Goal: Task Accomplishment & Management: Manage account settings

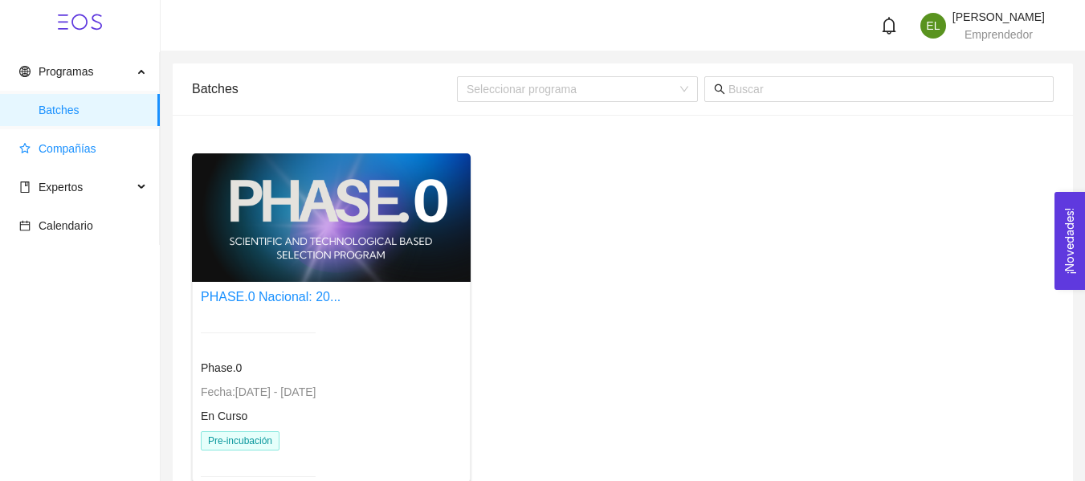
click at [78, 156] on span "Compañías" at bounding box center [83, 149] width 128 height 32
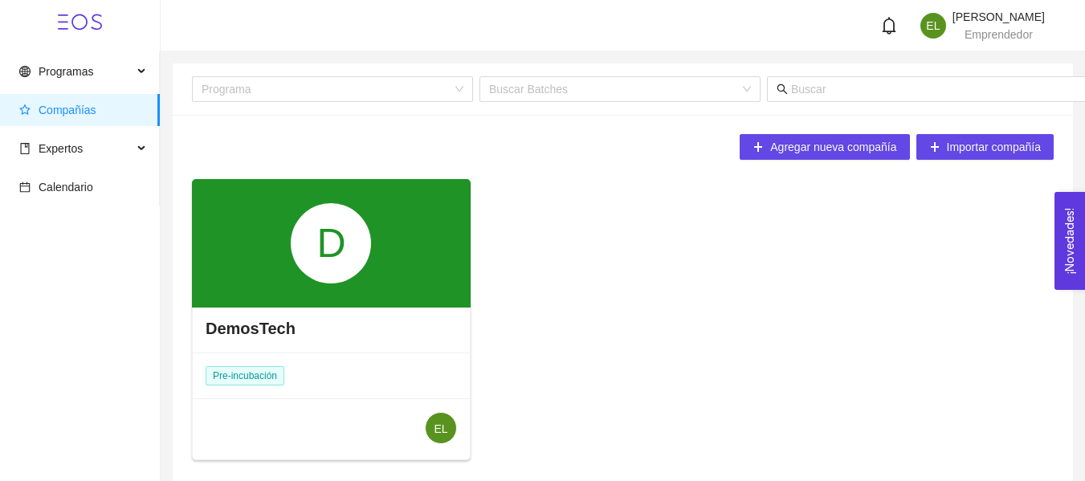
scroll to position [68, 0]
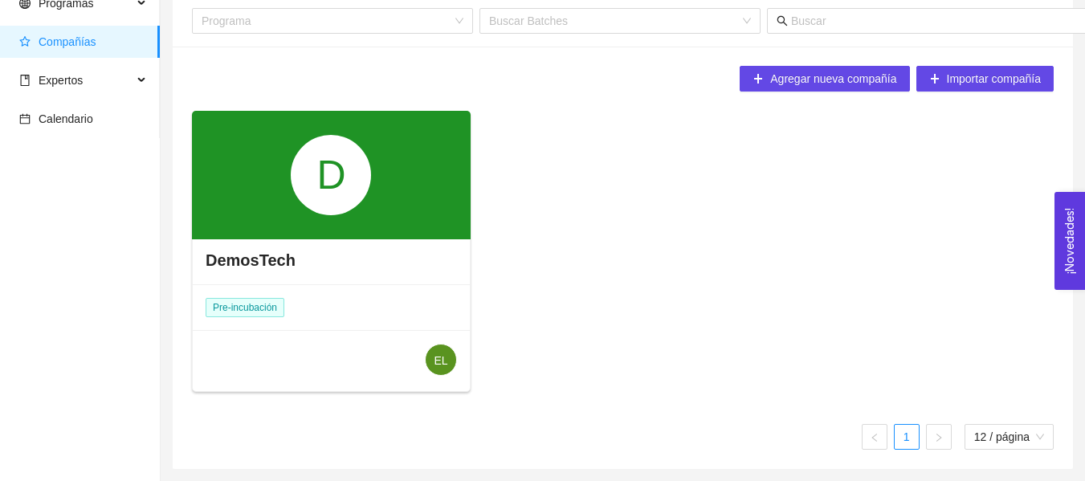
click at [319, 272] on div "DemosTech" at bounding box center [331, 260] width 277 height 48
click at [269, 259] on h4 "DemosTech" at bounding box center [251, 260] width 90 height 22
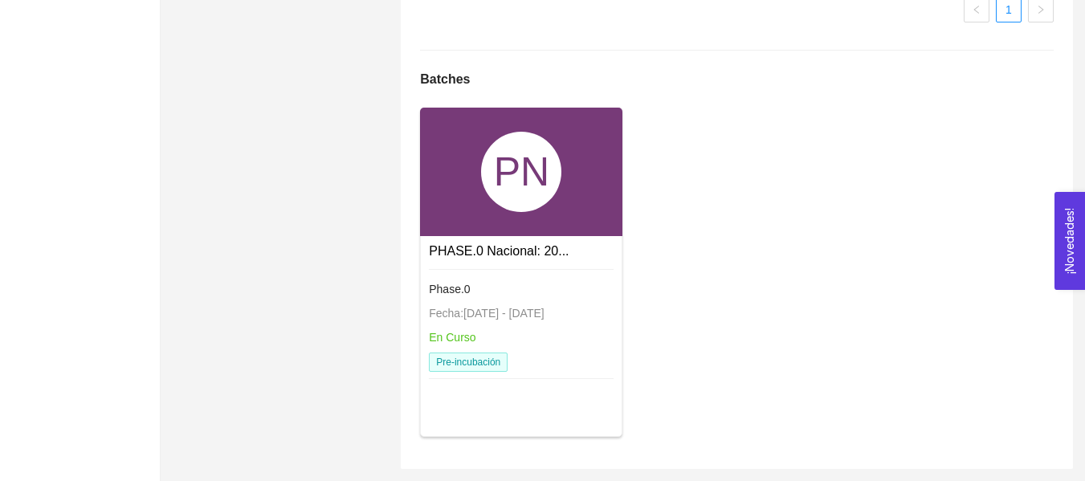
click at [580, 232] on div "PN" at bounding box center [521, 172] width 202 height 129
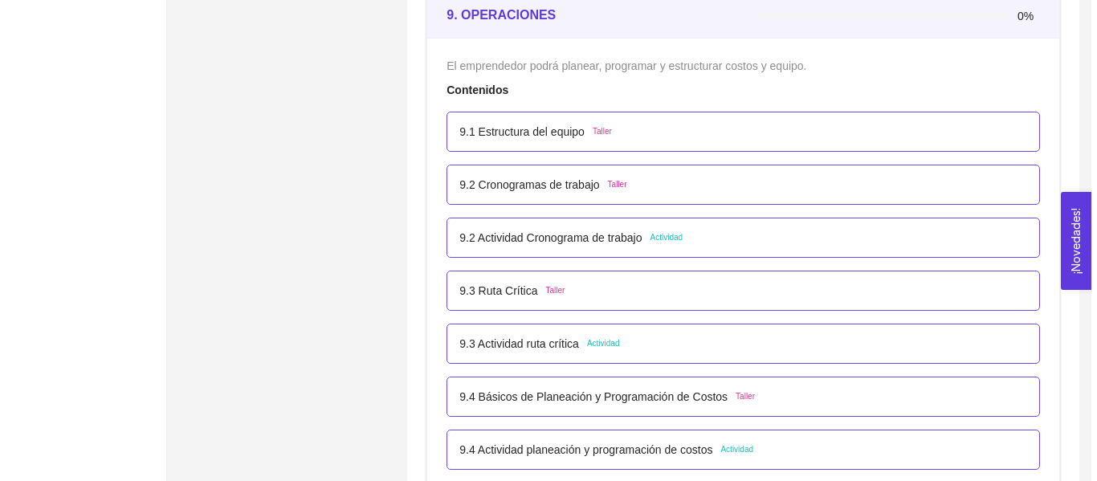
scroll to position [5451, 0]
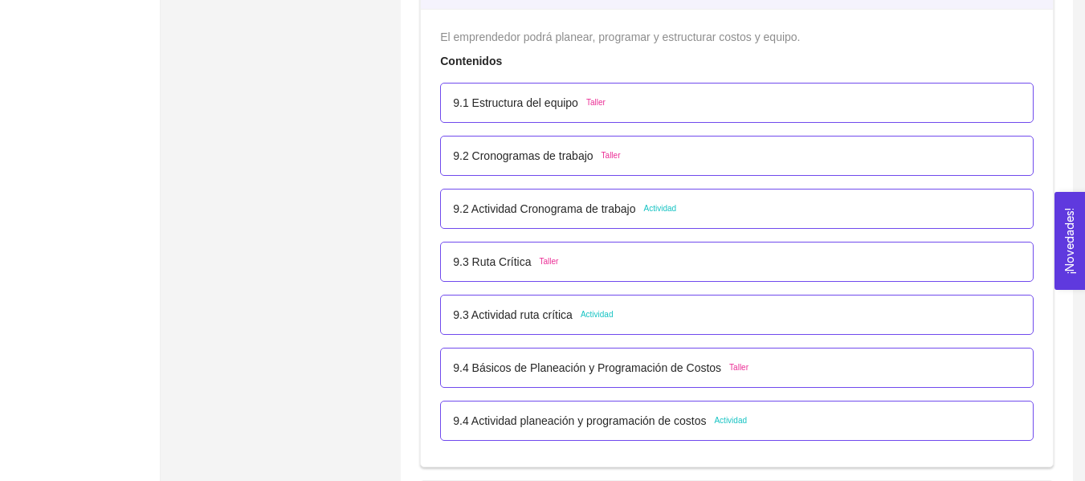
click at [541, 270] on div "9.3 Ruta Crítica Taller" at bounding box center [505, 262] width 105 height 18
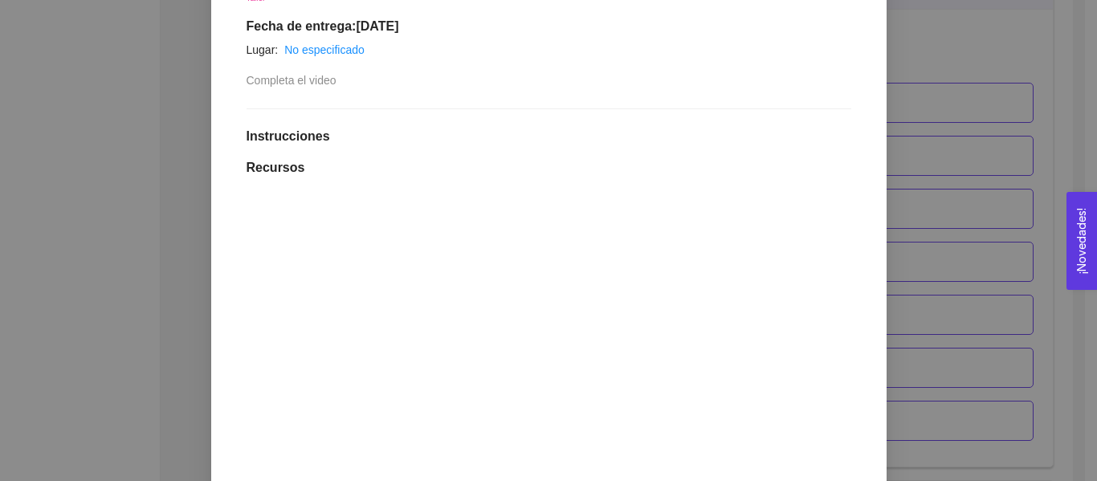
scroll to position [562, 0]
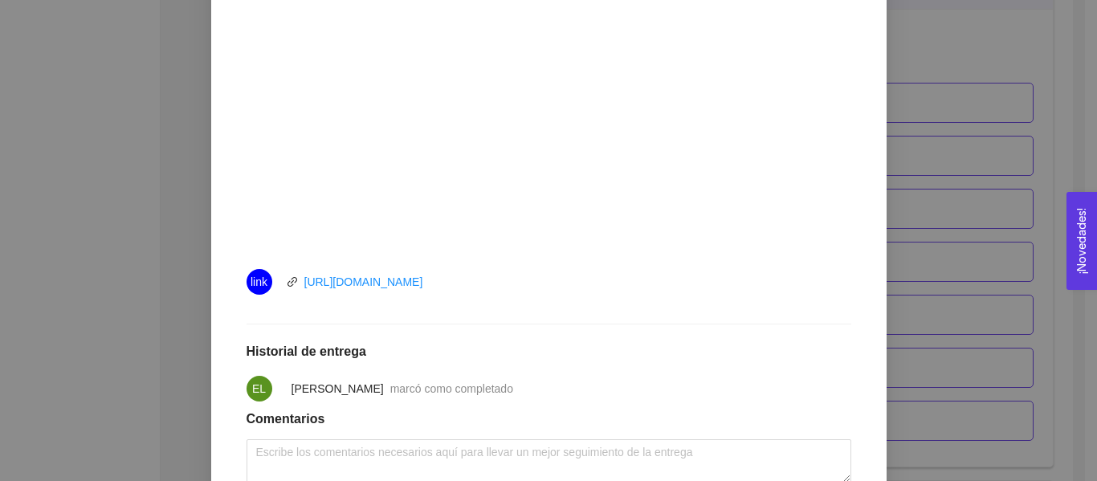
click at [1057, 211] on div "9. OPERACIONES El emprendedor podrá planear, programar y estructurar costos y e…" at bounding box center [548, 240] width 1097 height 481
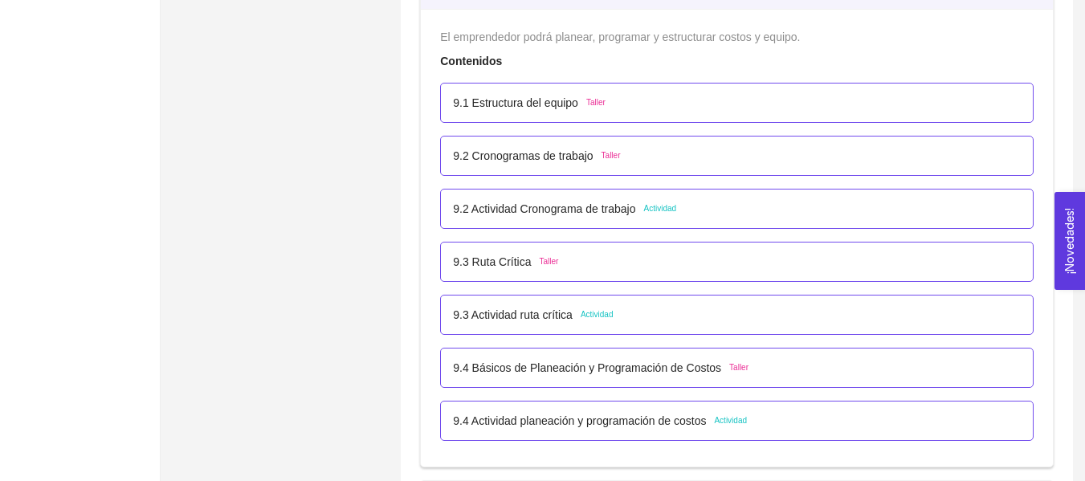
click at [651, 313] on div "9.3 Actividad ruta crítica Actividad" at bounding box center [737, 315] width 568 height 18
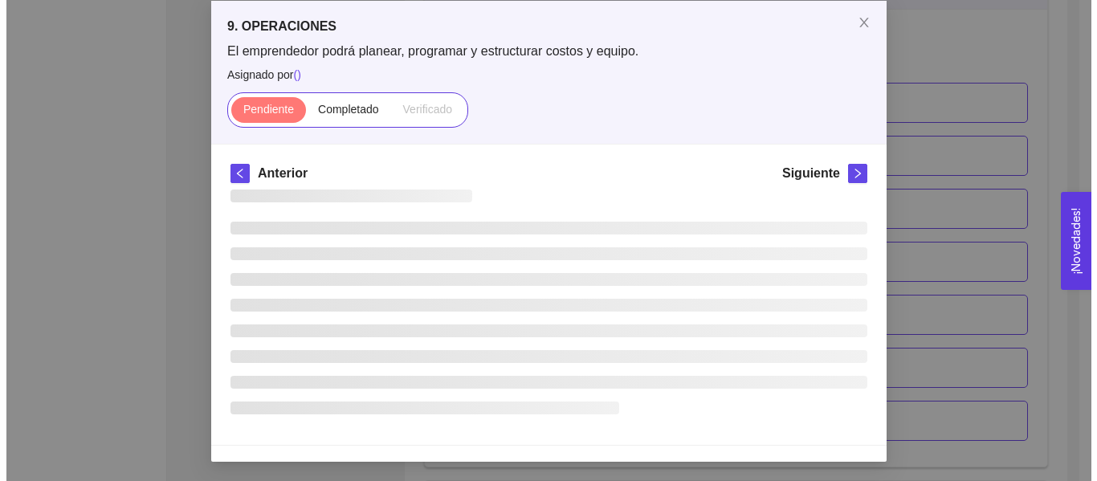
scroll to position [0, 0]
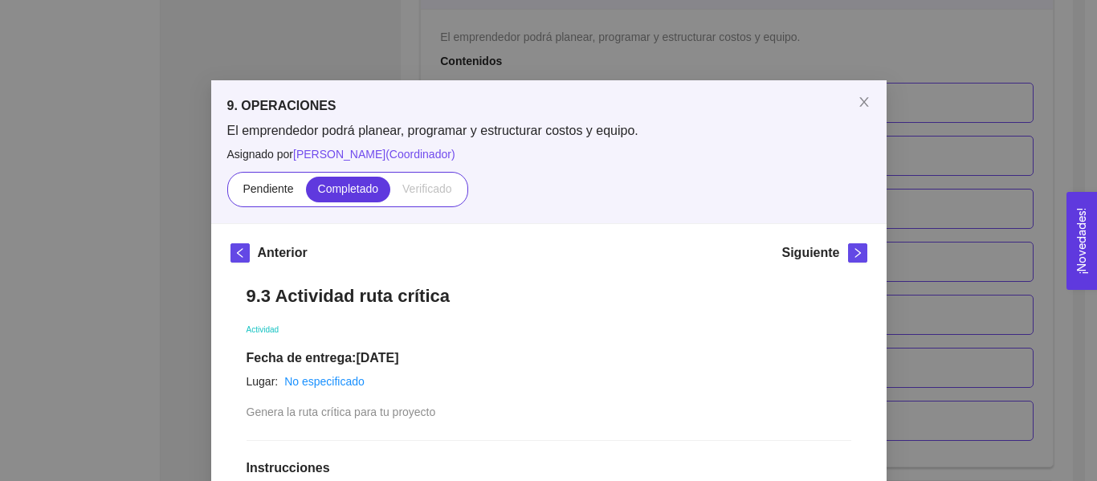
click at [917, 237] on div "9. OPERACIONES El emprendedor podrá planear, programar y estructurar costos y e…" at bounding box center [548, 240] width 1097 height 481
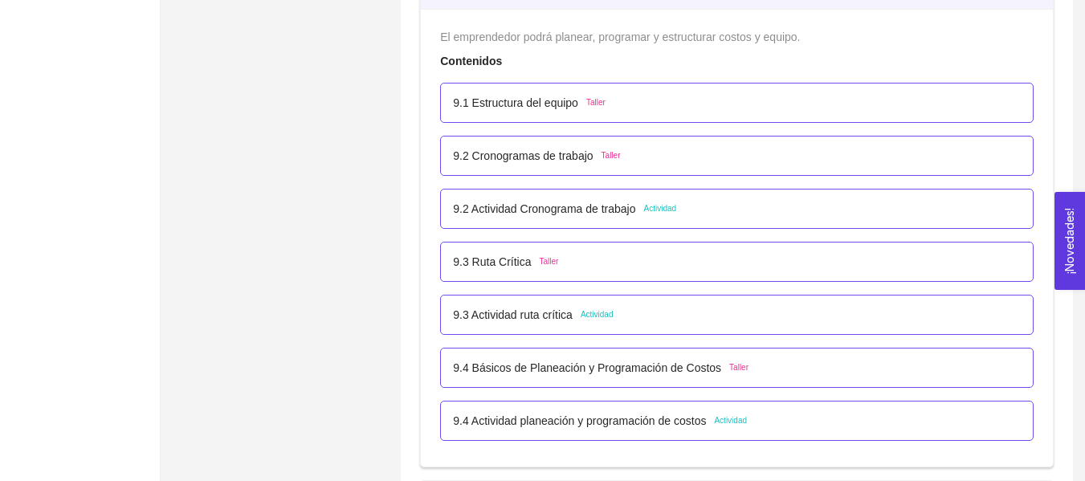
click at [681, 363] on p "9.4 Básicos de Planeación y Programación de Costos" at bounding box center [587, 368] width 268 height 18
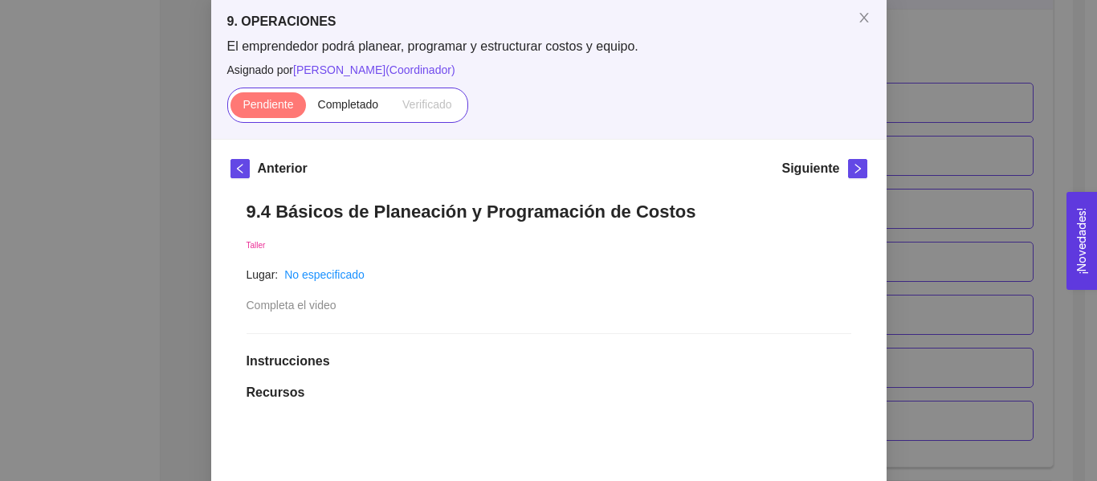
scroll to position [80, 0]
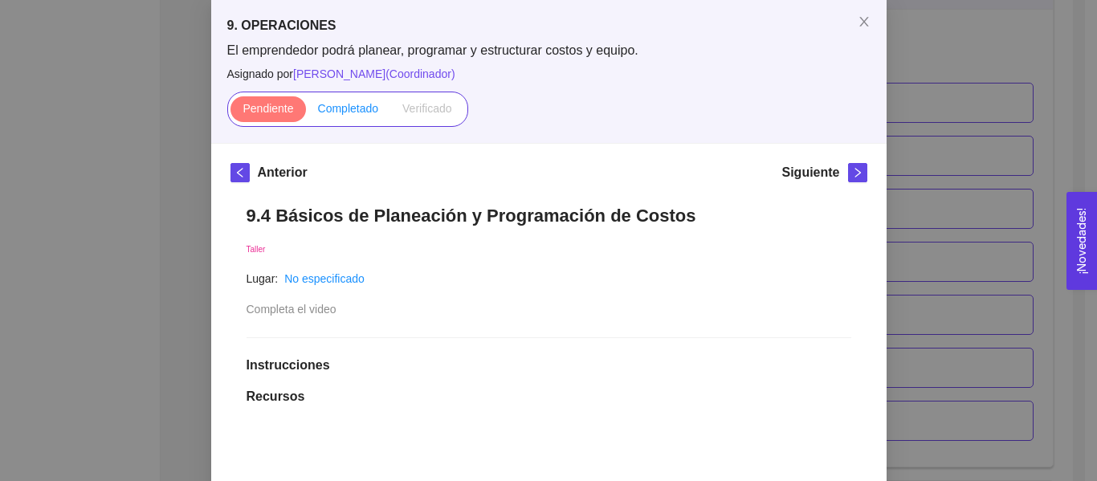
click at [341, 114] on span "Completado" at bounding box center [348, 108] width 61 height 13
click at [306, 112] on input "Completado" at bounding box center [306, 112] width 0 height 0
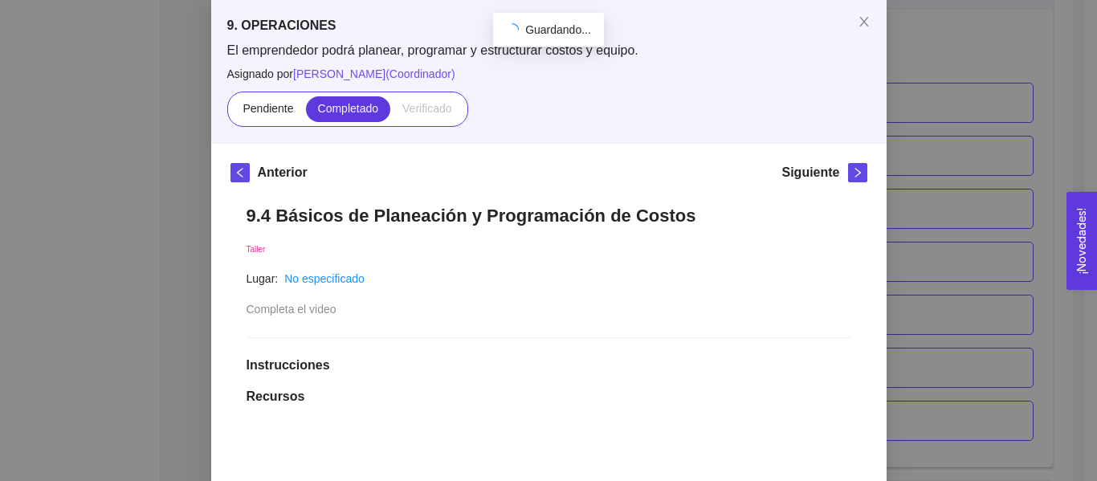
click at [986, 186] on div "9. OPERACIONES El emprendedor podrá planear, programar y estructurar costos y e…" at bounding box center [548, 240] width 1097 height 481
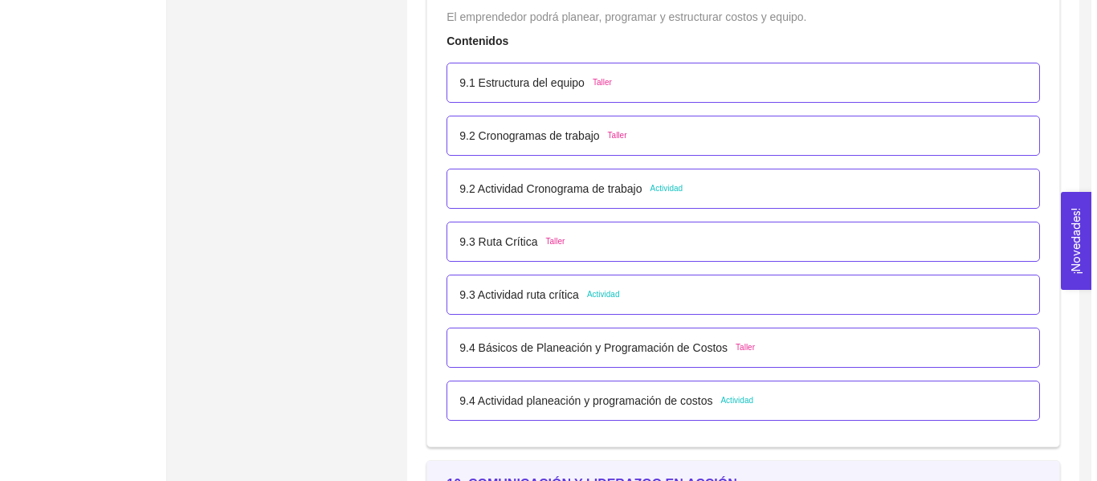
scroll to position [5445, 0]
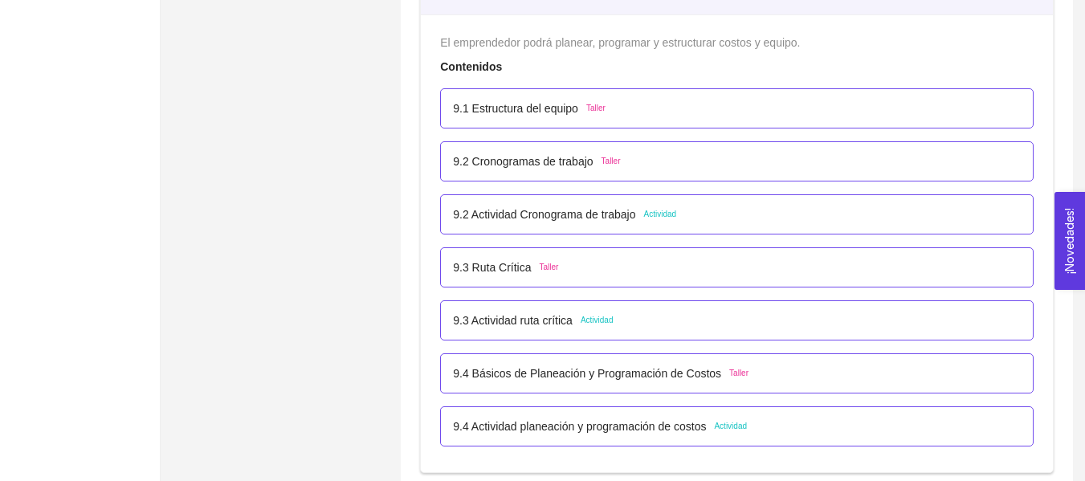
click at [603, 433] on p "9.4 Actividad planeación y programación de costos" at bounding box center [579, 427] width 253 height 18
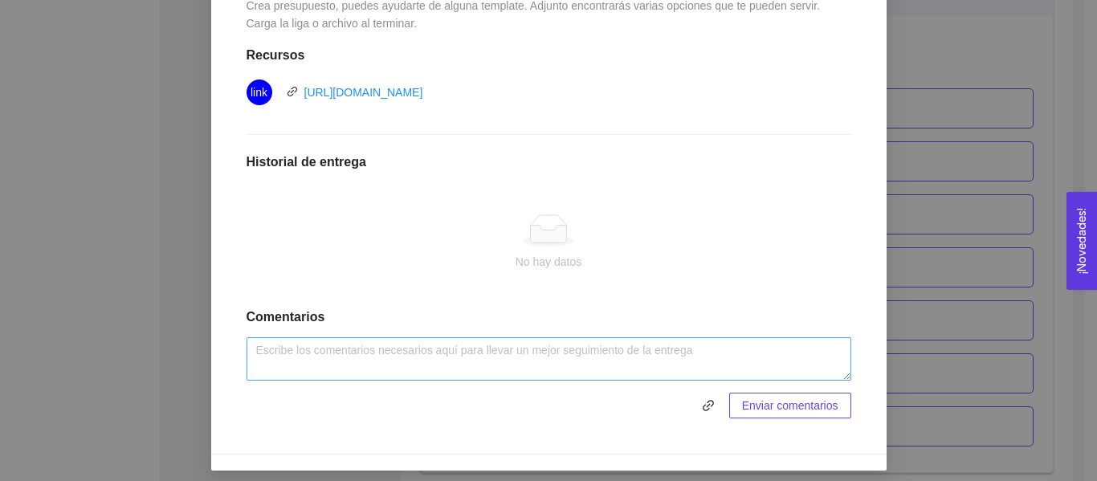
scroll to position [472, 0]
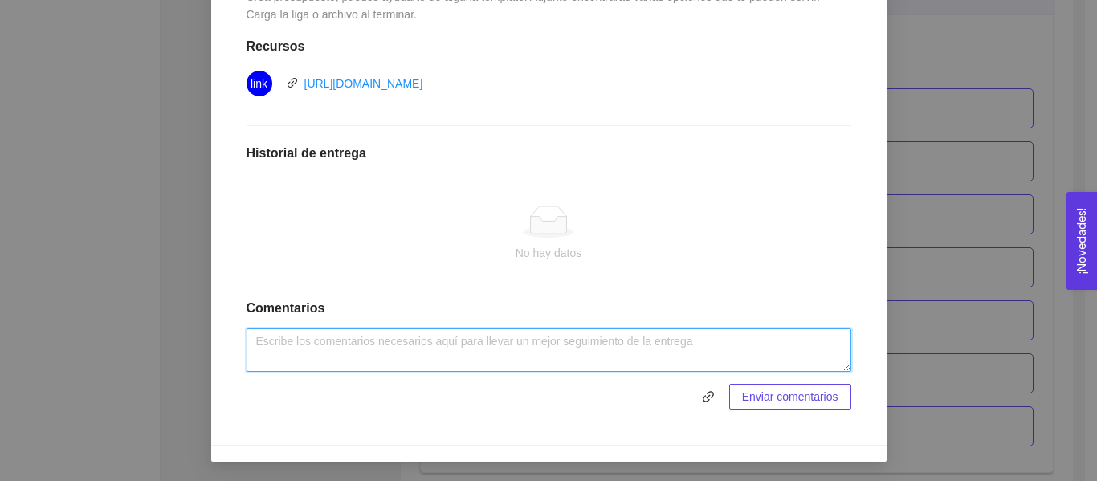
click at [436, 348] on textarea at bounding box center [549, 350] width 605 height 43
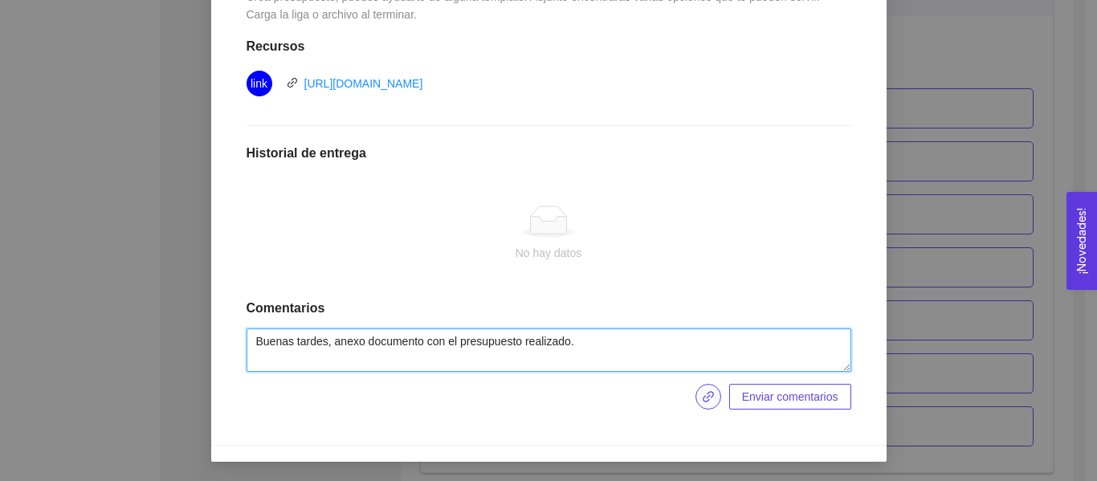
type textarea "Buenas tardes, anexo documento con el presupuesto realizado."
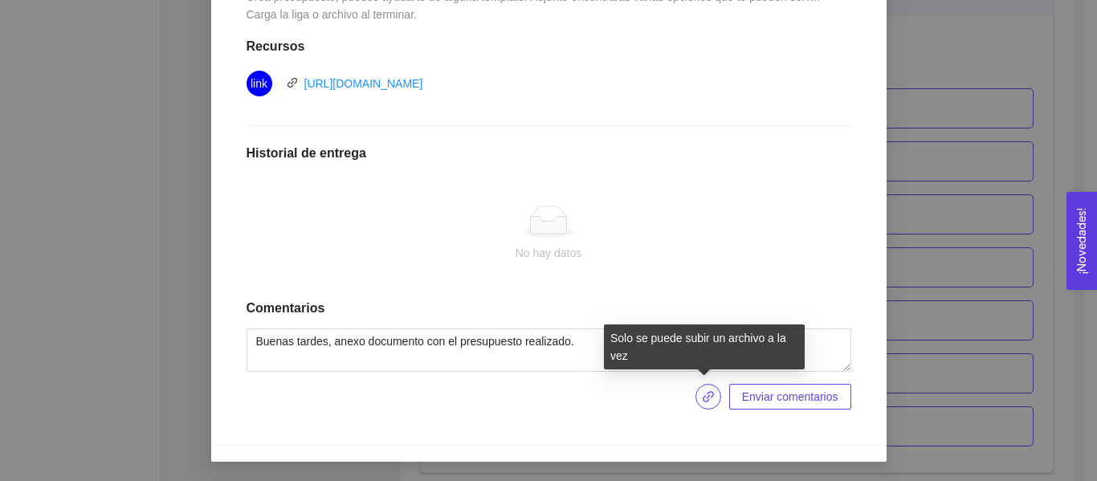
click at [697, 402] on span "link" at bounding box center [709, 396] width 24 height 13
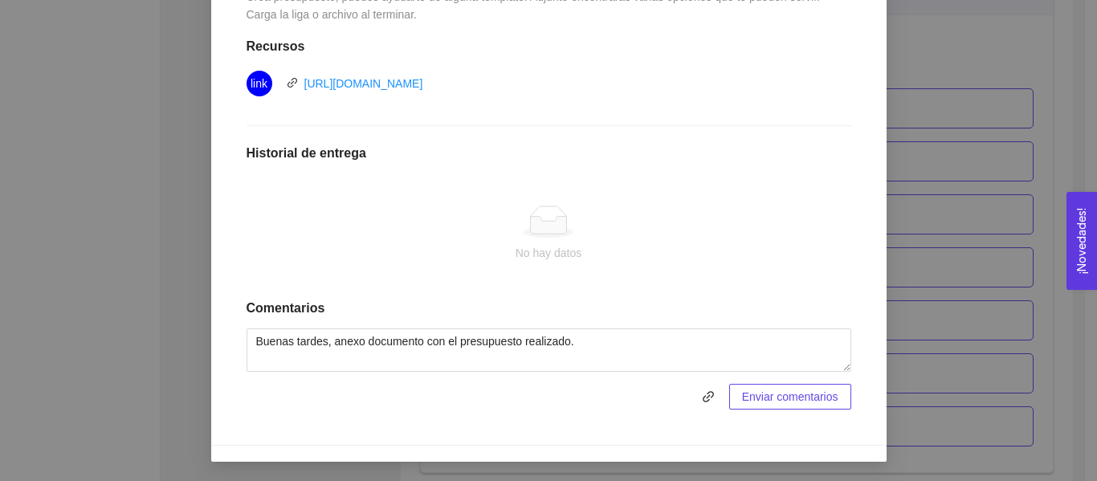
click at [774, 388] on span "Enviar comentarios" at bounding box center [790, 397] width 96 height 18
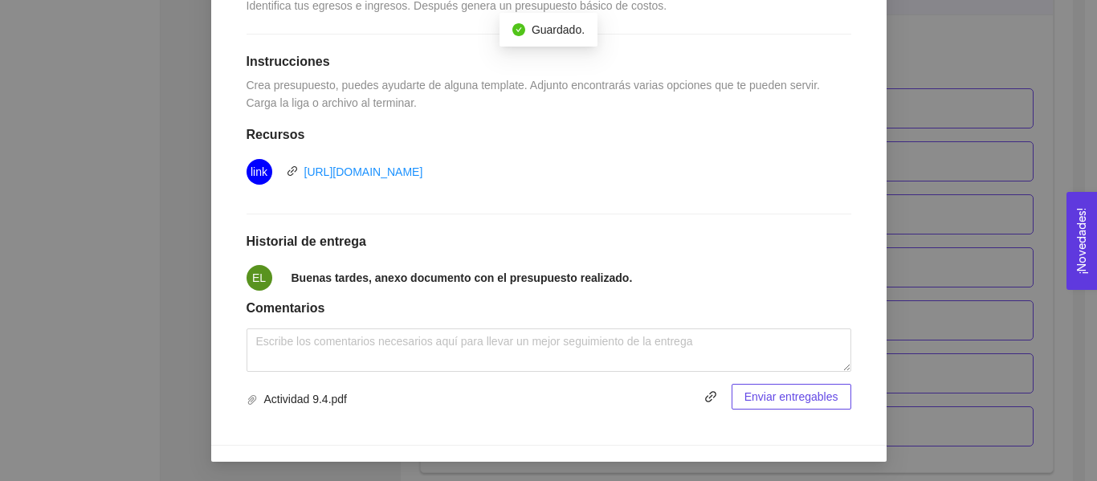
scroll to position [0, 0]
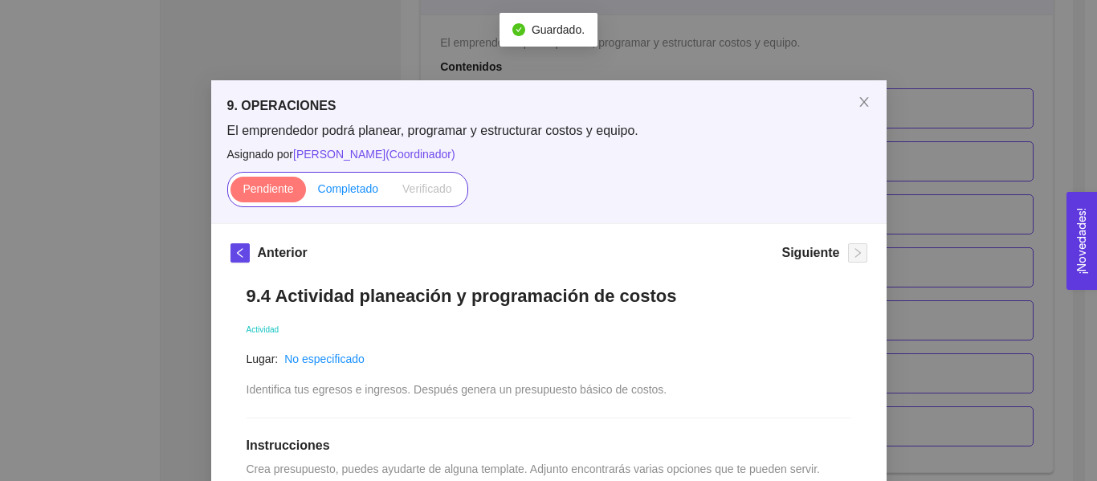
click at [329, 201] on label "Completado" at bounding box center [348, 190] width 85 height 26
click at [306, 193] on input "Completado" at bounding box center [306, 193] width 0 height 0
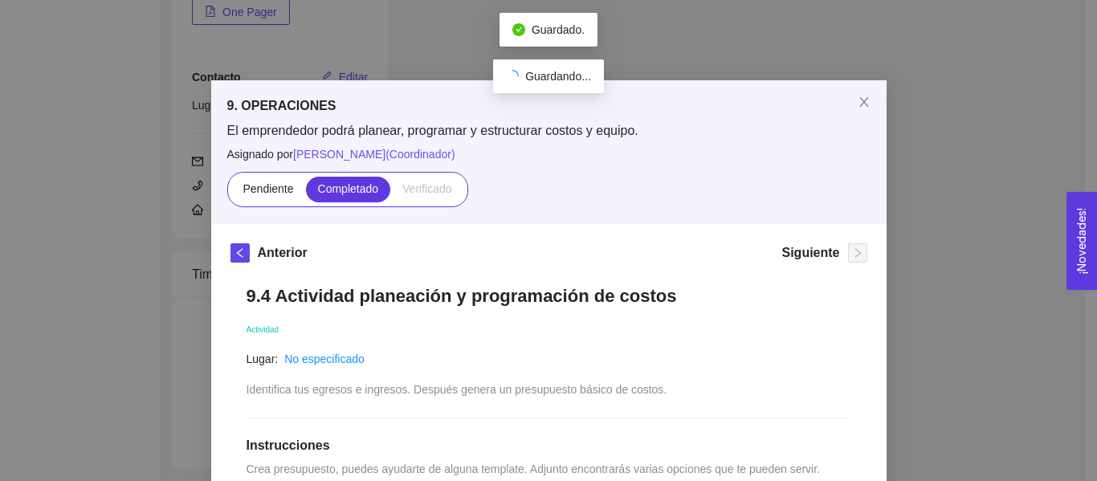
click at [968, 192] on div "9. OPERACIONES El emprendedor podrá planear, programar y estructurar costos y e…" at bounding box center [548, 240] width 1097 height 481
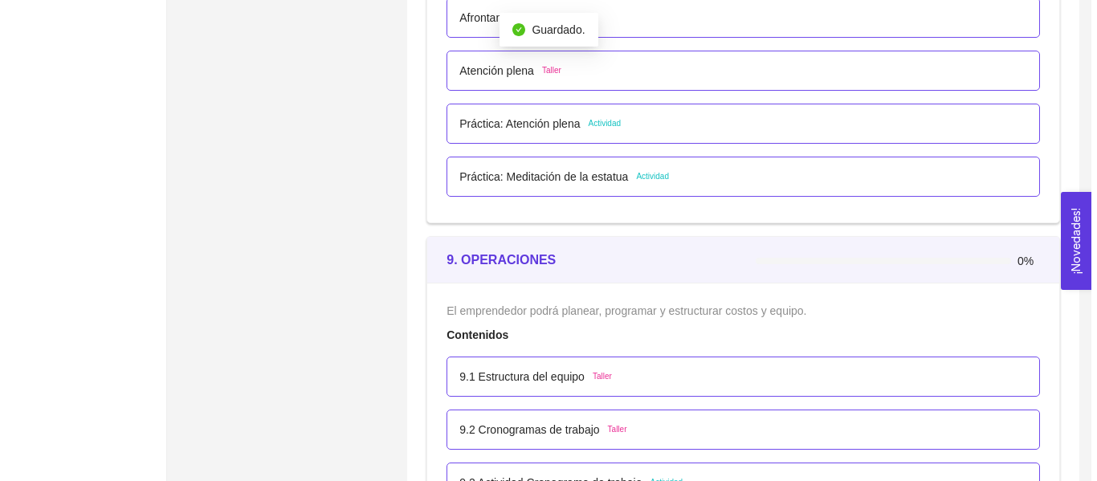
scroll to position [5204, 0]
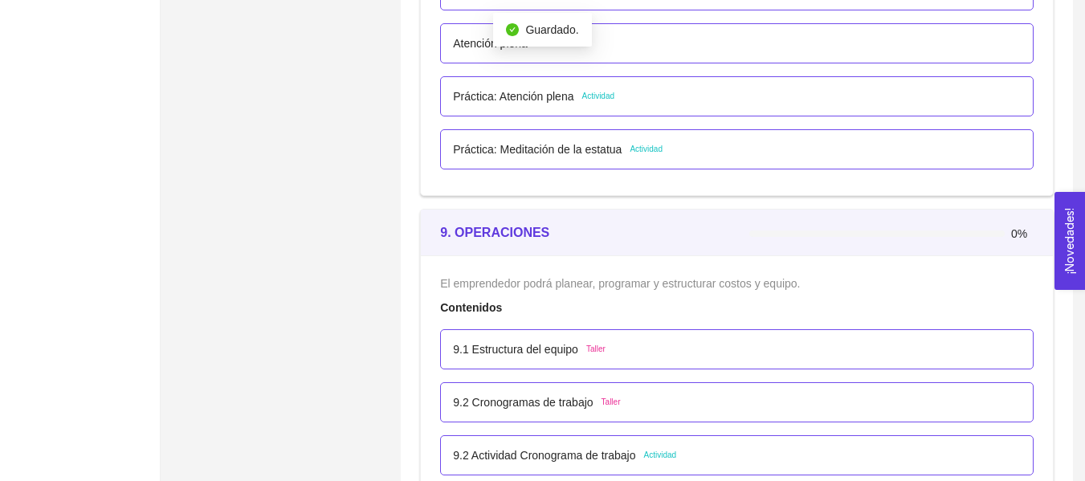
click at [639, 341] on div "9.1 Estructura del equipo Taller" at bounding box center [737, 350] width 568 height 18
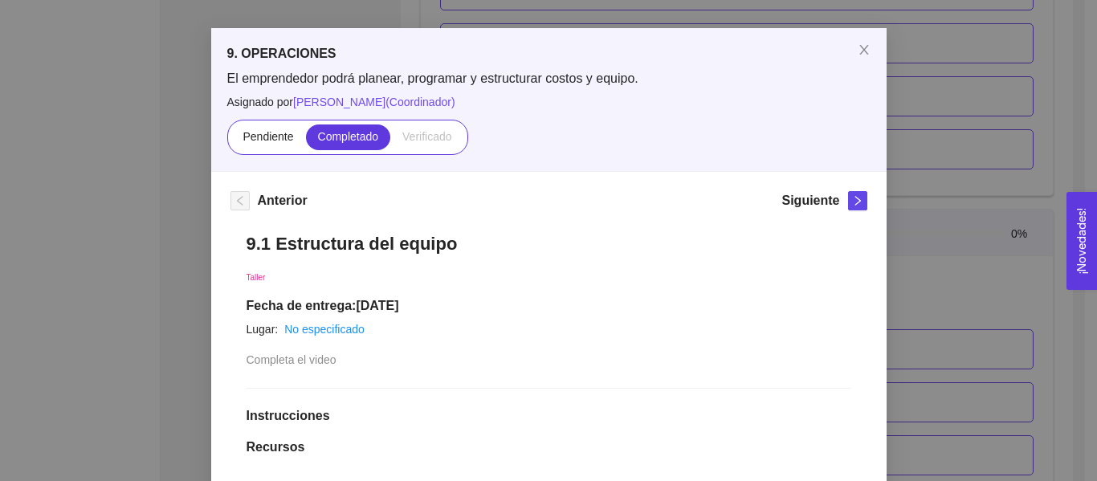
scroll to position [80, 0]
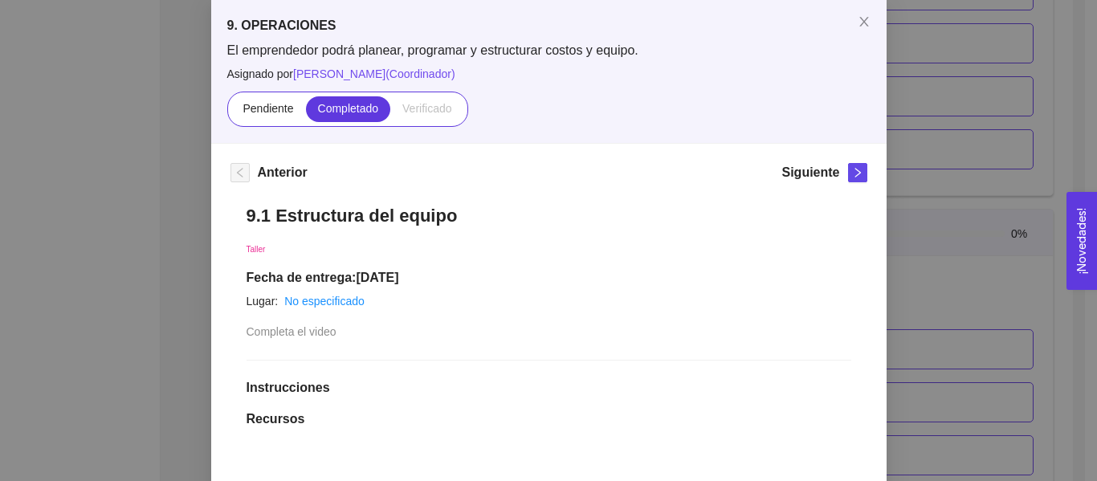
click at [827, 166] on h5 "Siguiente" at bounding box center [811, 172] width 58 height 19
click at [835, 173] on div "Siguiente" at bounding box center [824, 176] width 85 height 26
click at [849, 171] on span "right" at bounding box center [858, 172] width 18 height 11
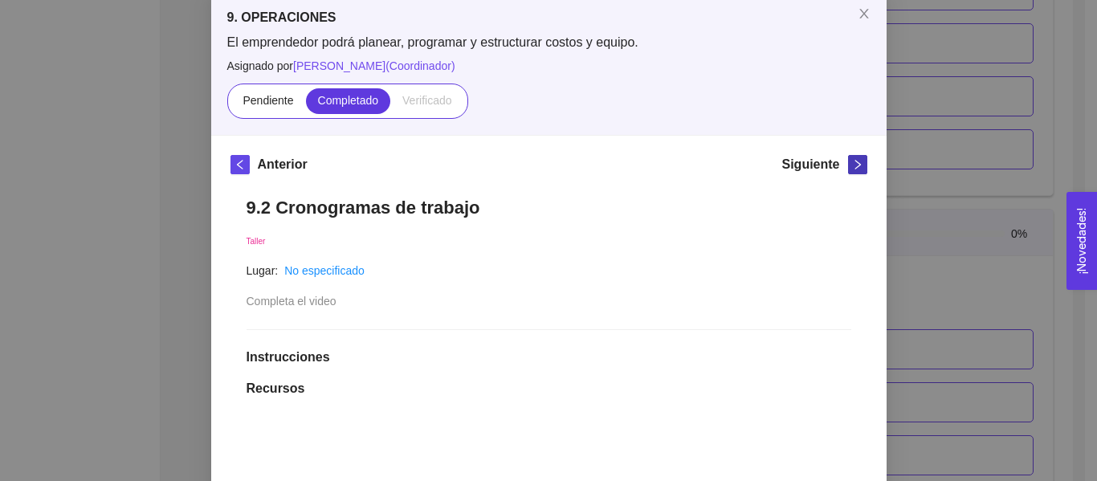
click at [848, 171] on button "button" at bounding box center [857, 164] width 19 height 19
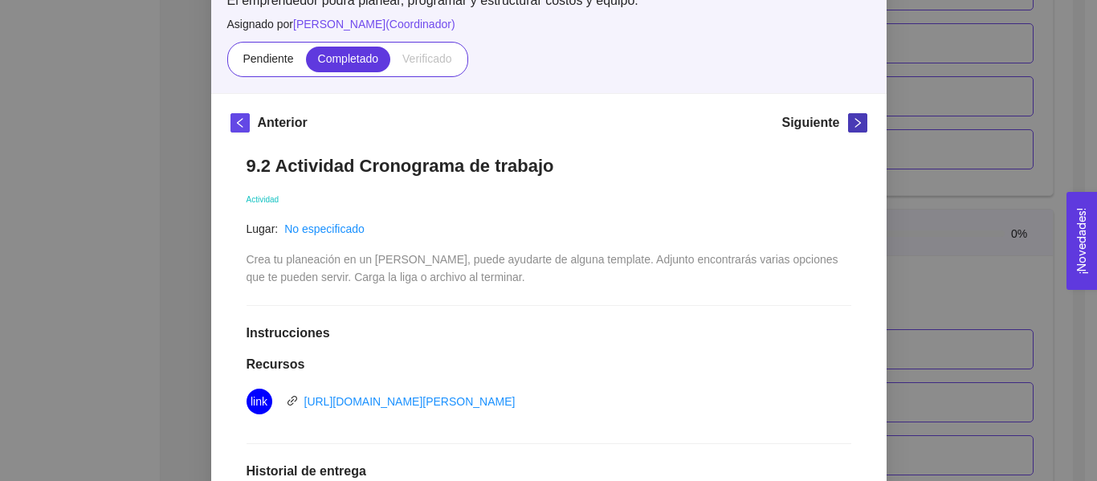
scroll to position [0, 0]
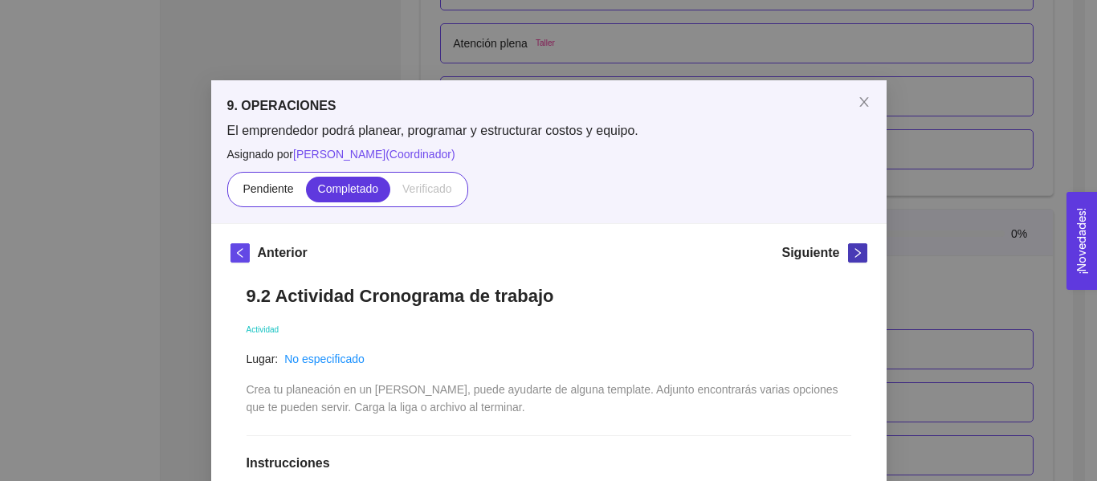
click at [843, 171] on div "El emprendedor podrá planear, programar y estructurar costos y equipo. Asignado…" at bounding box center [549, 164] width 644 height 85
click at [855, 250] on icon "right" at bounding box center [858, 253] width 6 height 10
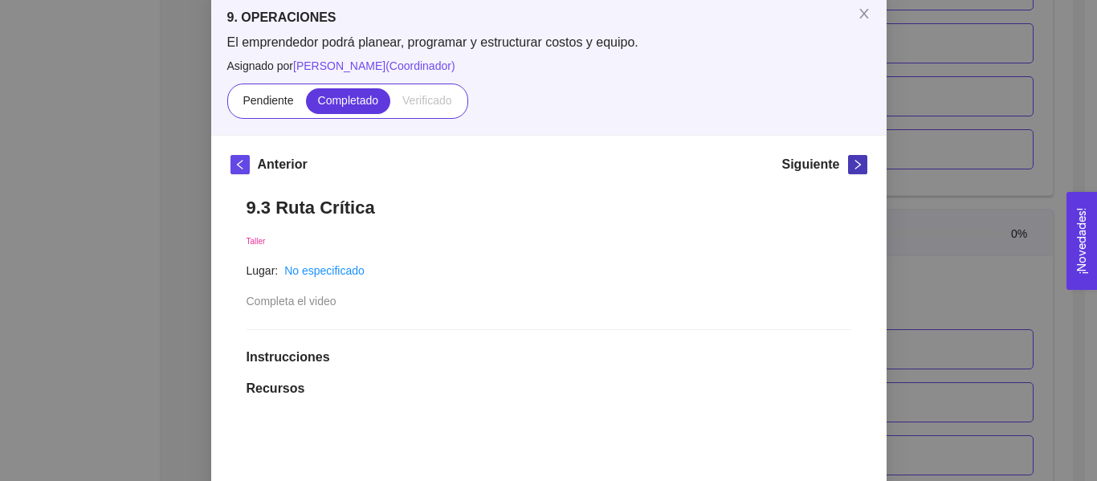
click at [852, 170] on icon "right" at bounding box center [857, 164] width 11 height 11
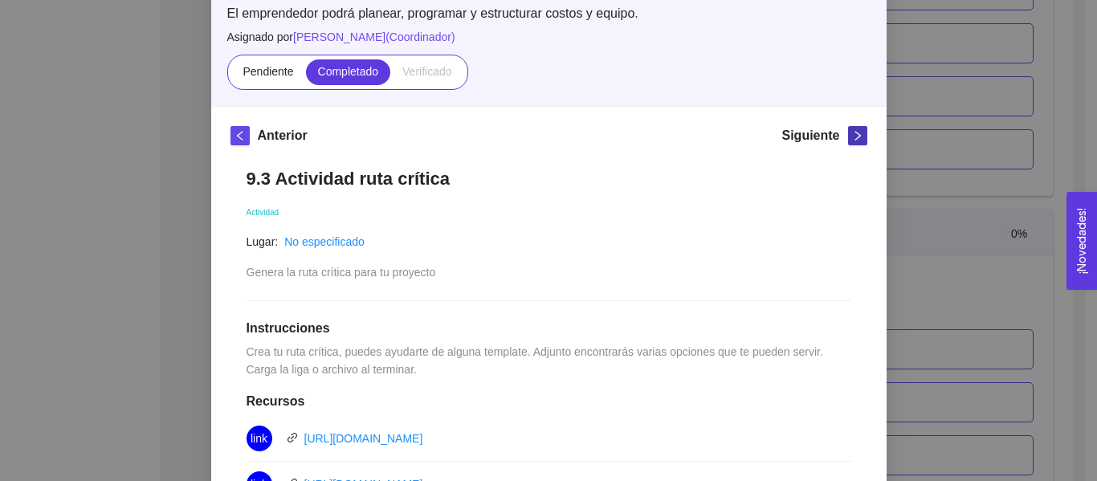
scroll to position [20, 0]
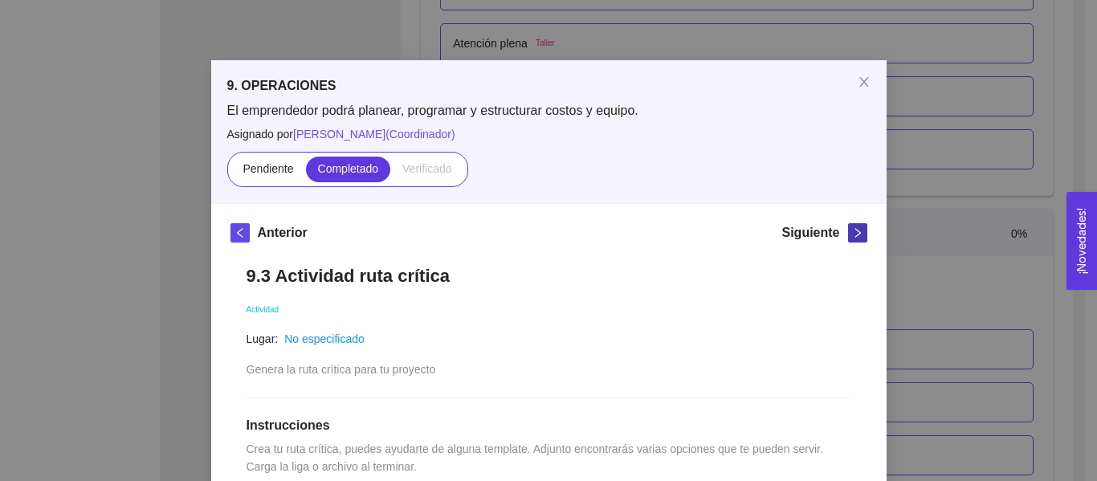
click at [852, 234] on icon "right" at bounding box center [857, 232] width 11 height 11
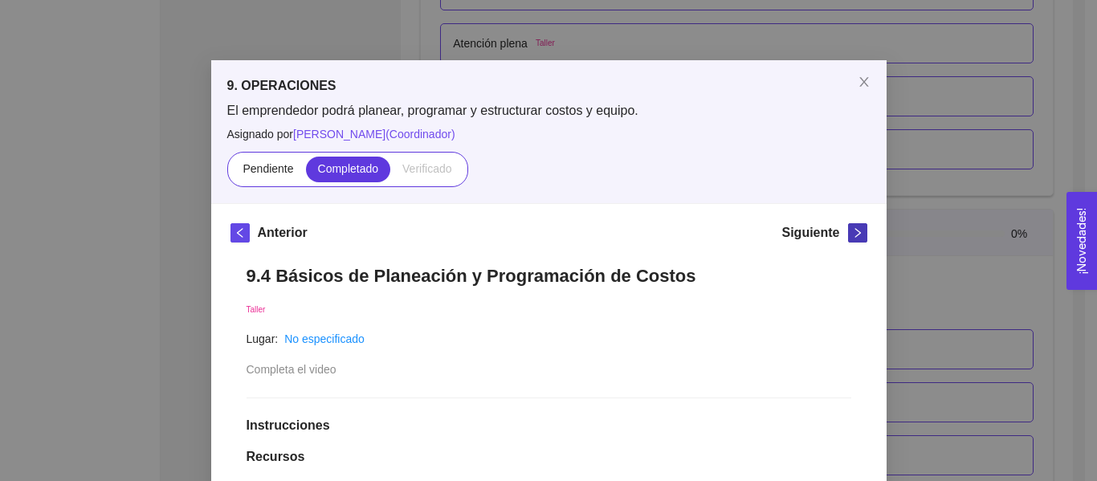
click at [856, 228] on icon "right" at bounding box center [857, 232] width 11 height 11
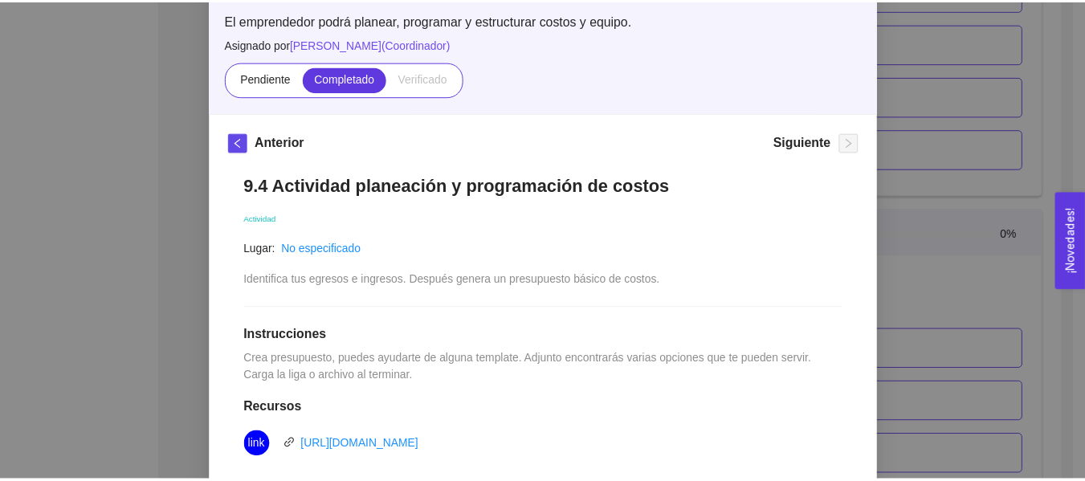
scroll to position [108, 0]
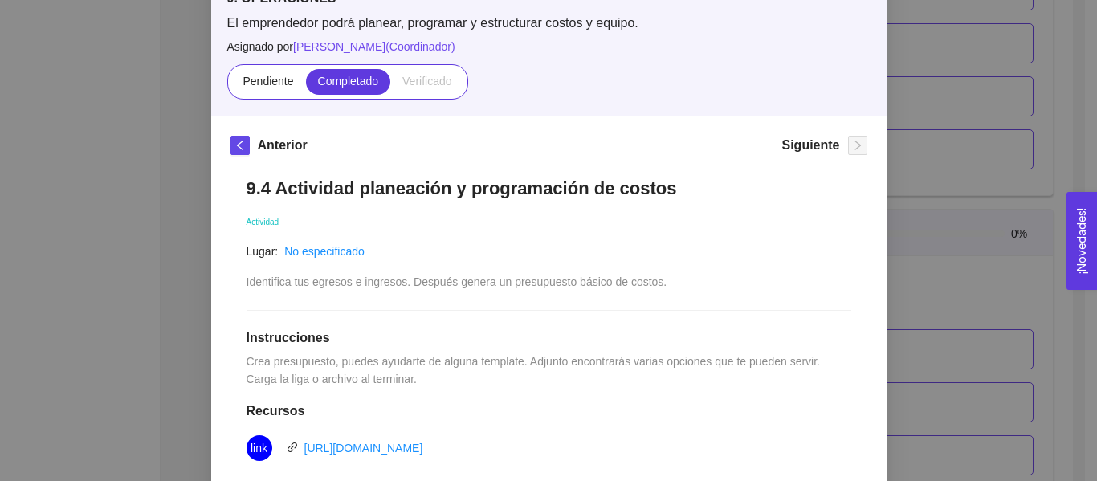
click at [946, 147] on div "9. OPERACIONES El emprendedor podrá planear, programar y estructurar costos y e…" at bounding box center [548, 240] width 1097 height 481
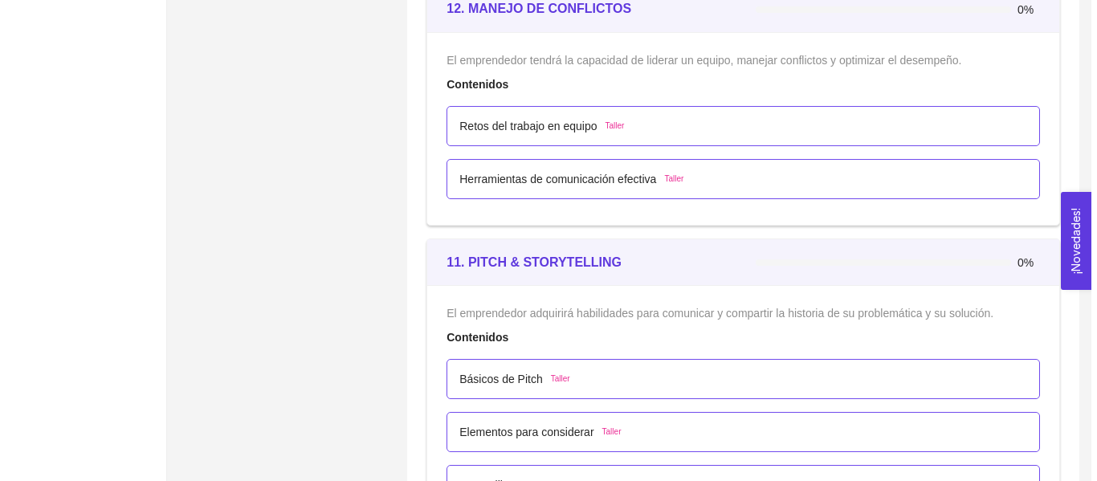
scroll to position [6490, 0]
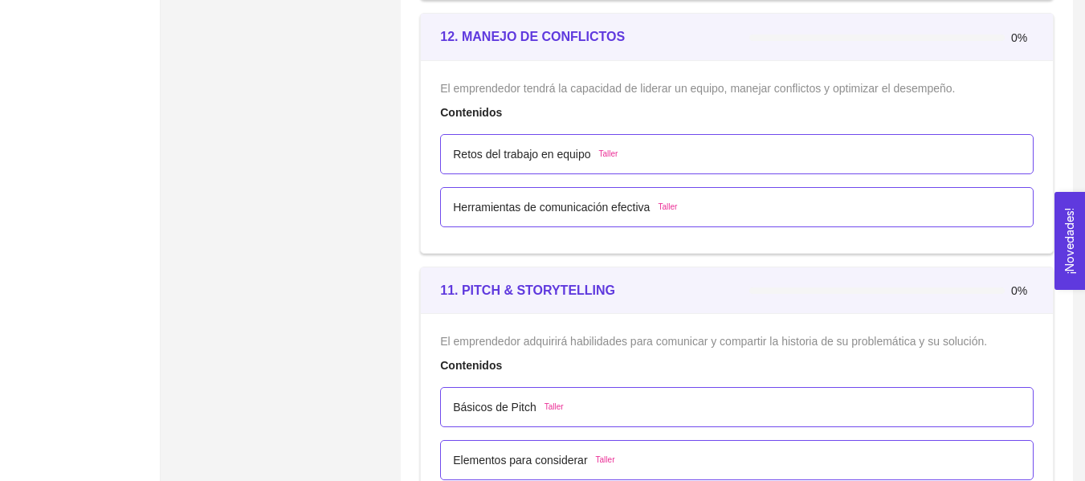
click at [611, 170] on div "Retos del trabajo en equipo Taller" at bounding box center [737, 154] width 594 height 40
click at [602, 153] on span "Taller" at bounding box center [608, 154] width 19 height 13
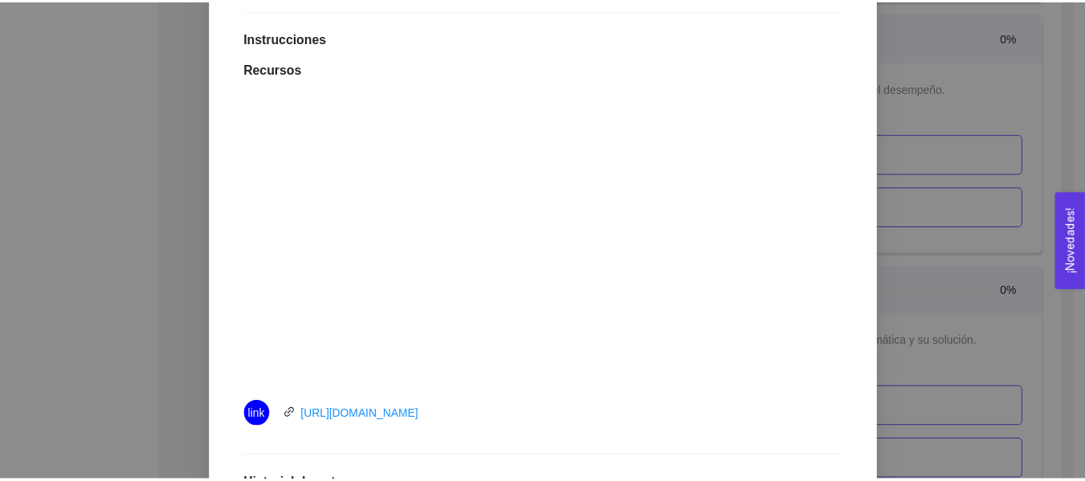
scroll to position [402, 0]
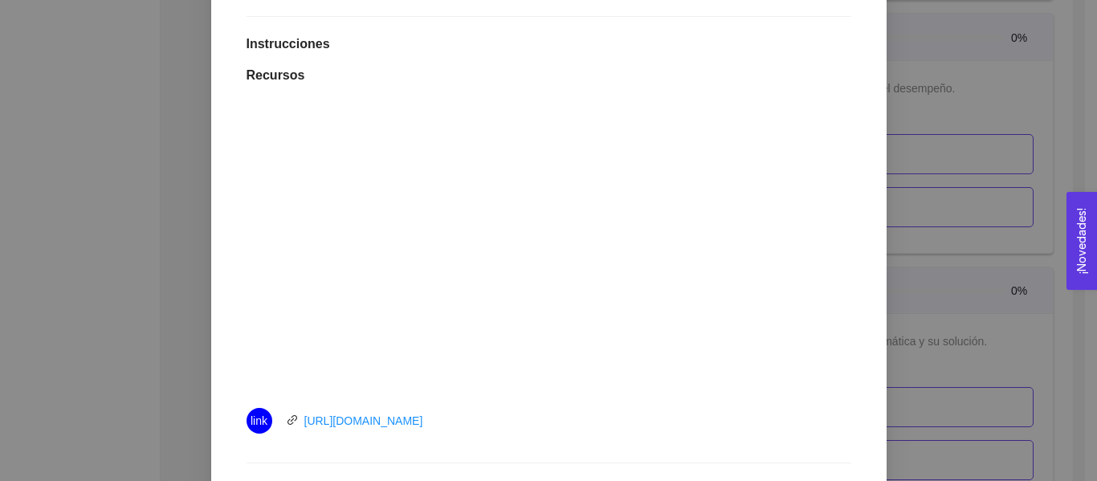
click at [925, 255] on div "12. MANEJO DE CONFLICTOS El emprendedor tendrá la capacidad de liderar un equip…" at bounding box center [548, 240] width 1097 height 481
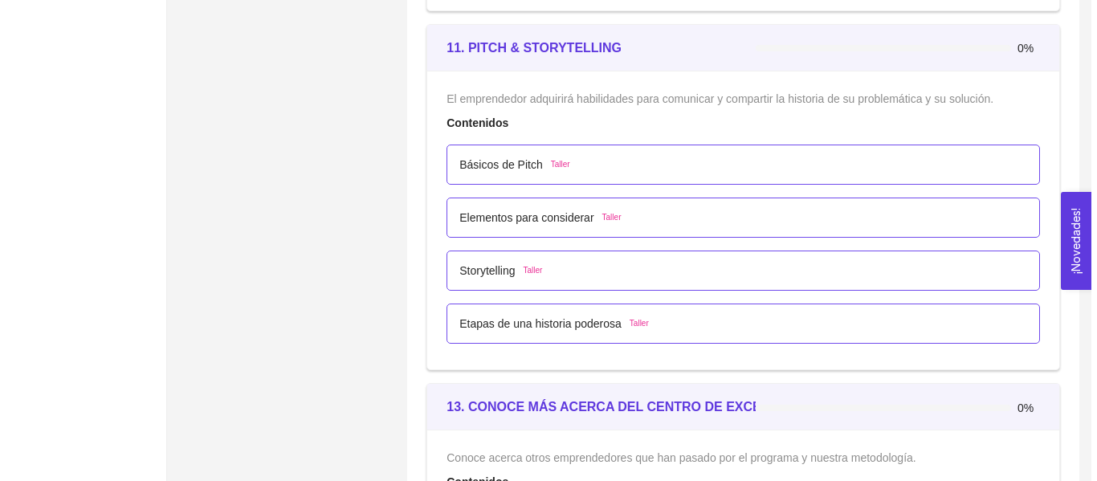
scroll to position [6731, 0]
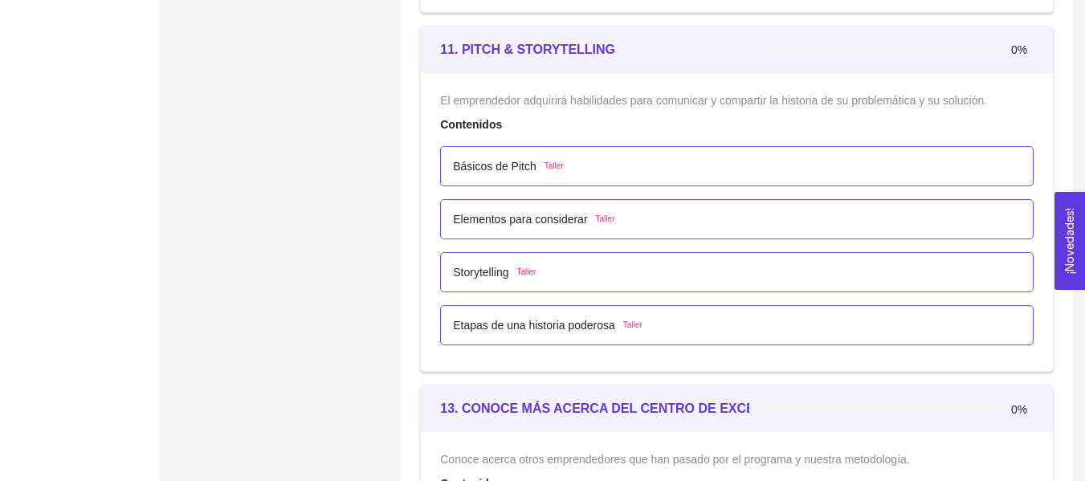
click at [610, 146] on div "Básicos de Pitch Taller" at bounding box center [737, 166] width 594 height 40
click at [601, 161] on div "Básicos de Pitch Taller" at bounding box center [737, 166] width 568 height 18
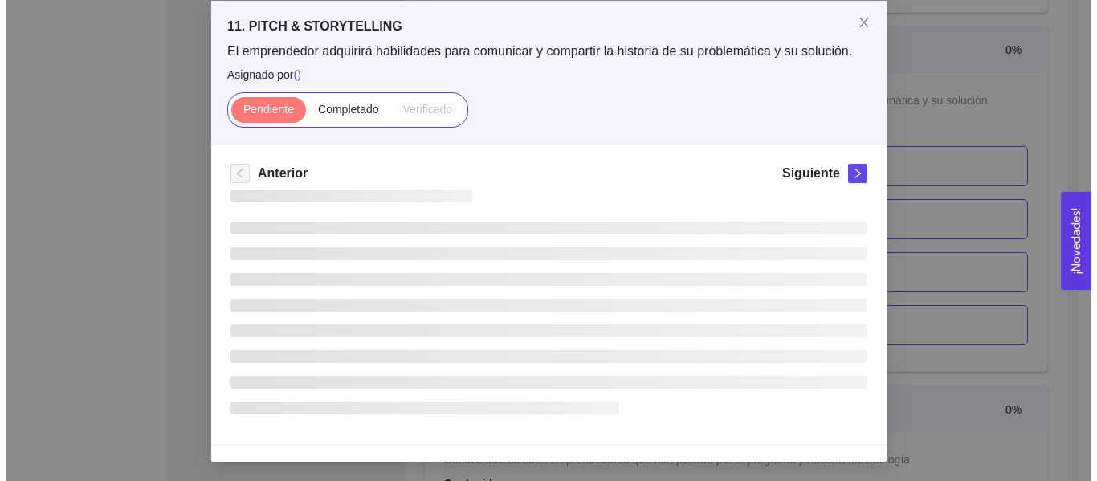
scroll to position [0, 0]
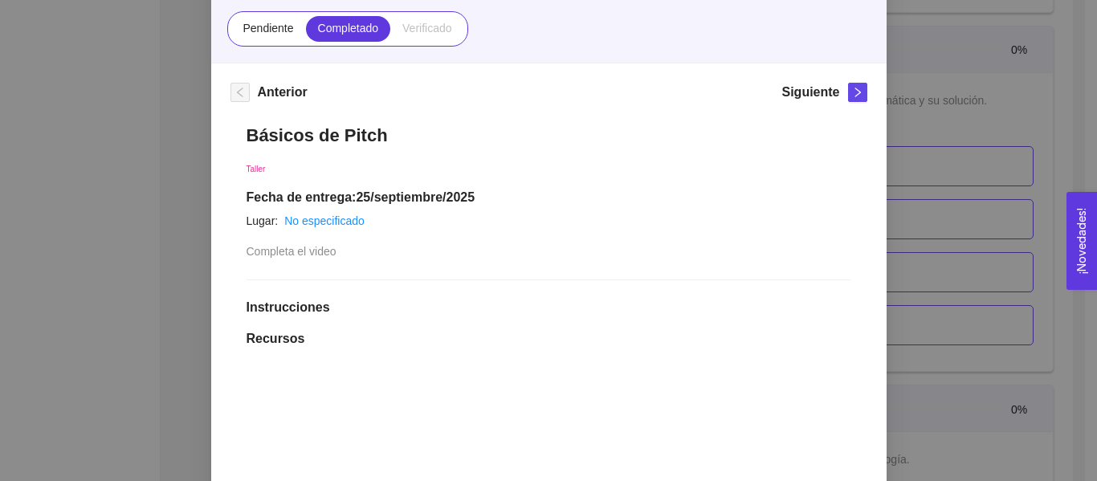
click at [836, 92] on div "Siguiente" at bounding box center [824, 96] width 85 height 26
click at [852, 93] on icon "right" at bounding box center [857, 92] width 11 height 11
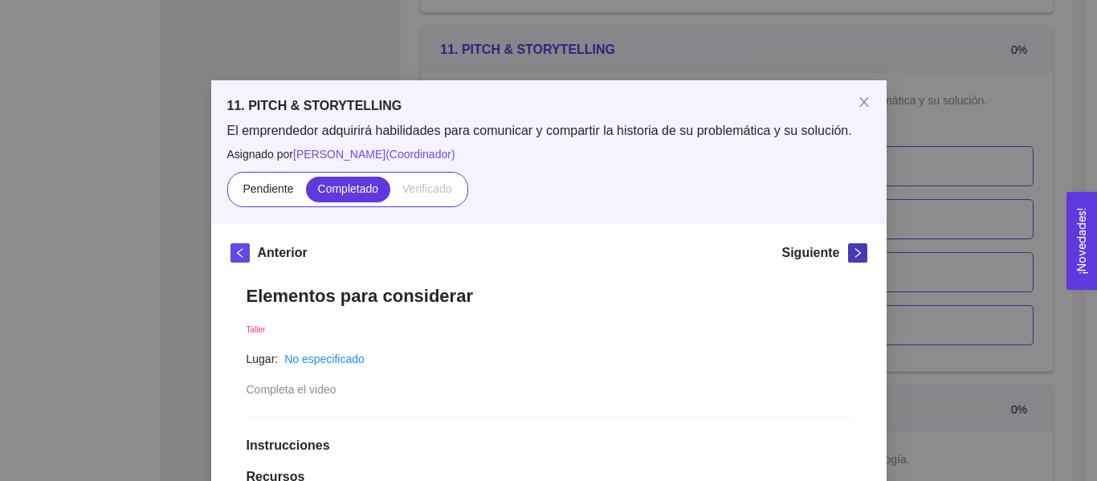
click at [852, 255] on icon "right" at bounding box center [857, 252] width 11 height 11
click at [938, 204] on div "11. PITCH & STORYTELLING El emprendedor adquirirá habilidades para comunicar y …" at bounding box center [548, 240] width 1097 height 481
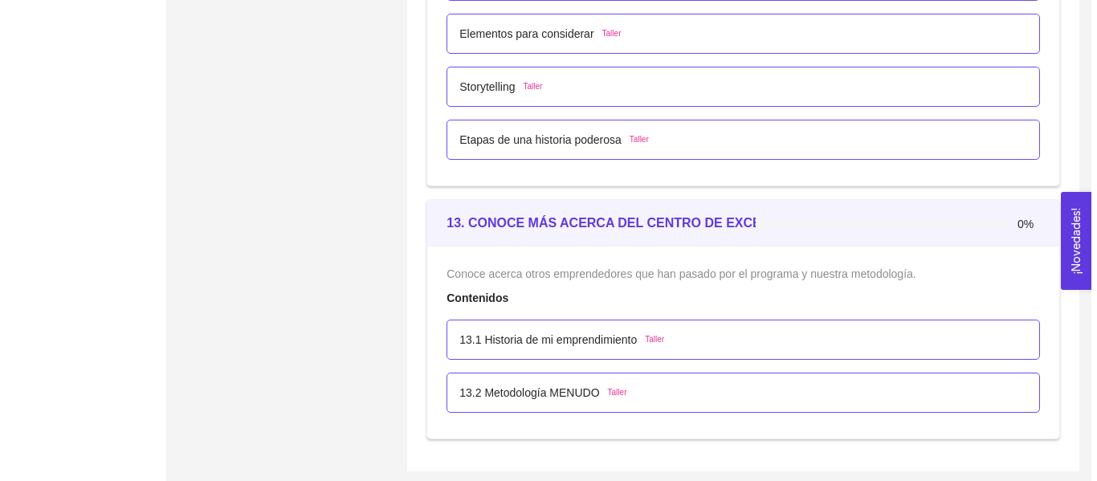
scroll to position [6919, 0]
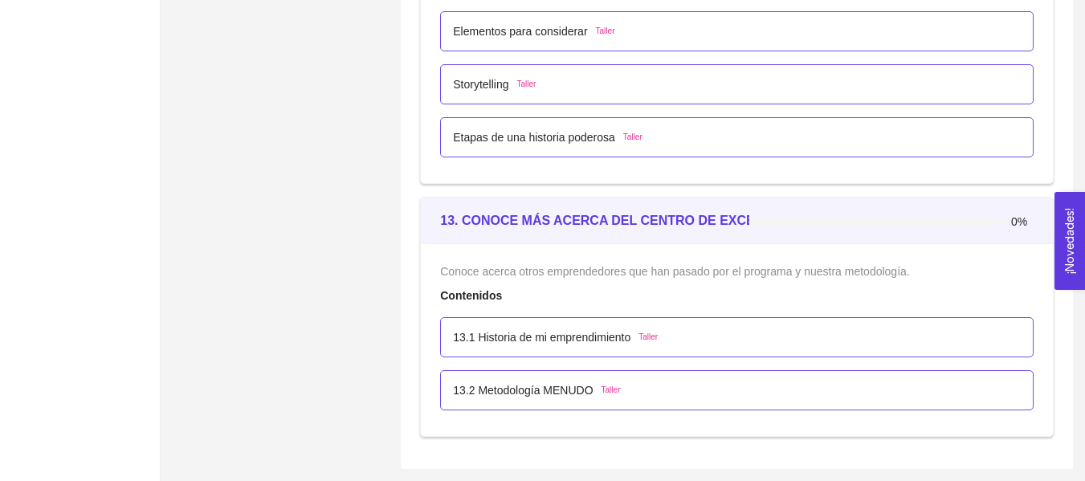
click at [611, 337] on p "13.1 Historia de mi emprendimiento" at bounding box center [542, 338] width 178 height 18
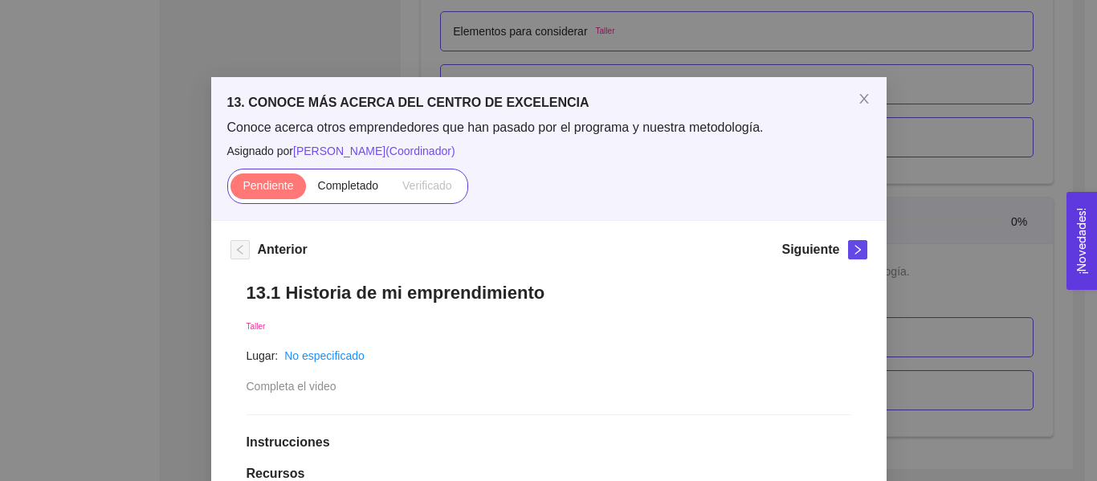
scroll to position [0, 0]
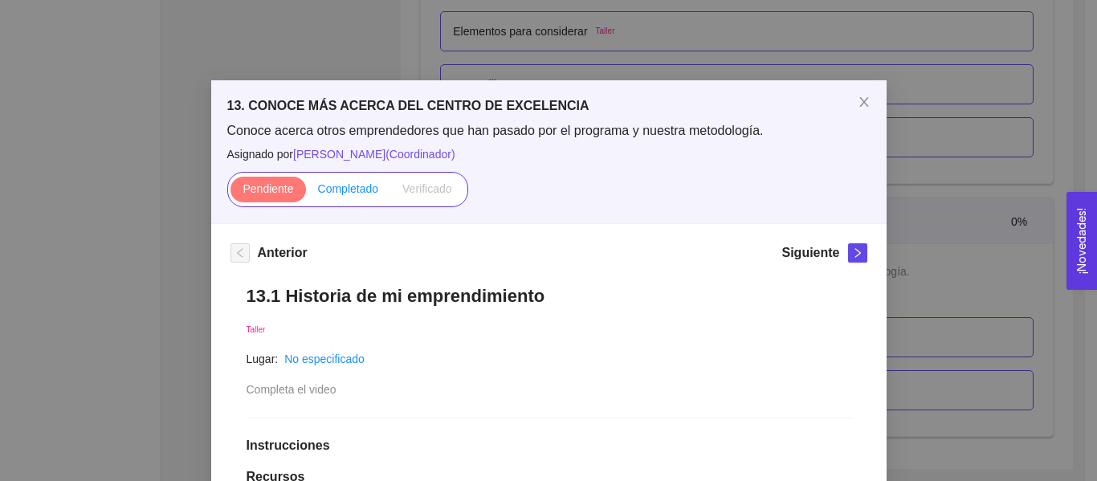
click at [348, 192] on span "Completado" at bounding box center [348, 188] width 61 height 13
click at [306, 193] on input "Completado" at bounding box center [306, 193] width 0 height 0
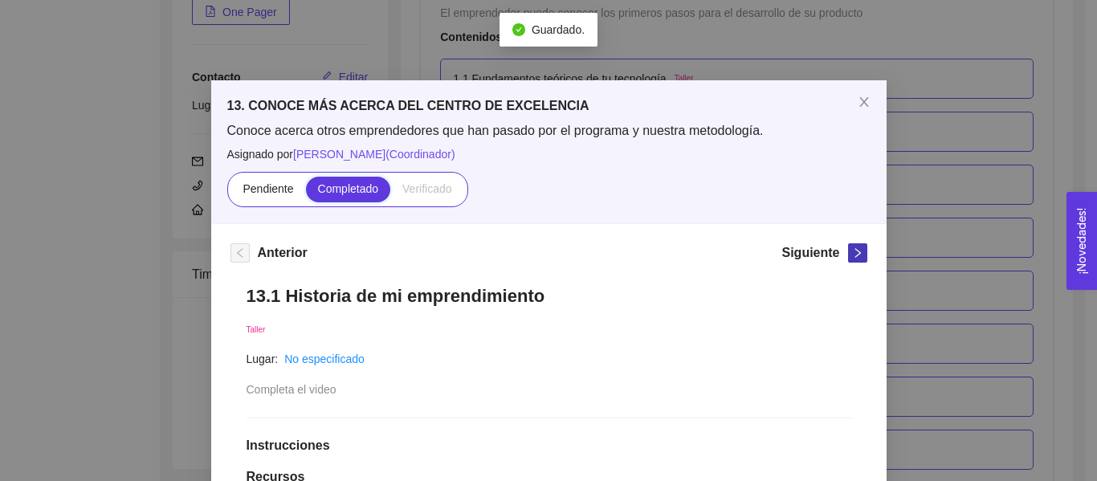
scroll to position [6919, 0]
click at [852, 247] on icon "right" at bounding box center [857, 252] width 11 height 11
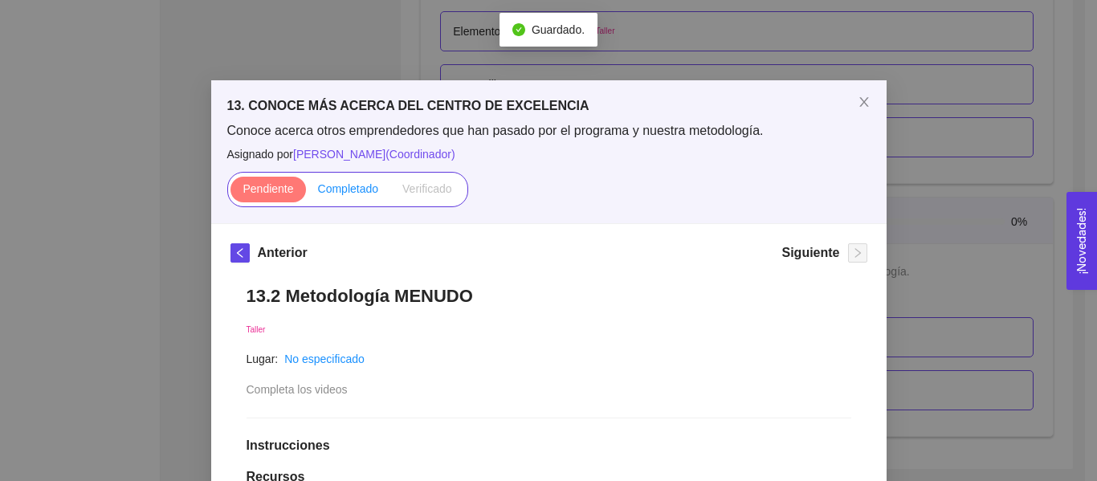
click at [356, 198] on label "Completado" at bounding box center [348, 190] width 85 height 26
click at [306, 193] on input "Completado" at bounding box center [306, 193] width 0 height 0
click at [1029, 209] on div "13. CONOCE MÁS ACERCA DEL CENTRO DE EXCELENCIA Conoce acerca otros emprendedore…" at bounding box center [548, 240] width 1097 height 481
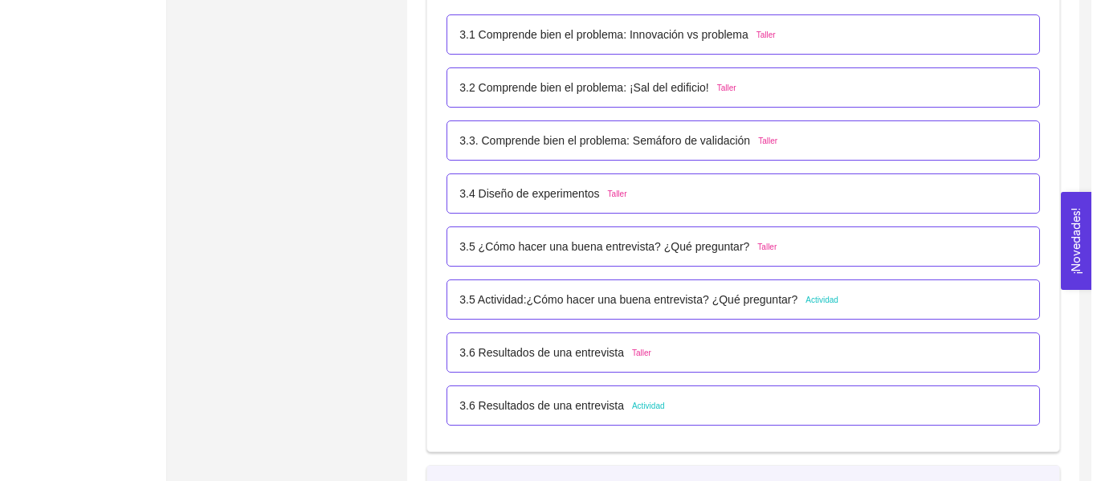
scroll to position [2179, 0]
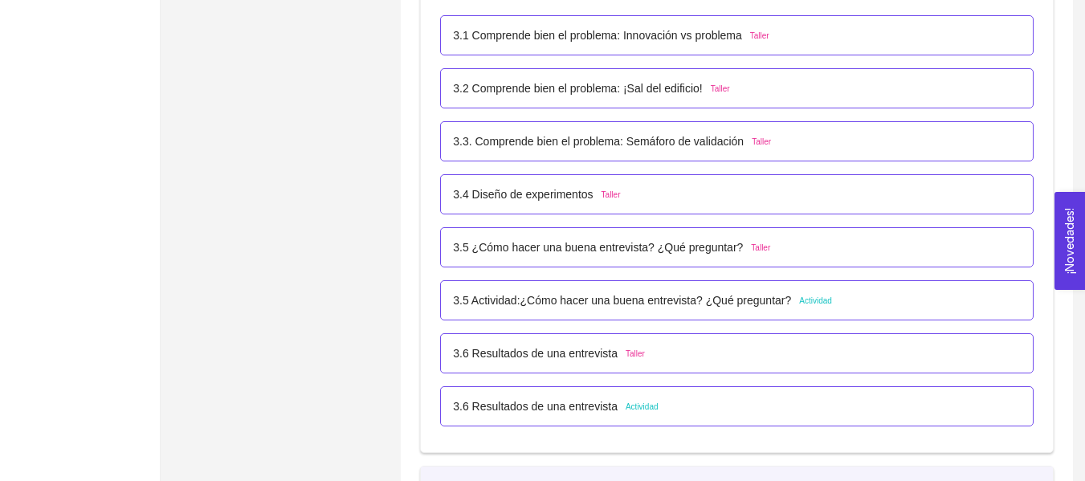
click at [663, 317] on div "3.5 Actividad:¿Cómo hacer una buena entrevista? ¿Qué preguntar? Actividad" at bounding box center [737, 300] width 594 height 40
click at [669, 302] on p "3.5 Actividad:¿Cómo hacer una buena entrevista? ¿Qué preguntar?" at bounding box center [622, 301] width 338 height 18
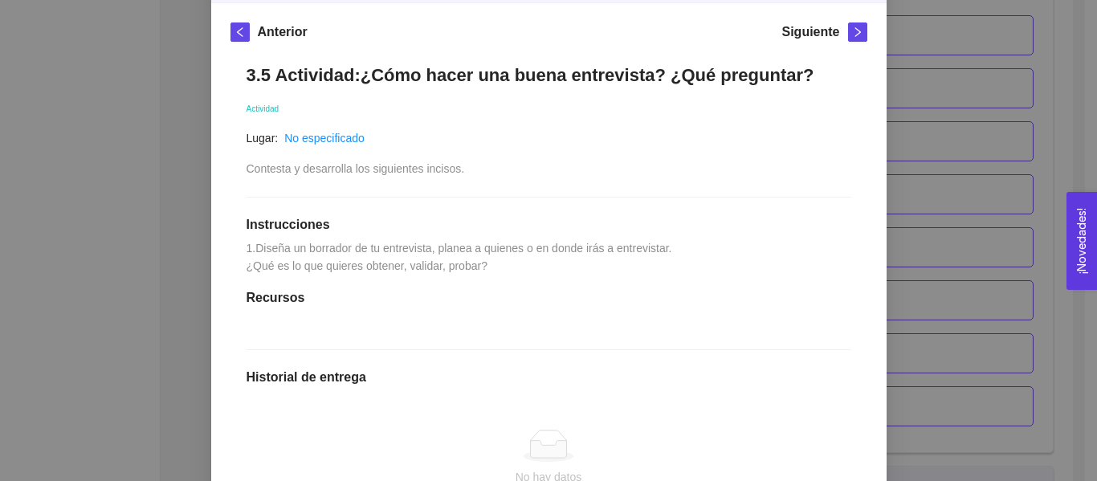
scroll to position [241, 0]
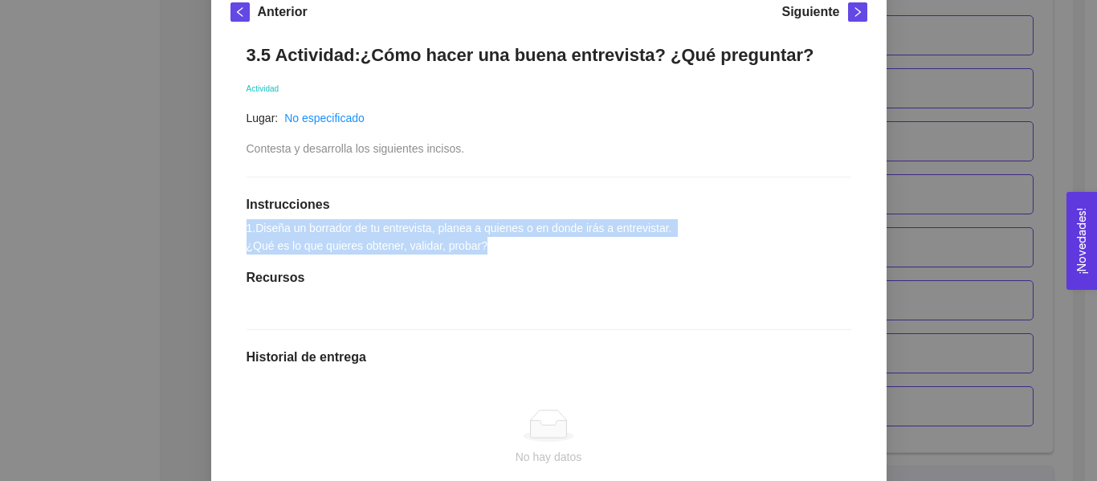
drag, startPoint x: 501, startPoint y: 264, endPoint x: 226, endPoint y: 250, distance: 275.9
click at [231, 250] on div "3.5 Actividad:¿Cómo hacer una buena entrevista? ¿Qué preguntar? Actividad Lugar…" at bounding box center [549, 329] width 637 height 602
copy span "1.Diseña un borrador de tu entrevista, planea a quienes o en donde irás a entre…"
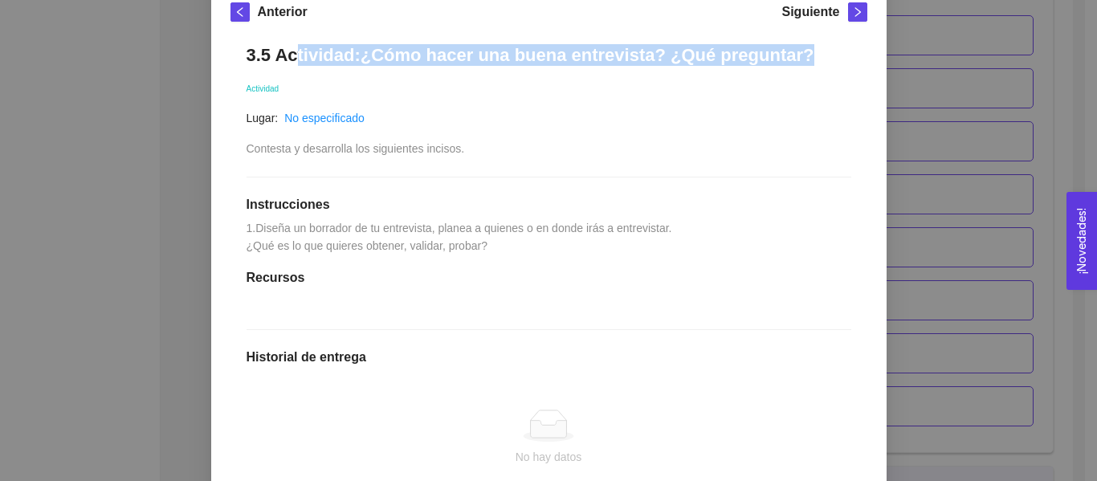
drag, startPoint x: 770, startPoint y: 50, endPoint x: 289, endPoint y: 64, distance: 481.4
click at [289, 64] on h1 "3.5 Actividad:¿Cómo hacer una buena entrevista? ¿Qué preguntar?" at bounding box center [549, 55] width 605 height 22
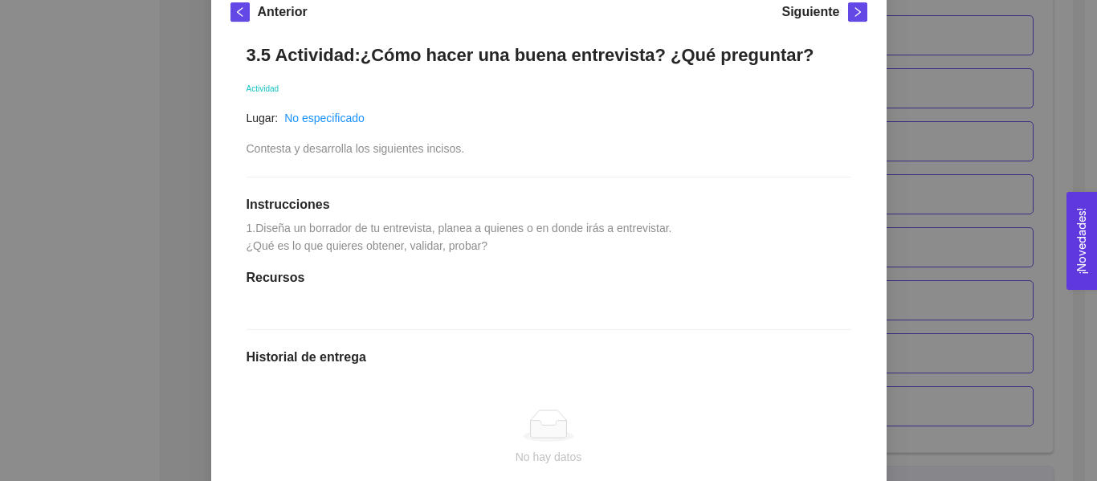
click at [486, 67] on div "3.5 Actividad:¿Cómo hacer una buena entrevista? ¿Qué preguntar? Actividad Lugar…" at bounding box center [549, 329] width 637 height 602
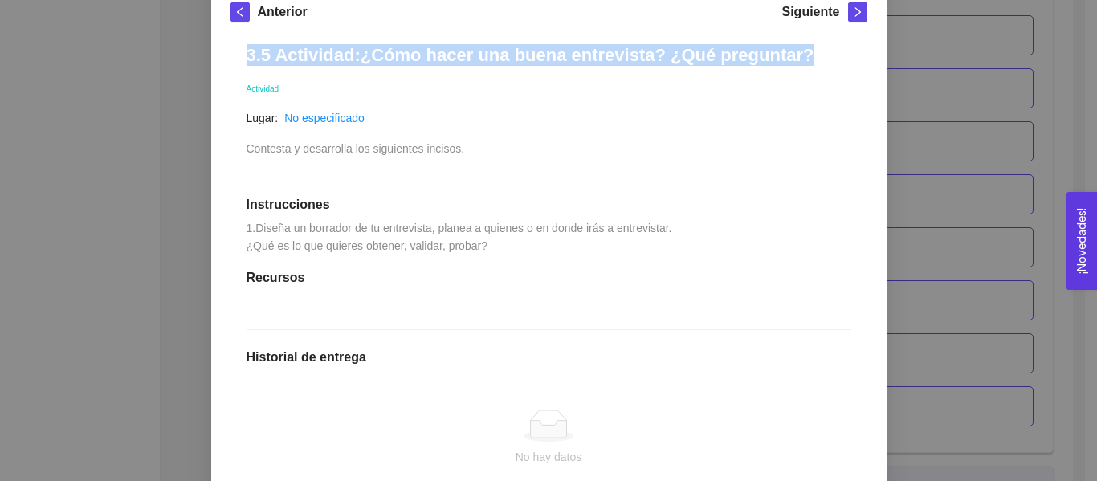
drag, startPoint x: 762, startPoint y: 54, endPoint x: 145, endPoint y: 60, distance: 617.0
click at [145, 60] on div "3. VALIDACIÓN DEL PROBLEMA Validación del problema Asignado por Ana Sofia Contr…" at bounding box center [548, 240] width 1097 height 481
copy h1 "3.5 Actividad:¿Cómo hacer una buena entrevista? ¿Qué preguntar?"
drag, startPoint x: 243, startPoint y: 243, endPoint x: 738, endPoint y: 274, distance: 495.8
click at [738, 274] on div "3.5 Actividad:¿Cómo hacer una buena entrevista? ¿Qué preguntar? Actividad Lugar…" at bounding box center [549, 329] width 637 height 602
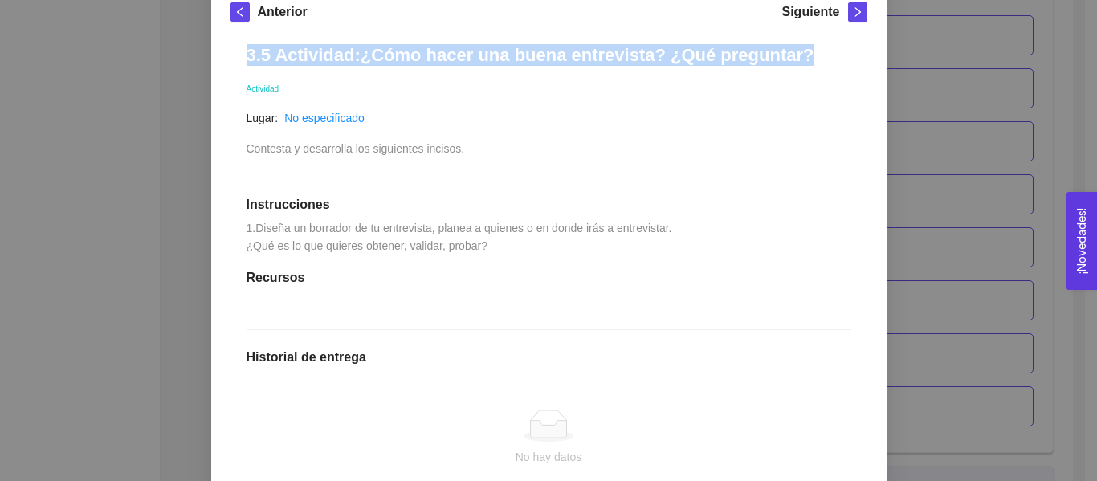
copy span "1.Diseña un borrador de tu entrevista, planea a quienes o en donde irás a entre…"
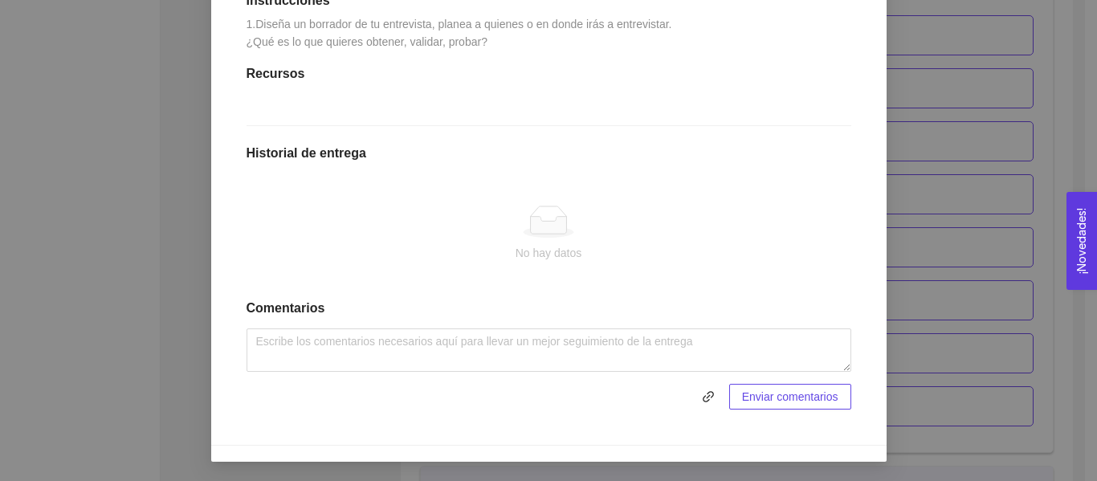
scroll to position [498, 0]
click at [703, 401] on icon "link" at bounding box center [708, 396] width 13 height 13
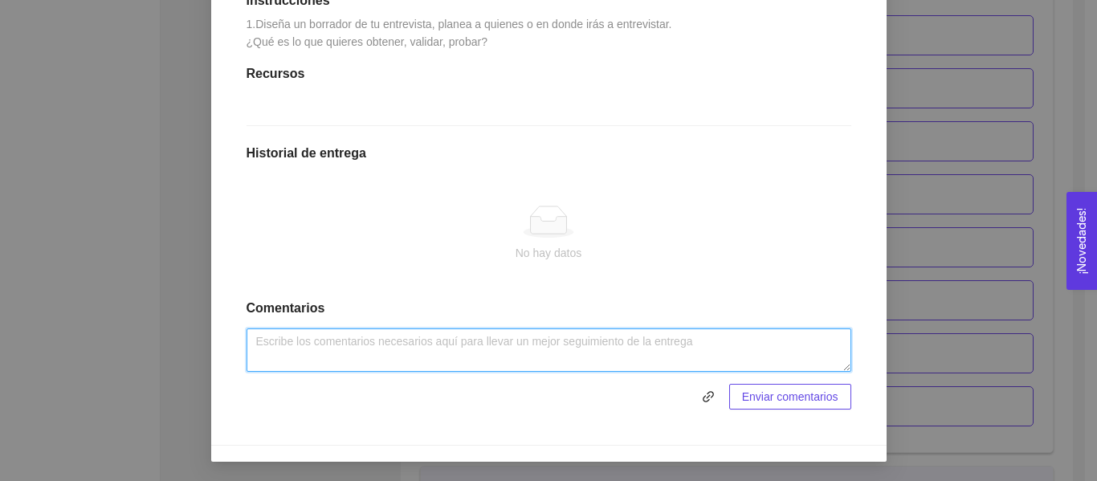
click at [523, 358] on textarea at bounding box center [549, 350] width 605 height 43
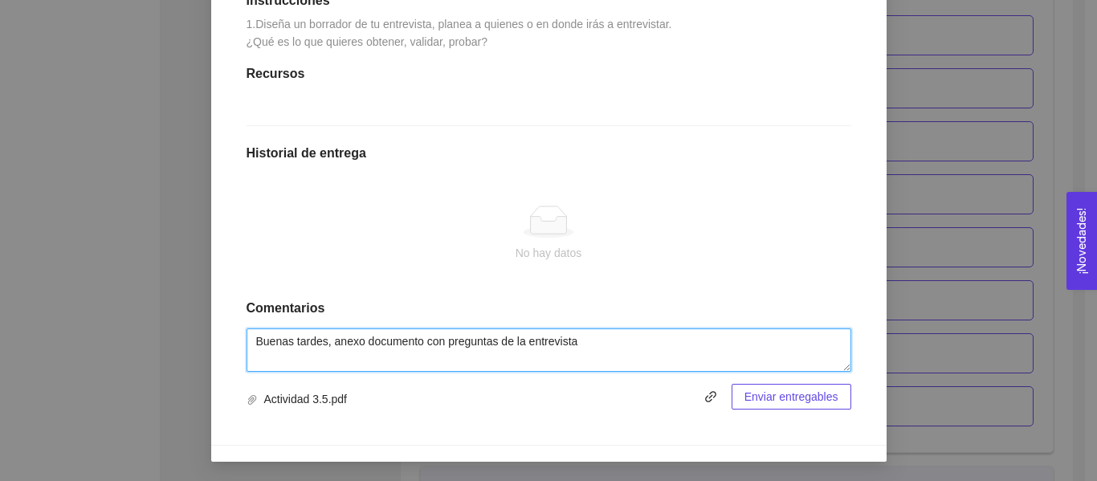
type textarea "Buenas tardes, anexo documento con preguntas de la entrevista"
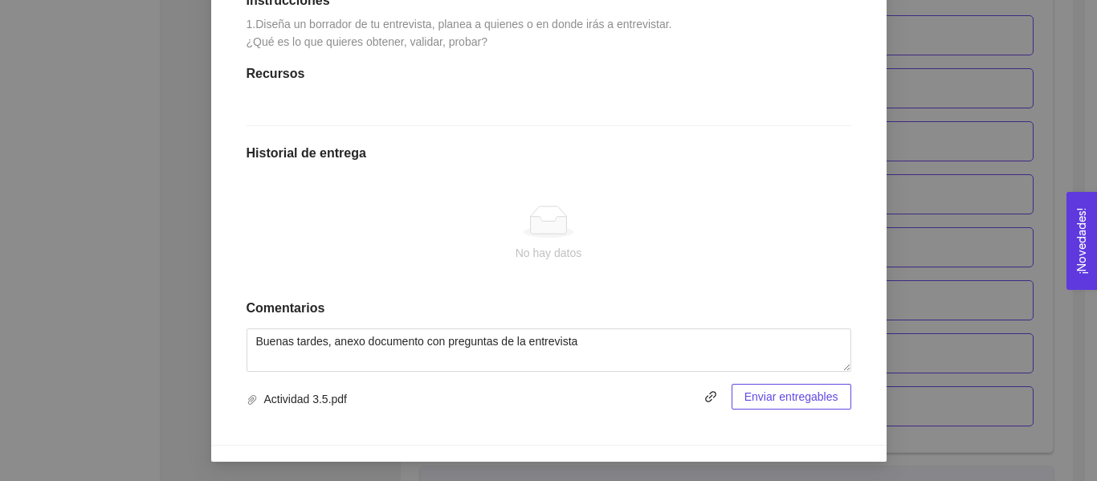
click at [758, 393] on span "Enviar entregables" at bounding box center [792, 397] width 94 height 18
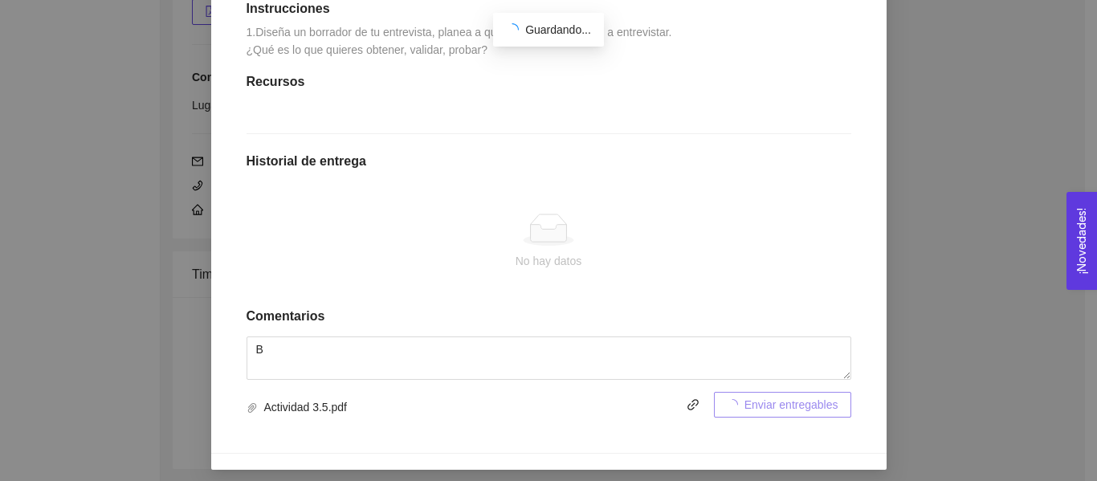
scroll to position [2179, 0]
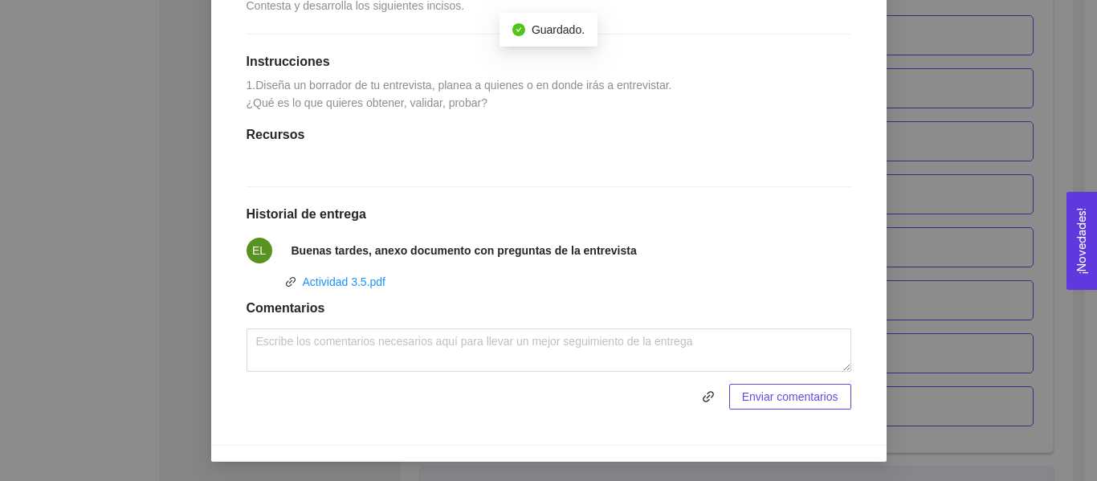
click at [992, 284] on div "3. VALIDACIÓN DEL PROBLEMA Validación del problema Asignado por Ana Sofia Contr…" at bounding box center [548, 240] width 1097 height 481
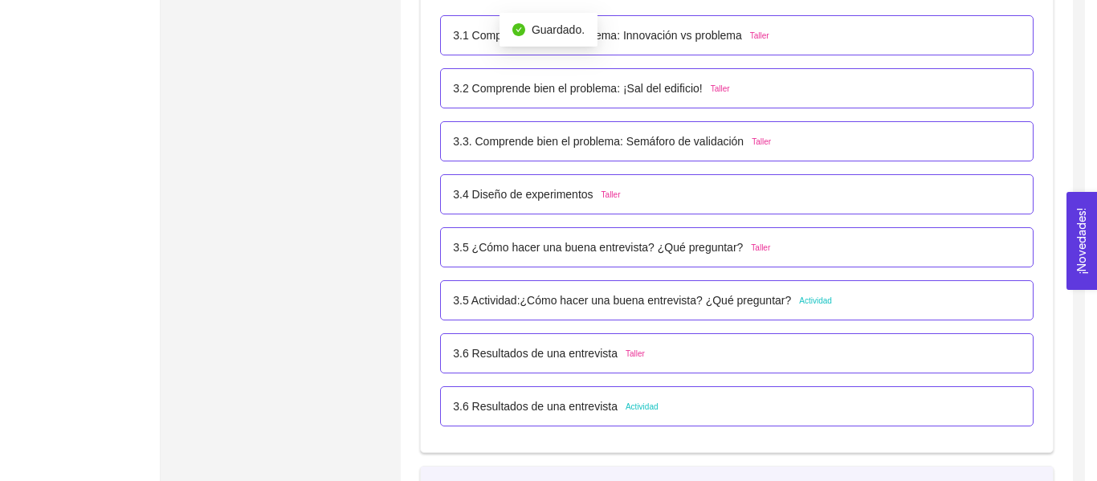
scroll to position [357, 0]
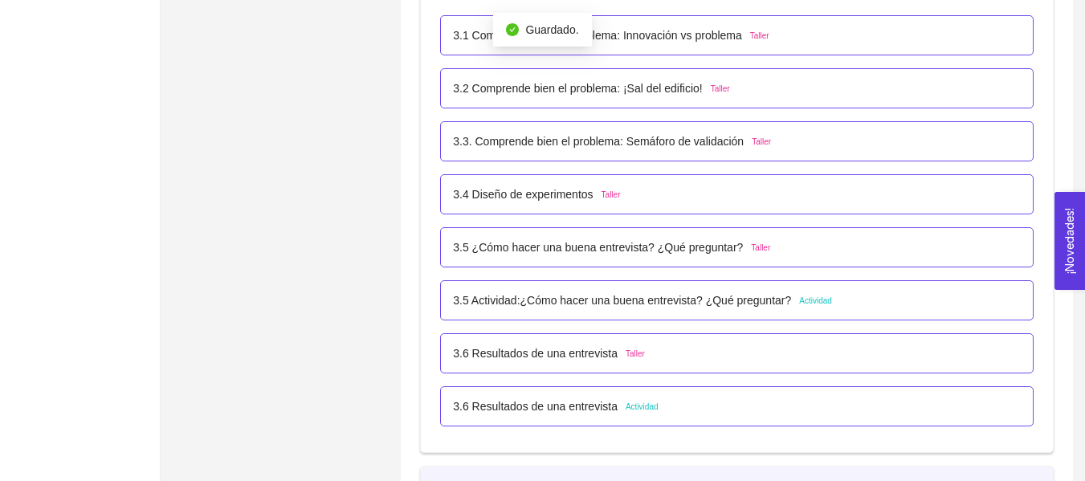
click at [876, 351] on div "3.6 Resultados de una entrevista Taller" at bounding box center [737, 354] width 568 height 18
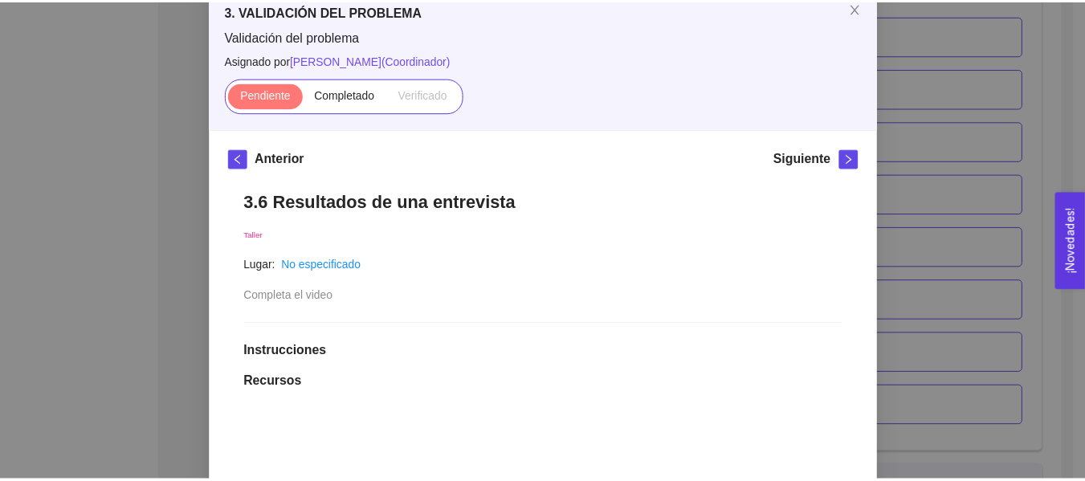
scroll to position [80, 0]
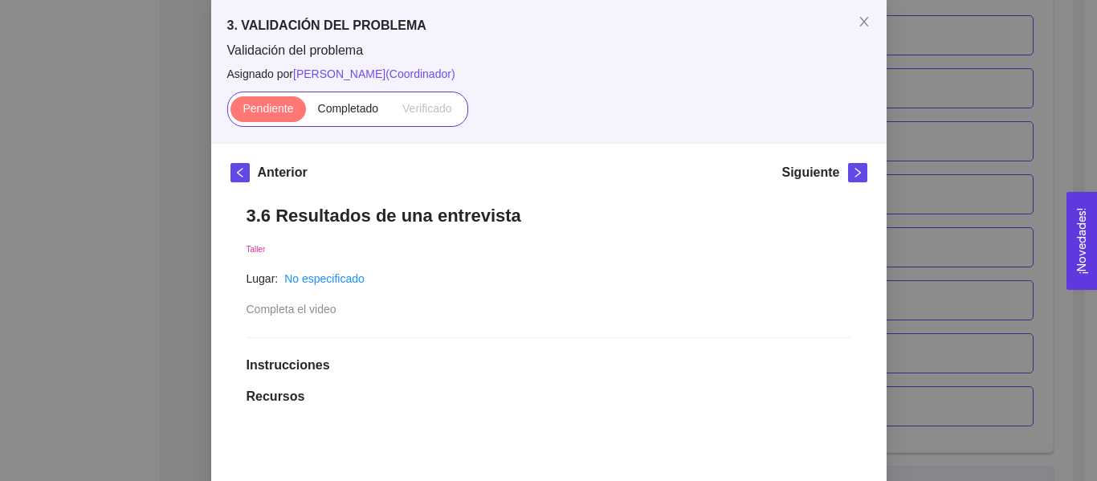
click at [981, 308] on div "3. VALIDACIÓN DEL PROBLEMA Validación del problema Asignado por Ana Sofia Contr…" at bounding box center [548, 240] width 1097 height 481
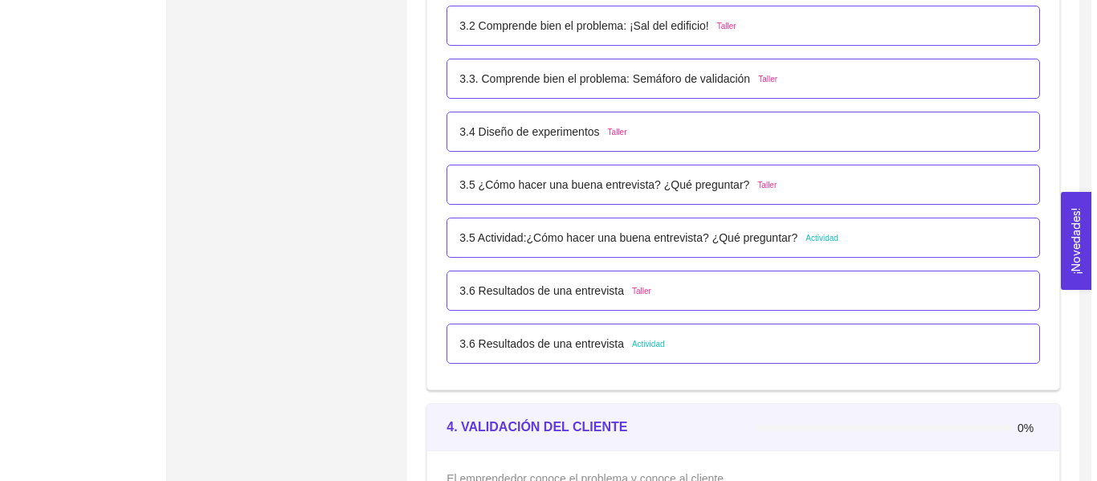
scroll to position [2259, 0]
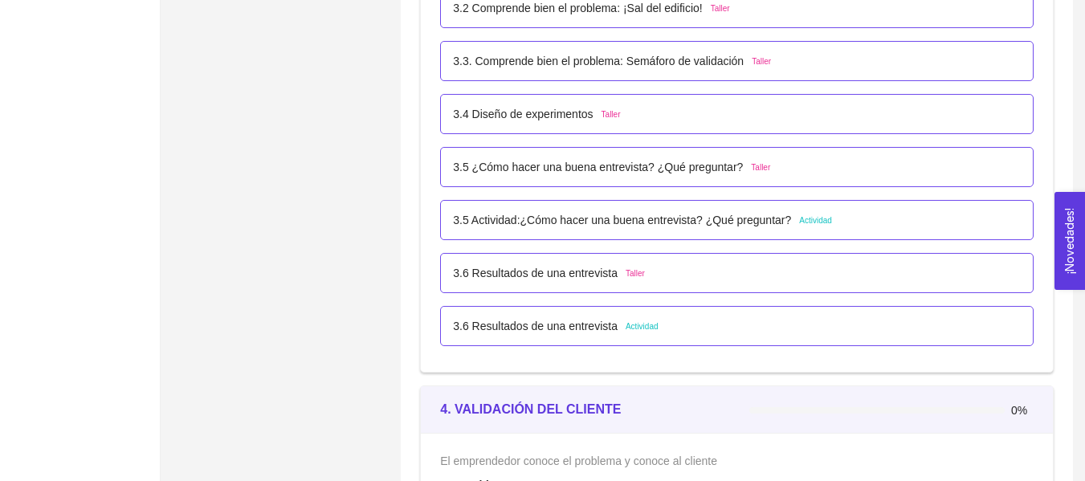
click at [729, 327] on div "3.6 Resultados de una entrevista Actividad" at bounding box center [737, 326] width 568 height 18
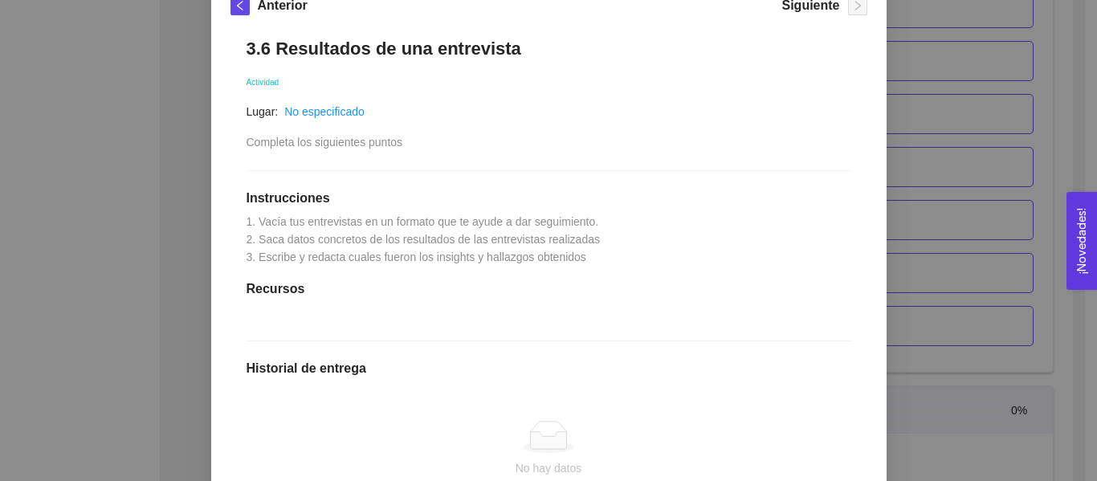
scroll to position [241, 0]
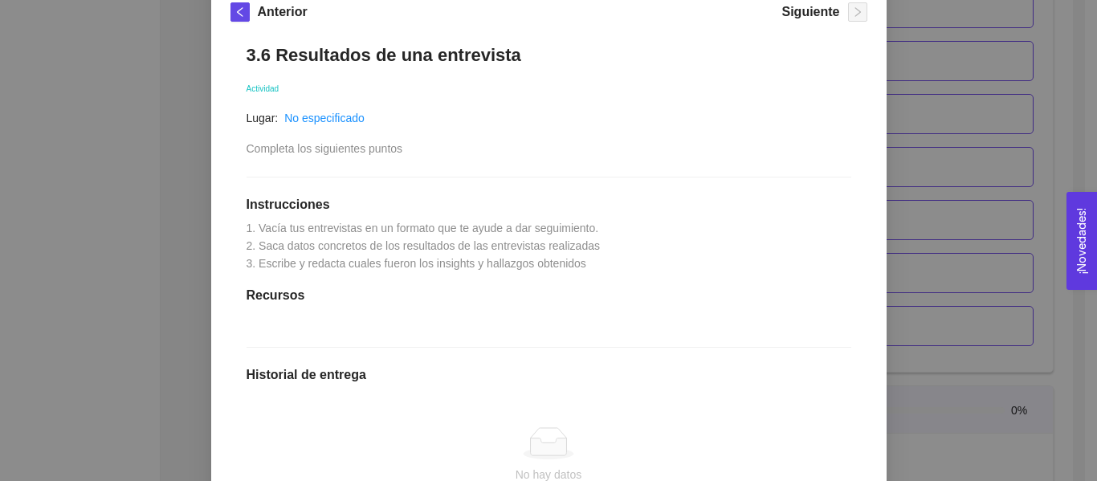
click at [827, 235] on div "3.6 Resultados de una entrevista Actividad Lugar: No especificado Completa los …" at bounding box center [549, 337] width 637 height 619
click at [899, 227] on div "3. VALIDACIÓN DEL PROBLEMA Validación del problema Asignado por Ana Sofia Contr…" at bounding box center [548, 240] width 1097 height 481
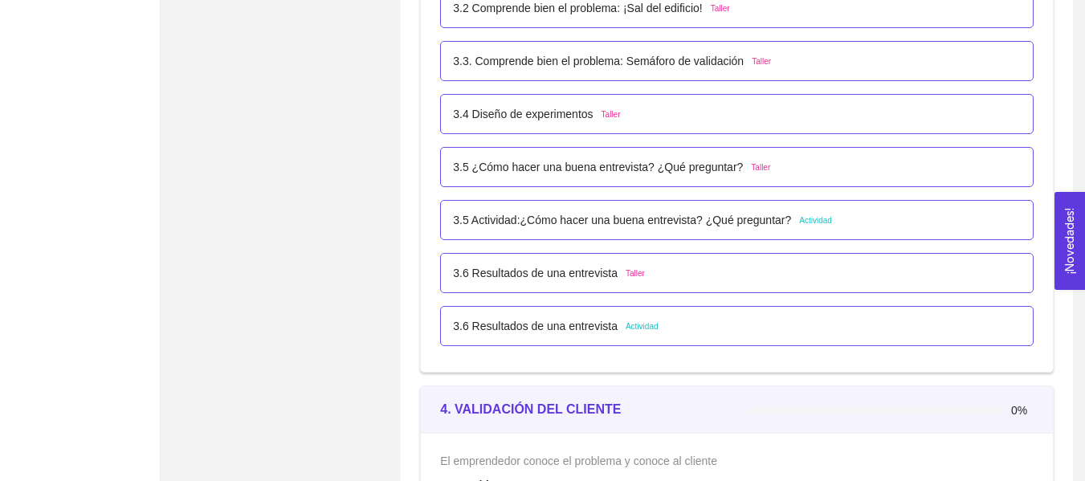
click at [766, 274] on div "3.6 Resultados de una entrevista Taller" at bounding box center [737, 273] width 568 height 18
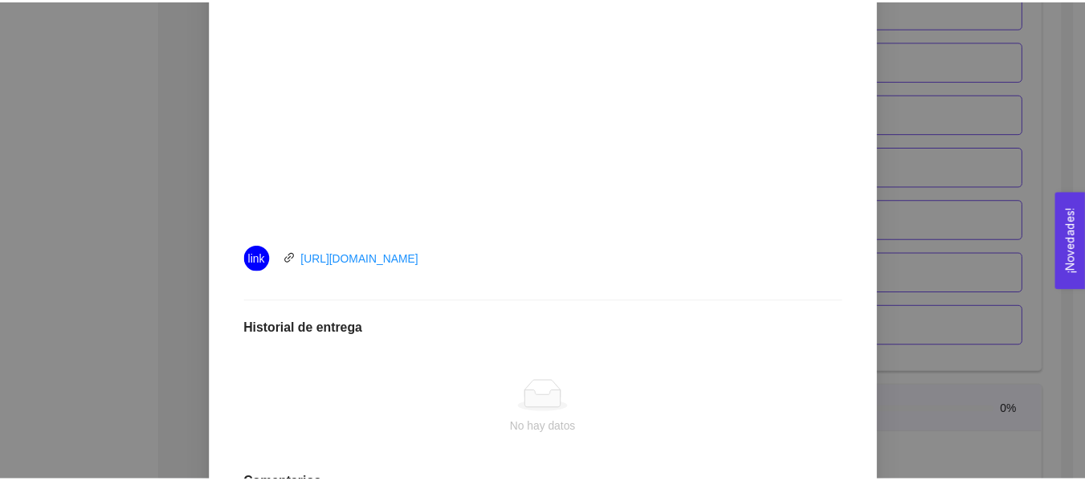
scroll to position [482, 0]
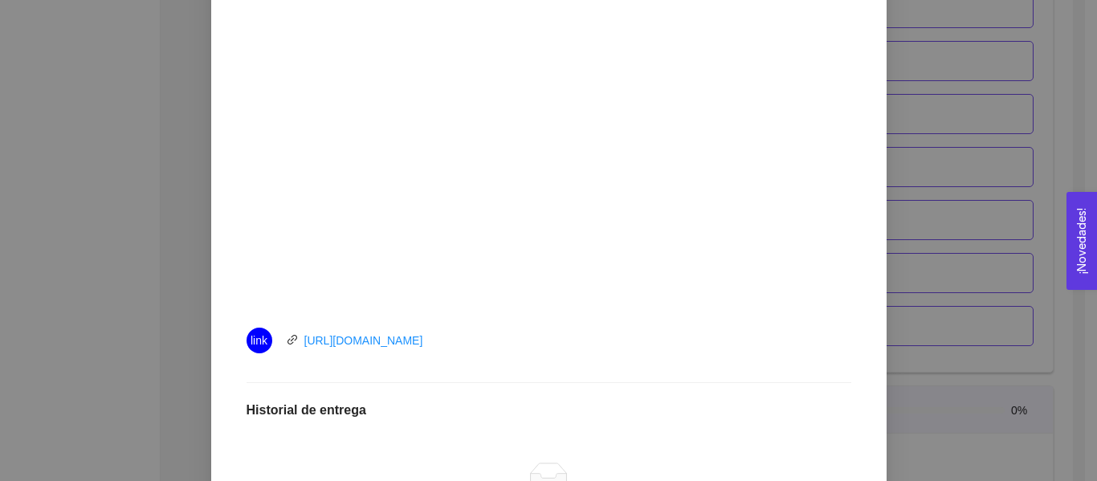
click at [924, 140] on div "3. VALIDACIÓN DEL PROBLEMA Validación del problema Asignado por Ana Sofia Contr…" at bounding box center [548, 240] width 1097 height 481
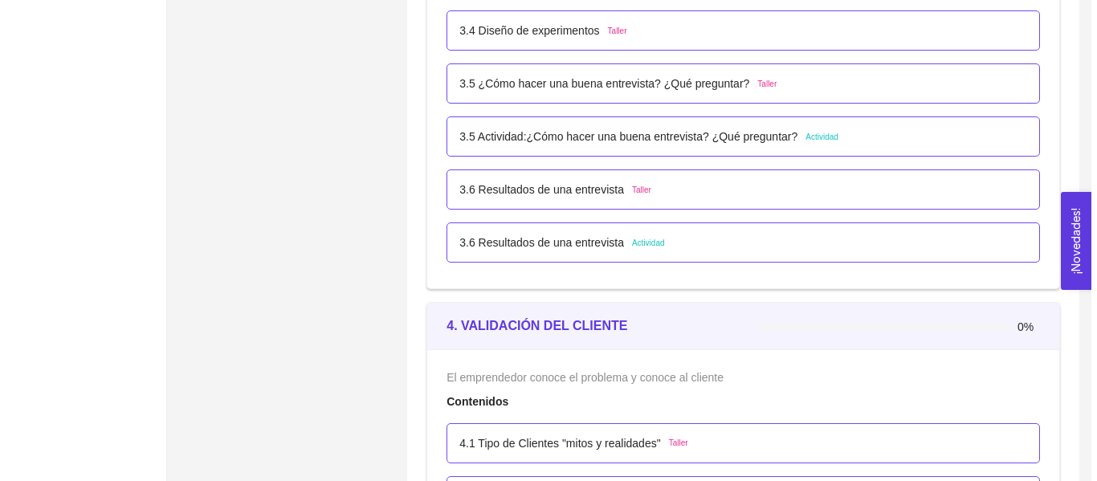
scroll to position [2339, 0]
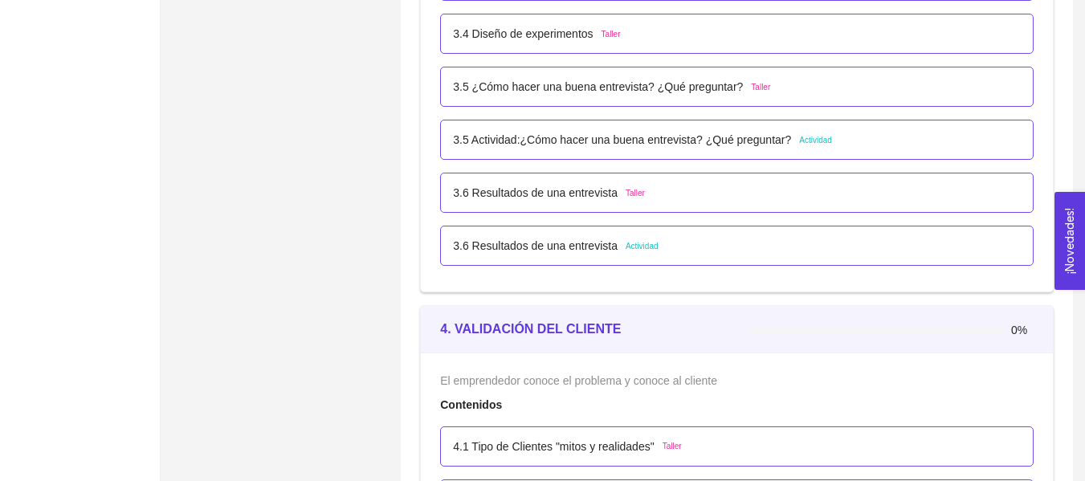
click at [695, 250] on div "3.6 Resultados de una entrevista Actividad" at bounding box center [737, 246] width 568 height 18
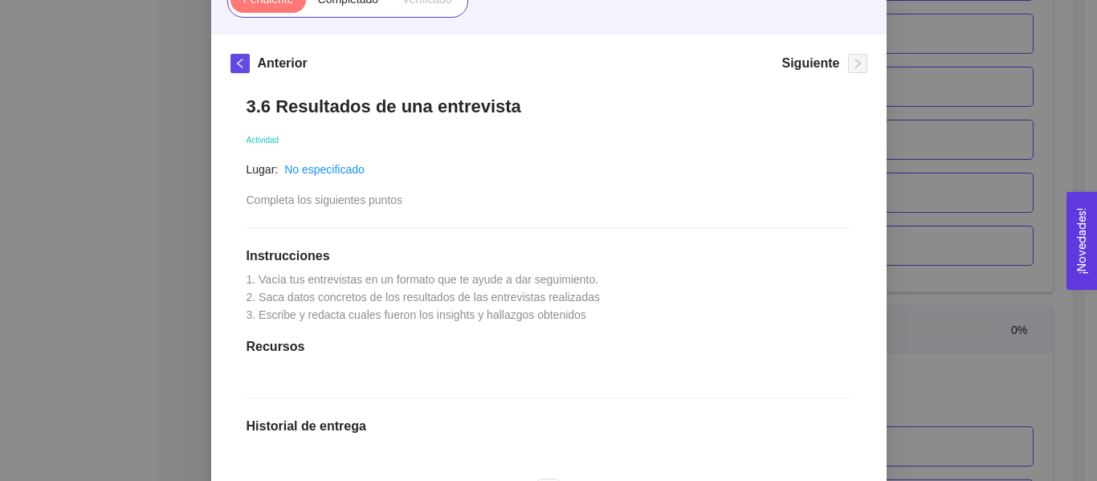
scroll to position [161, 0]
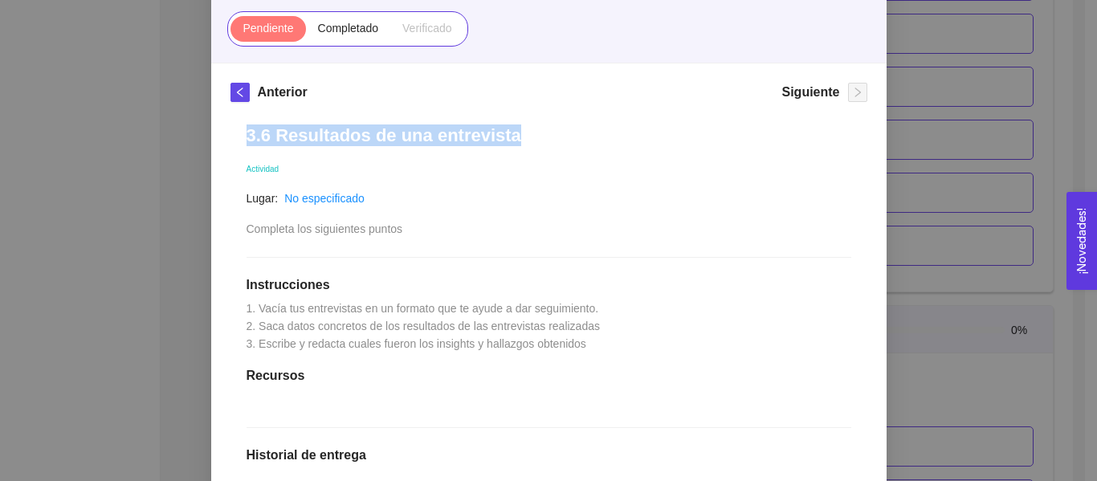
drag, startPoint x: 525, startPoint y: 129, endPoint x: 166, endPoint y: 139, distance: 359.3
click at [166, 139] on div "3. VALIDACIÓN DEL PROBLEMA Validación del problema Asignado por Ana Sofia Contr…" at bounding box center [548, 240] width 1097 height 481
copy h1 "3.6 Resultados de una entrevista"
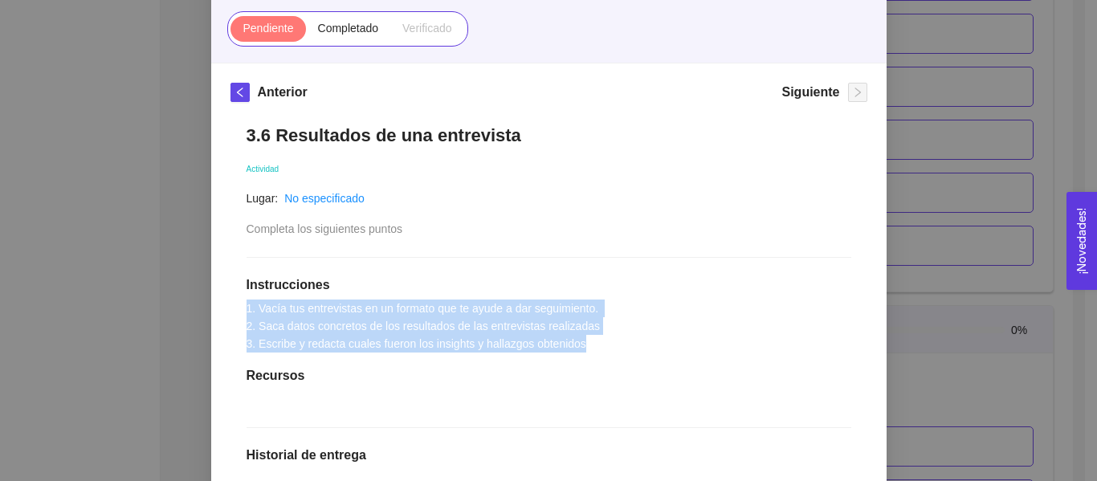
drag, startPoint x: 590, startPoint y: 342, endPoint x: 212, endPoint y: 299, distance: 380.1
click at [212, 299] on div "Anterior Siguiente 3.6 Resultados de una entrevista Actividad Lugar: No especif…" at bounding box center [549, 405] width 676 height 684
copy span "1. Vacía tus entrevistas en un formato que te ayude a dar seguimiento. 2. Saca …"
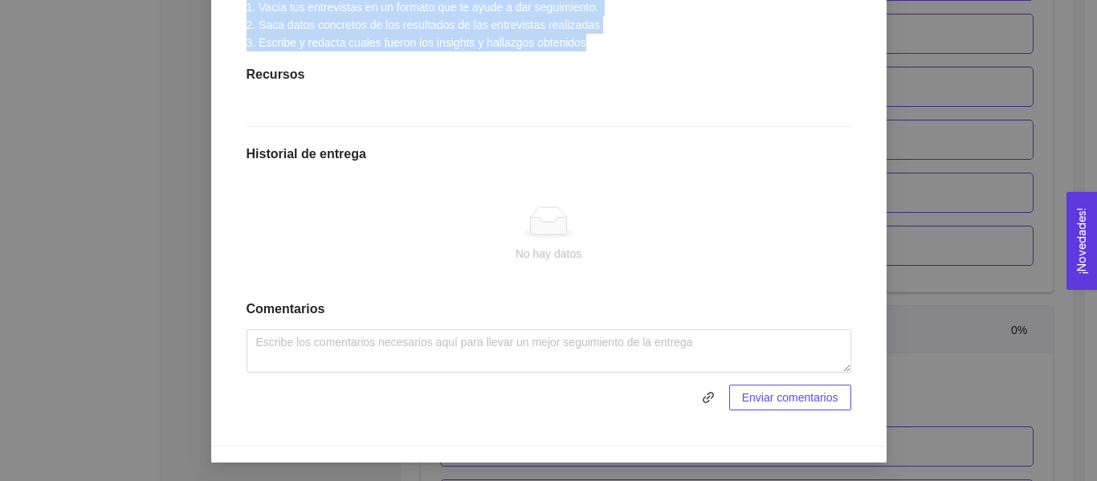
scroll to position [463, 0]
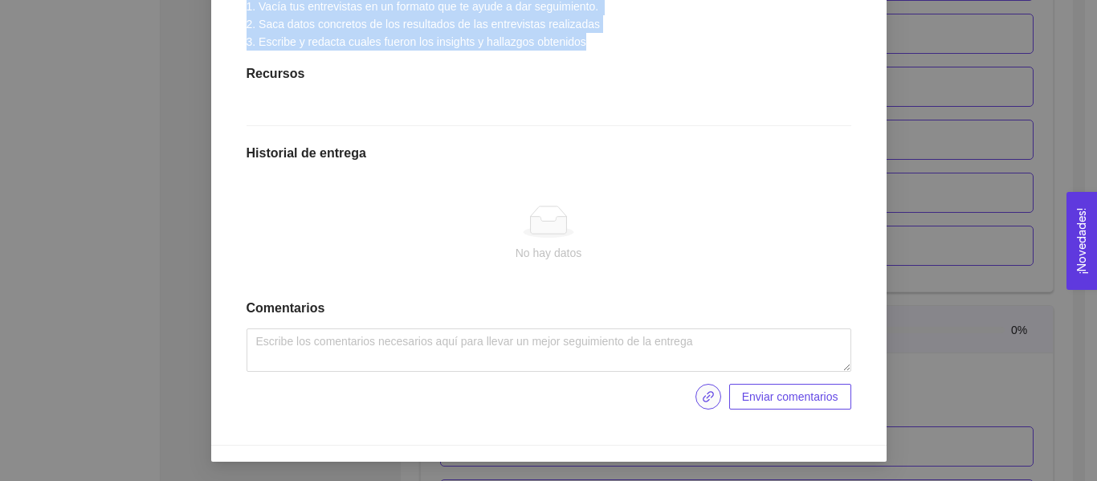
click at [697, 391] on span "link" at bounding box center [709, 396] width 24 height 13
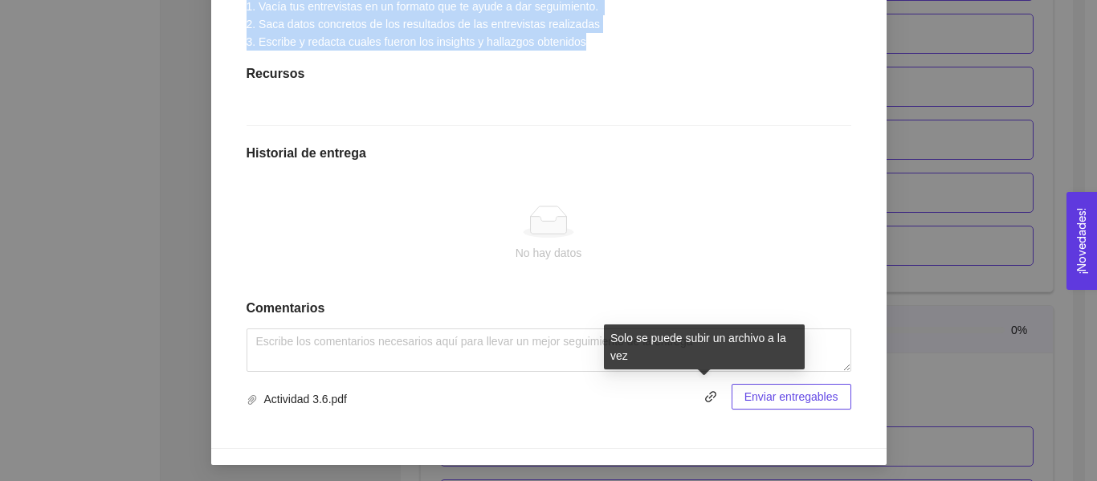
click at [774, 395] on span "Enviar entregables" at bounding box center [792, 397] width 94 height 18
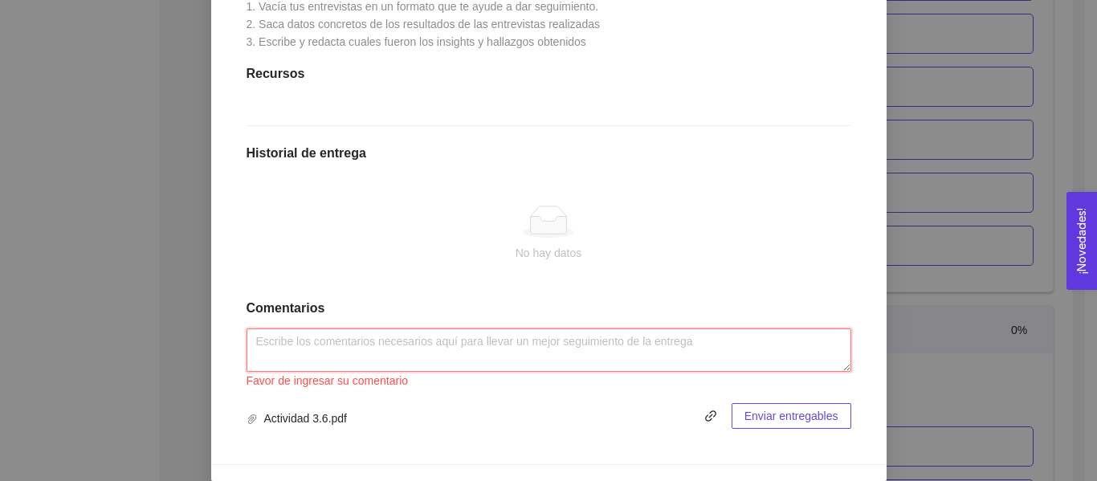
click at [490, 333] on textarea at bounding box center [549, 350] width 605 height 43
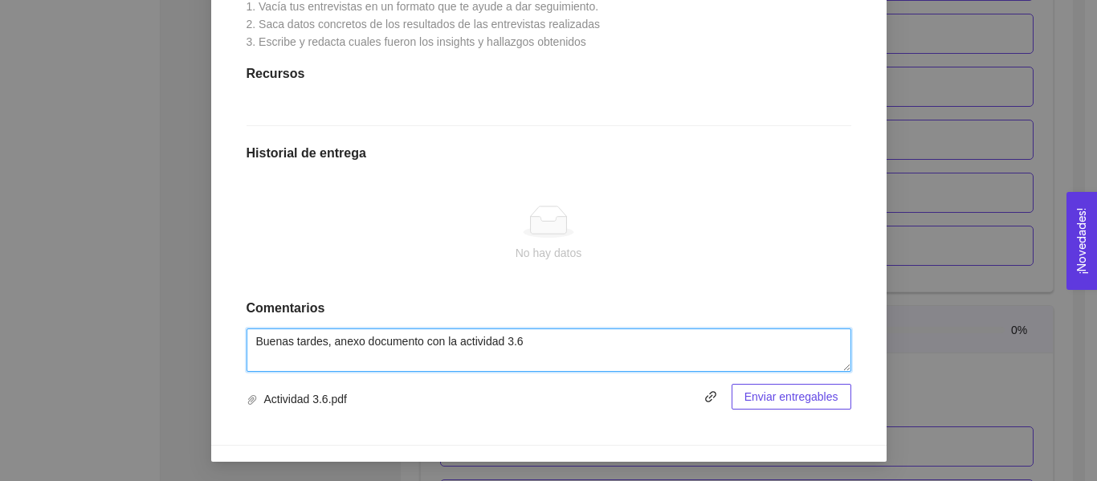
type textarea "Buenas tardes, anexo documento con la actividad 3.6"
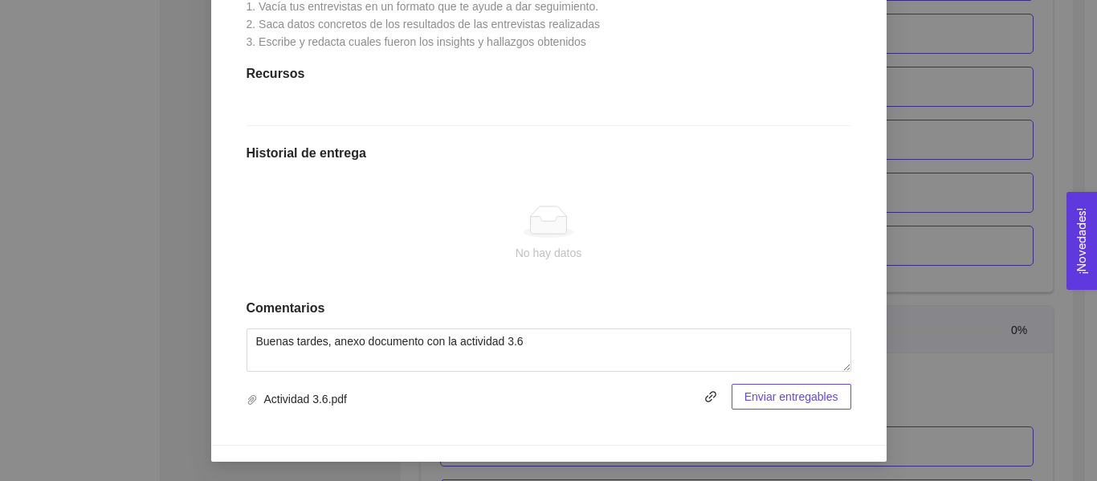
click at [806, 402] on span "Enviar entregables" at bounding box center [792, 397] width 94 height 18
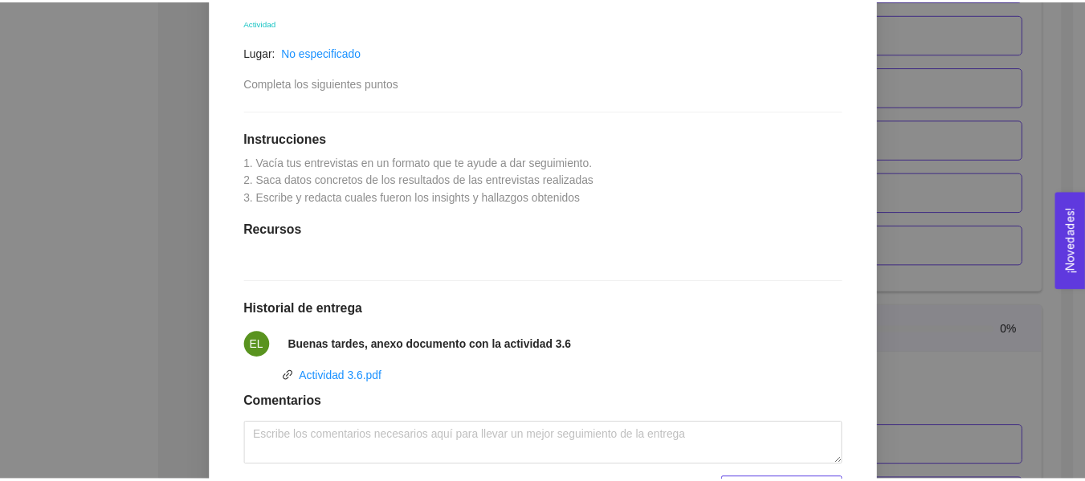
scroll to position [161, 0]
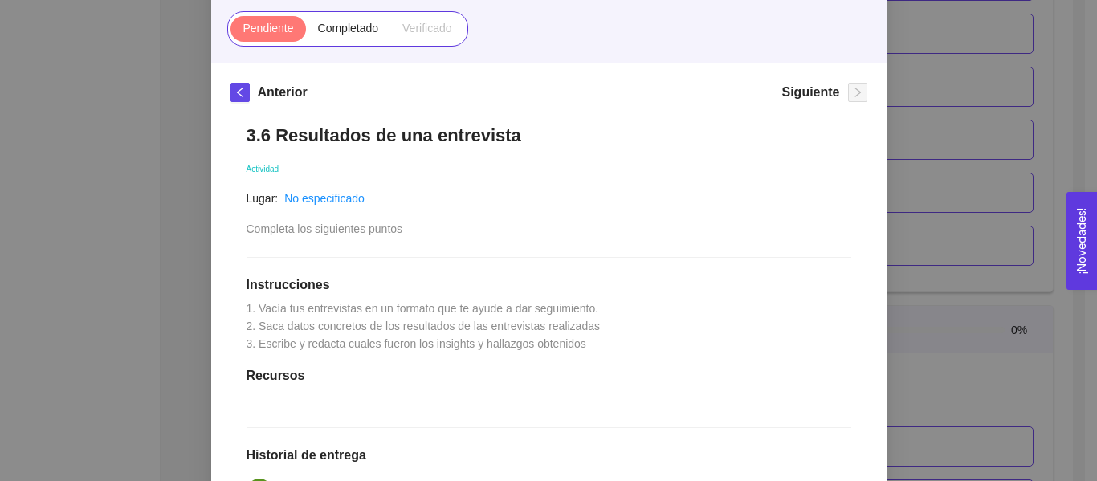
click at [905, 190] on div "3. VALIDACIÓN DEL PROBLEMA Validación del problema Asignado por Ana Sofia Contr…" at bounding box center [548, 240] width 1097 height 481
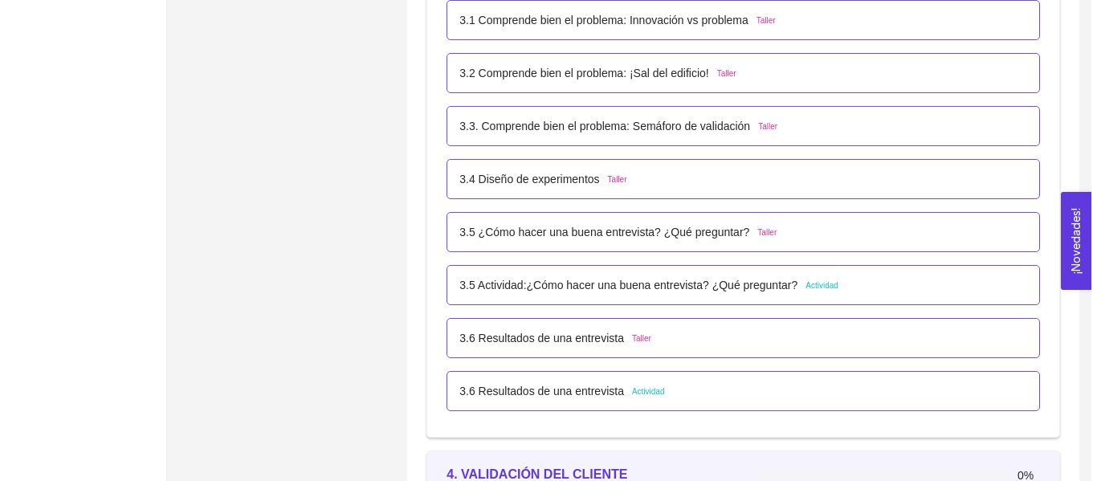
scroll to position [2259, 0]
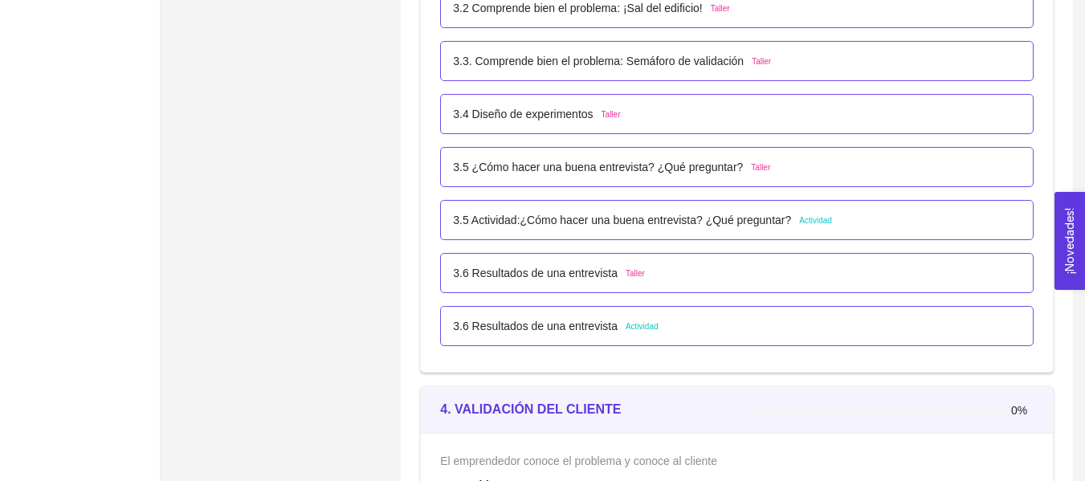
click at [612, 318] on p "3.6 Resultados de una entrevista" at bounding box center [535, 326] width 165 height 18
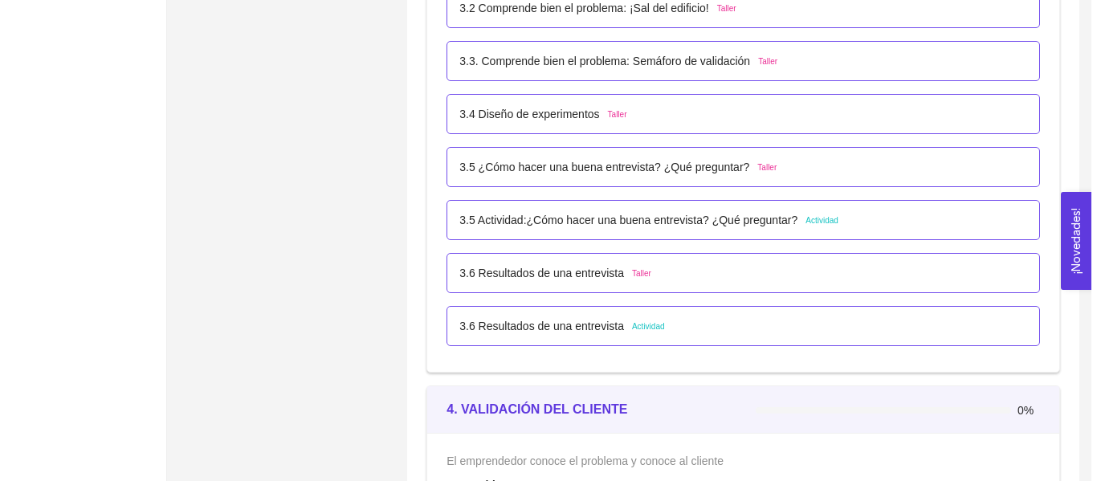
scroll to position [0, 0]
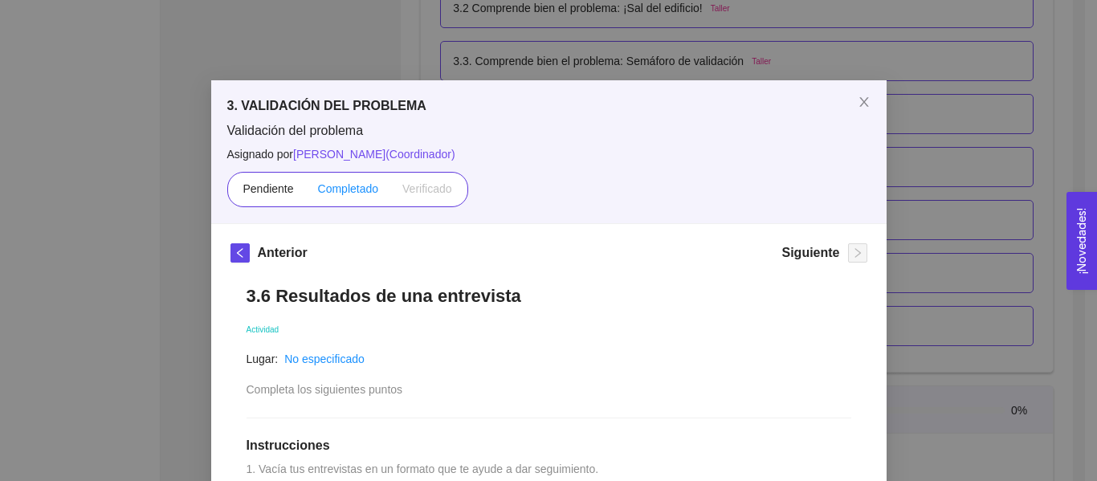
click at [336, 194] on span "Completado" at bounding box center [348, 188] width 61 height 13
click at [306, 193] on input "Completado" at bounding box center [306, 193] width 0 height 0
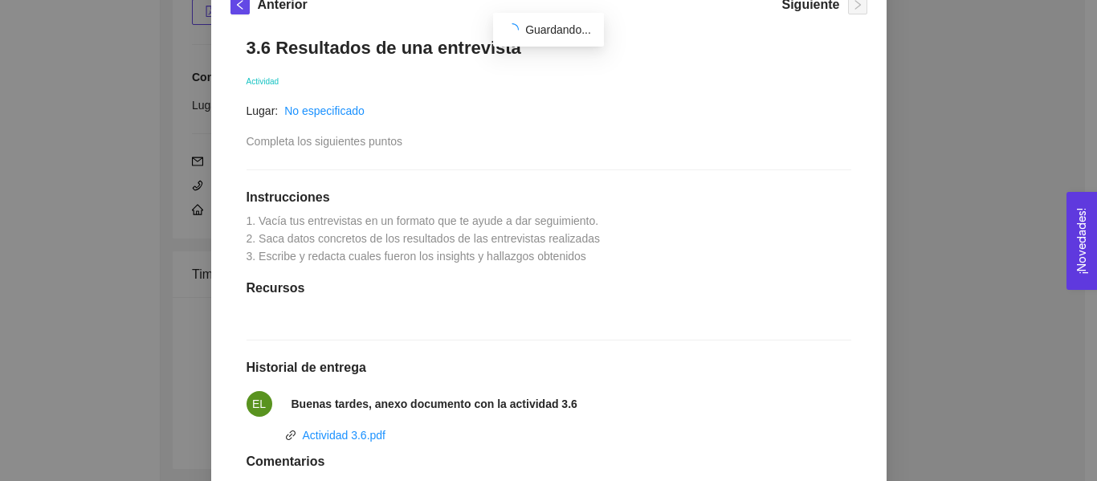
scroll to position [402, 0]
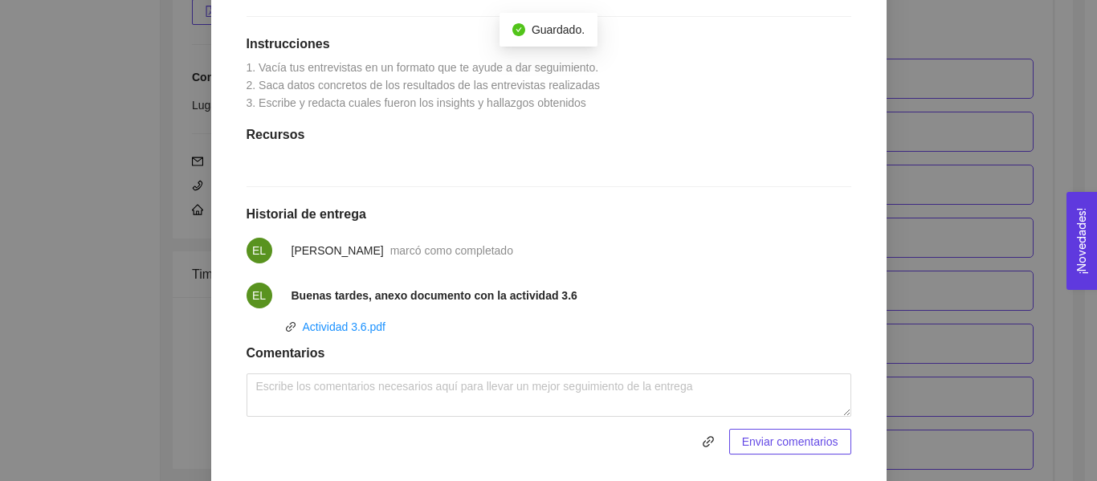
click at [924, 206] on div "3. VALIDACIÓN DEL PROBLEMA Validación del problema Asignado por Ana Sofia Contr…" at bounding box center [548, 240] width 1097 height 481
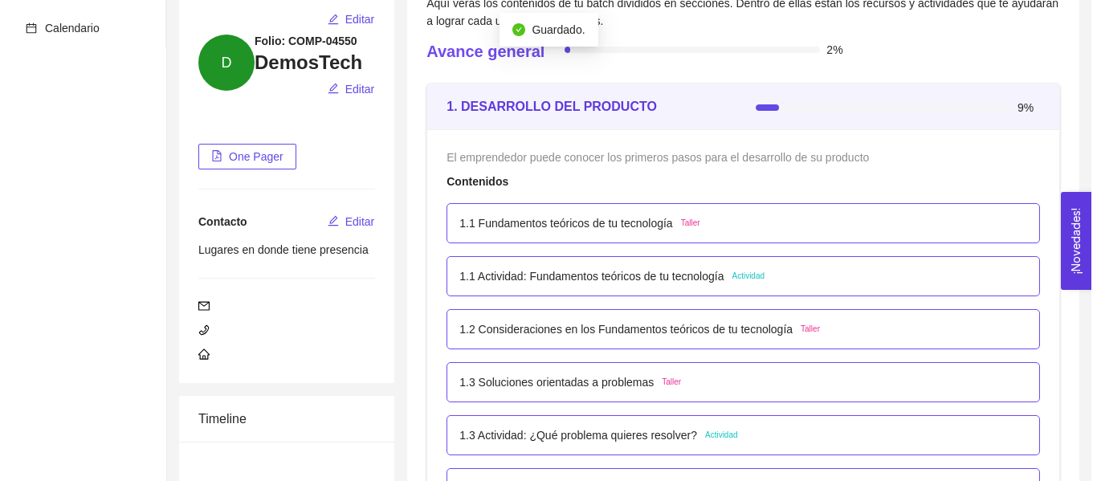
scroll to position [161, 0]
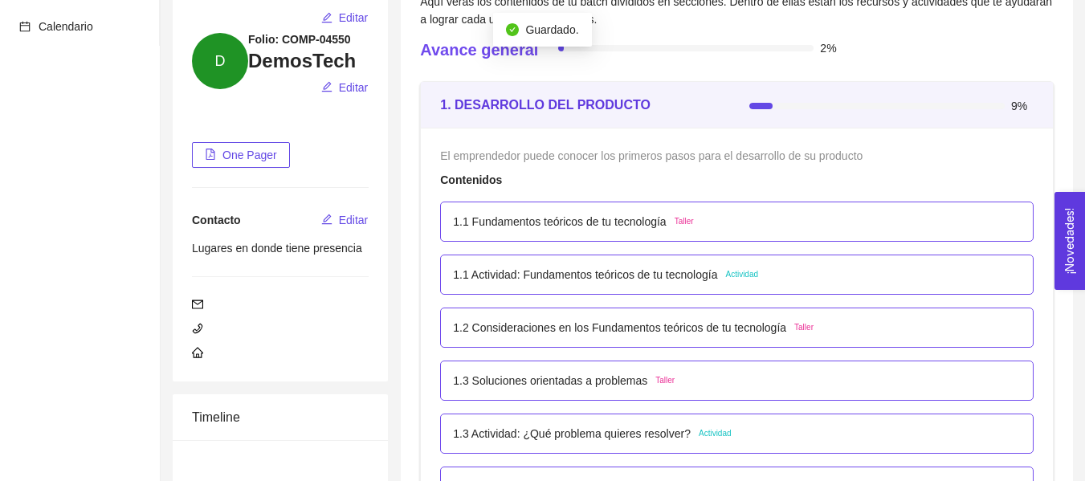
click at [574, 234] on div "1.1 Fundamentos teóricos de tu tecnología Taller" at bounding box center [737, 222] width 594 height 40
click at [586, 227] on p "1.1 Fundamentos teóricos de tu tecnología" at bounding box center [559, 222] width 213 height 18
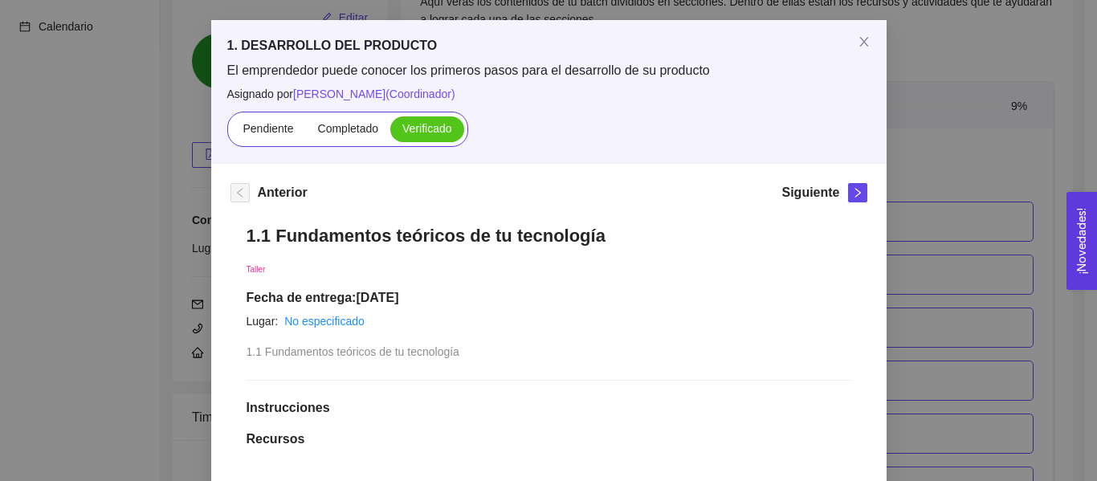
scroll to position [0, 0]
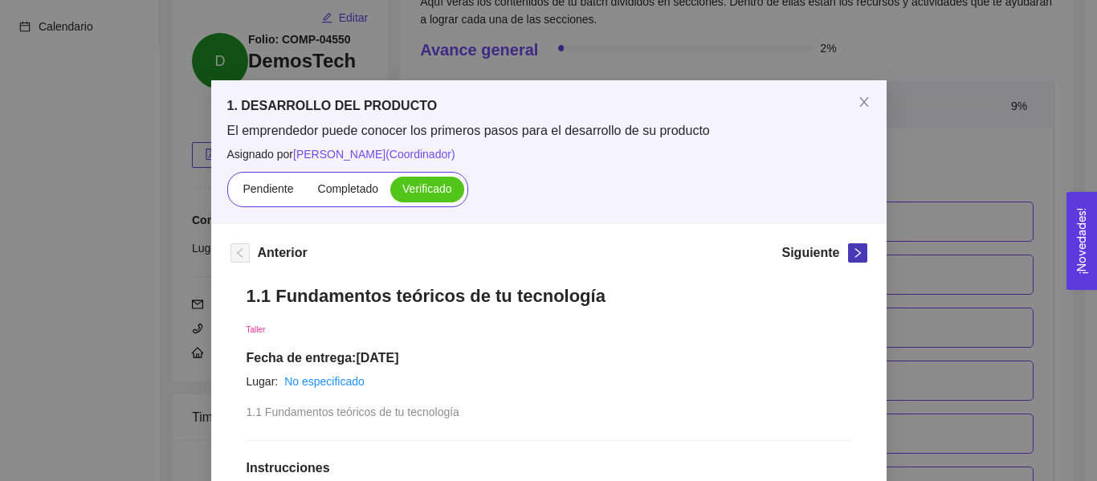
click at [853, 257] on icon "right" at bounding box center [857, 252] width 11 height 11
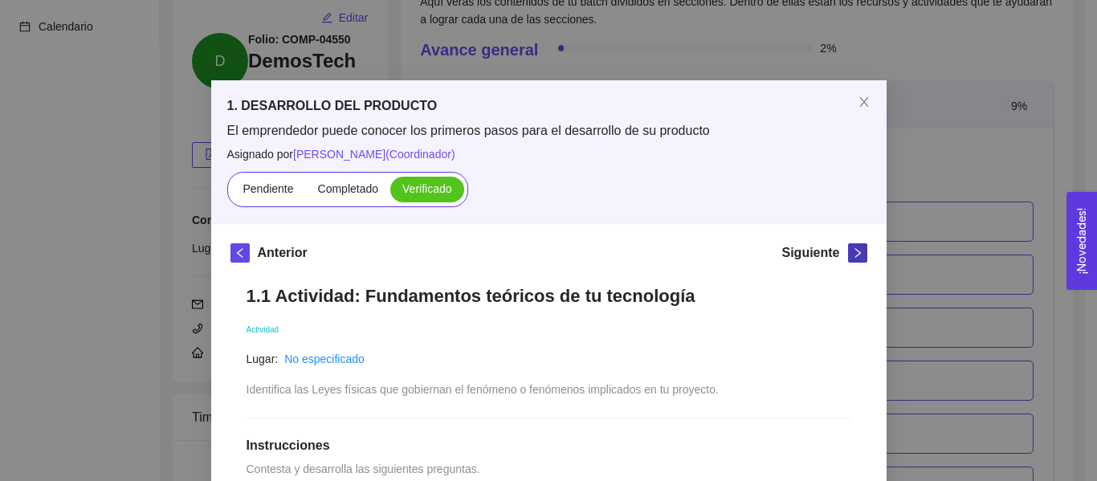
click at [853, 257] on icon "right" at bounding box center [857, 252] width 11 height 11
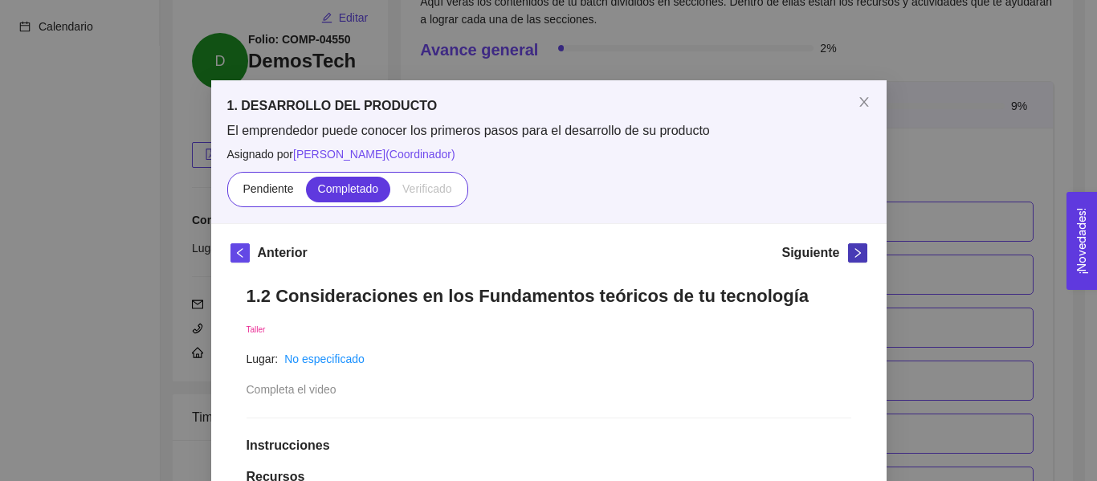
click at [853, 257] on icon "right" at bounding box center [857, 252] width 11 height 11
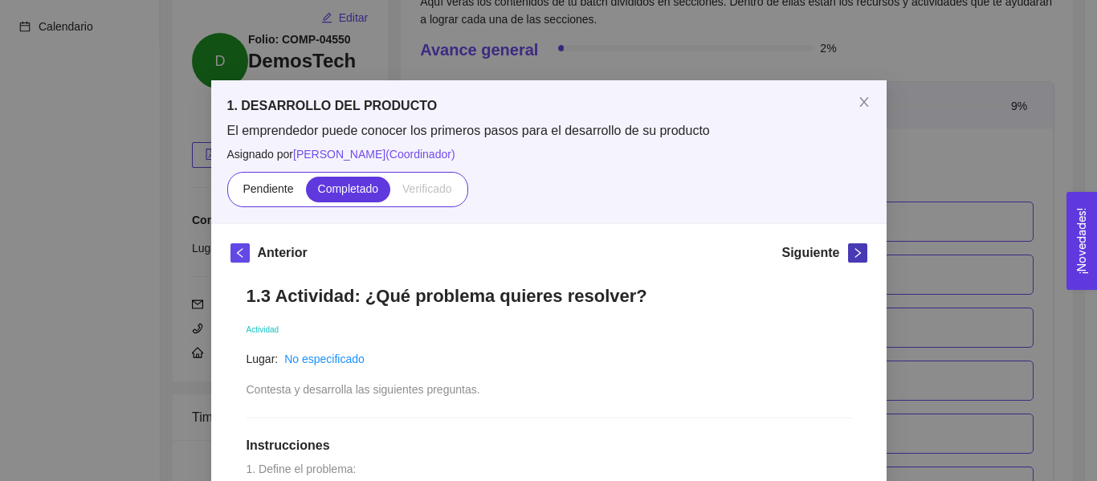
click at [853, 257] on icon "right" at bounding box center [857, 252] width 11 height 11
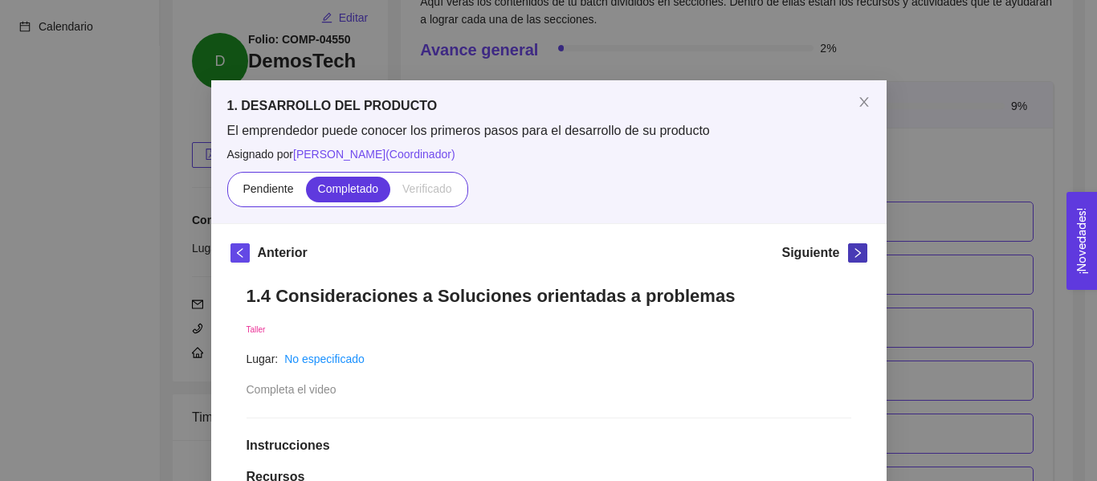
click at [853, 257] on icon "right" at bounding box center [857, 252] width 11 height 11
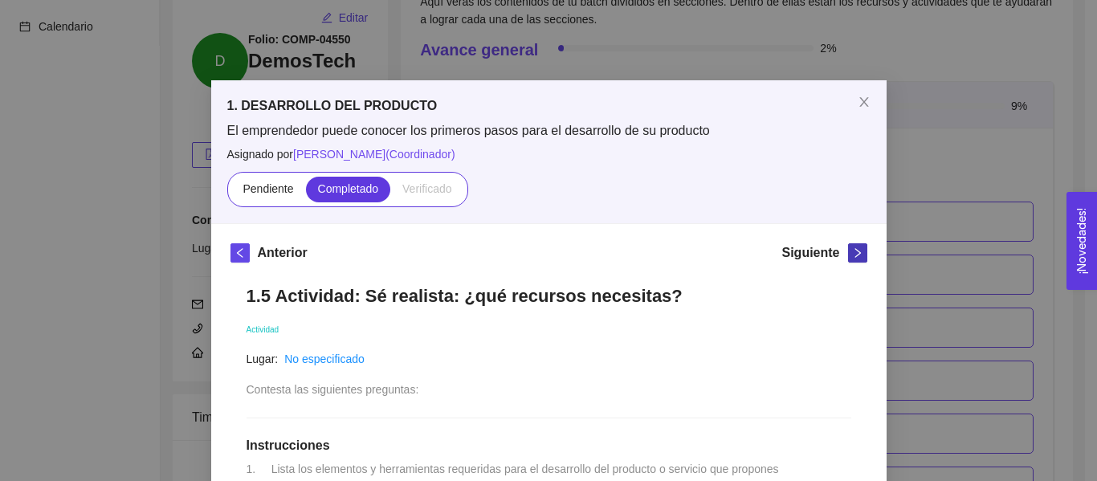
click at [853, 257] on icon "right" at bounding box center [857, 252] width 11 height 11
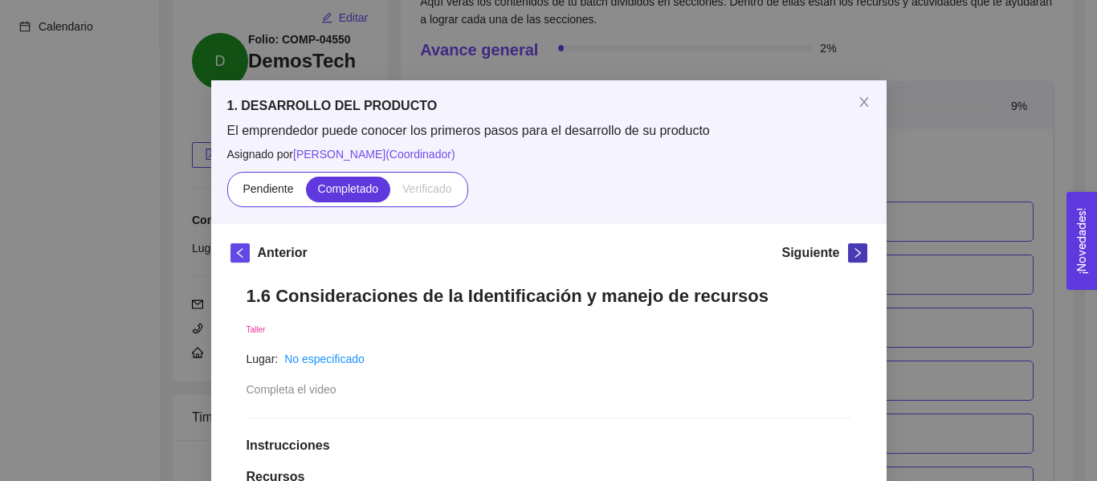
click at [853, 257] on icon "right" at bounding box center [857, 252] width 11 height 11
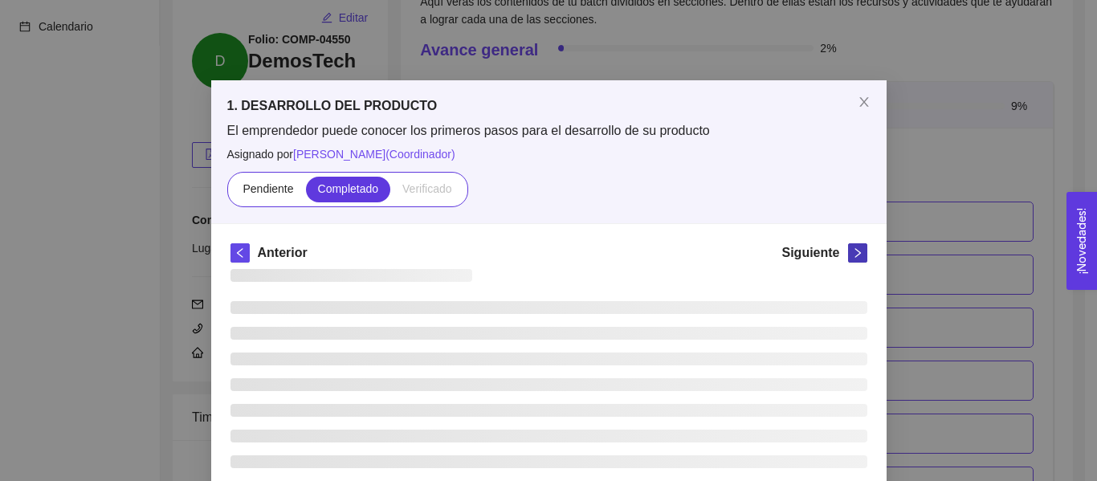
click at [853, 257] on icon "right" at bounding box center [857, 252] width 11 height 11
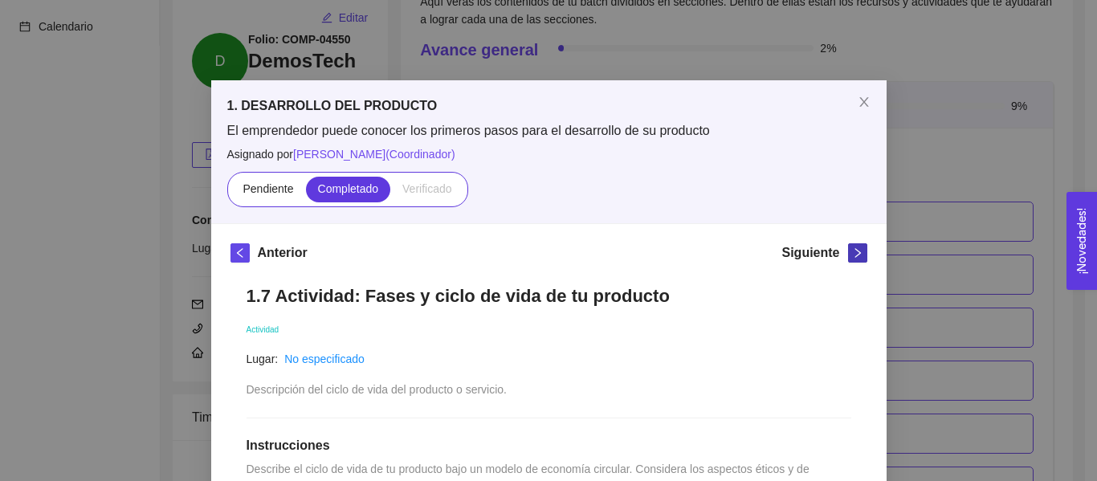
click at [853, 257] on icon "right" at bounding box center [857, 252] width 11 height 11
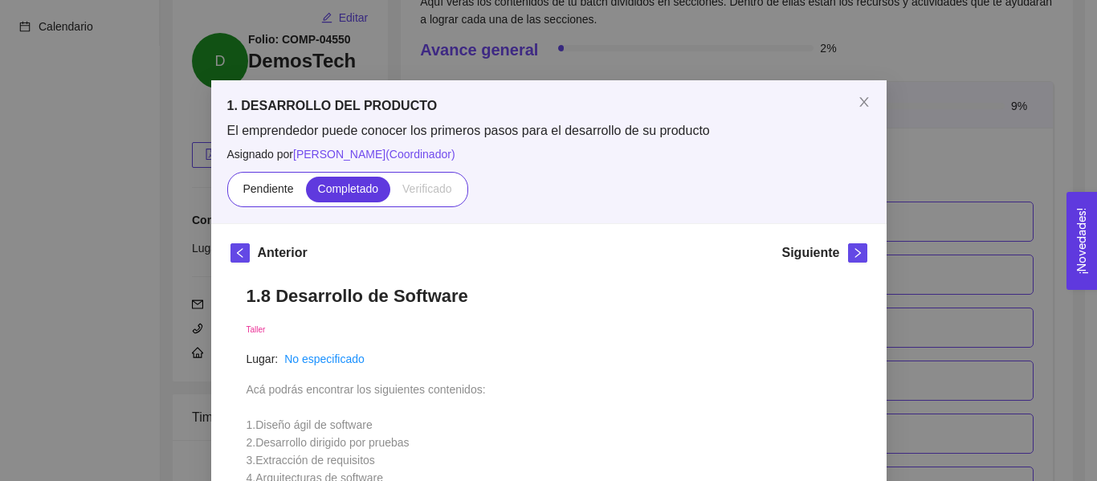
drag, startPoint x: 853, startPoint y: 257, endPoint x: 547, endPoint y: 262, distance: 306.1
click at [503, 265] on div "Anterior Siguiente" at bounding box center [549, 256] width 637 height 26
click at [852, 243] on button "button" at bounding box center [857, 252] width 19 height 19
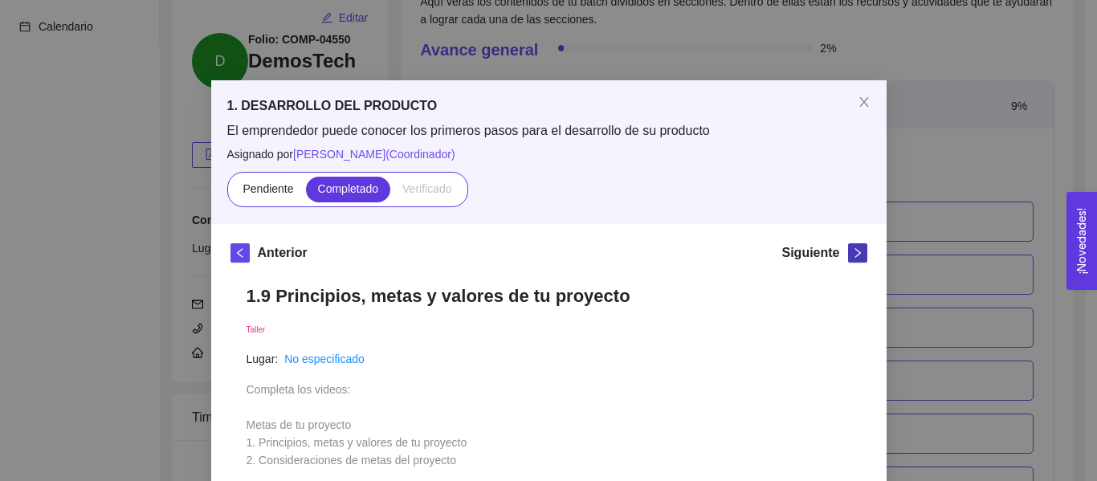
click at [855, 251] on icon "right" at bounding box center [858, 253] width 6 height 10
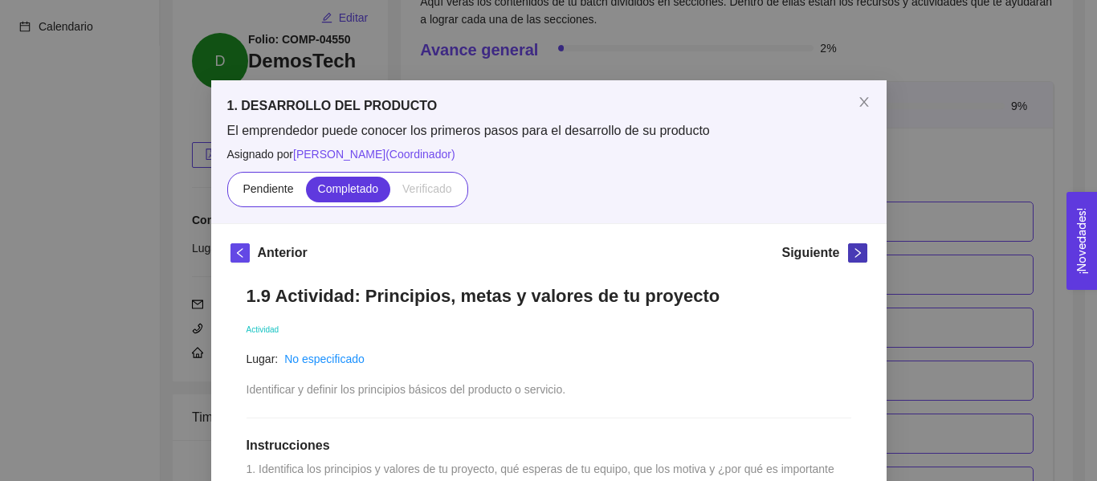
click at [855, 251] on icon "right" at bounding box center [858, 253] width 6 height 10
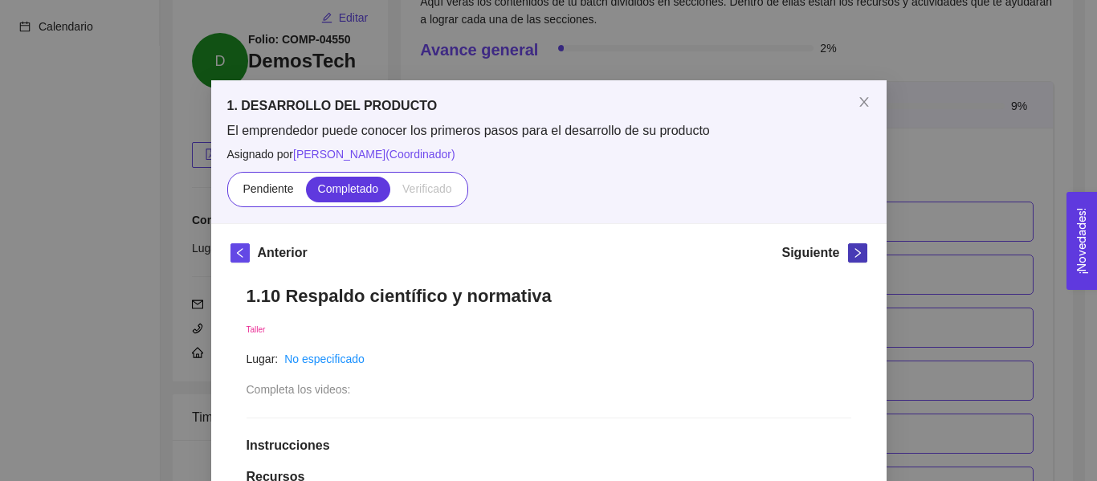
click at [855, 251] on icon "right" at bounding box center [858, 253] width 6 height 10
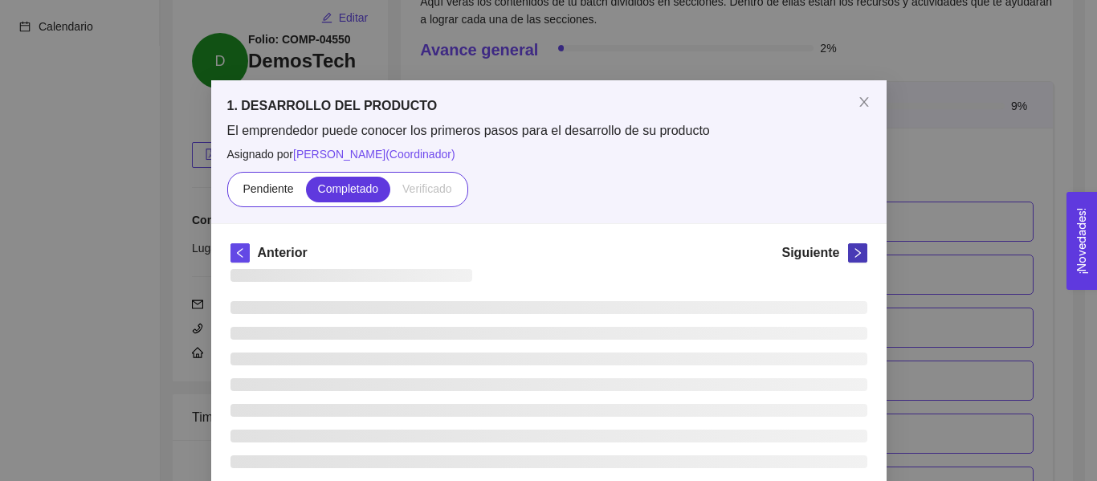
click at [855, 251] on icon "right" at bounding box center [858, 253] width 6 height 10
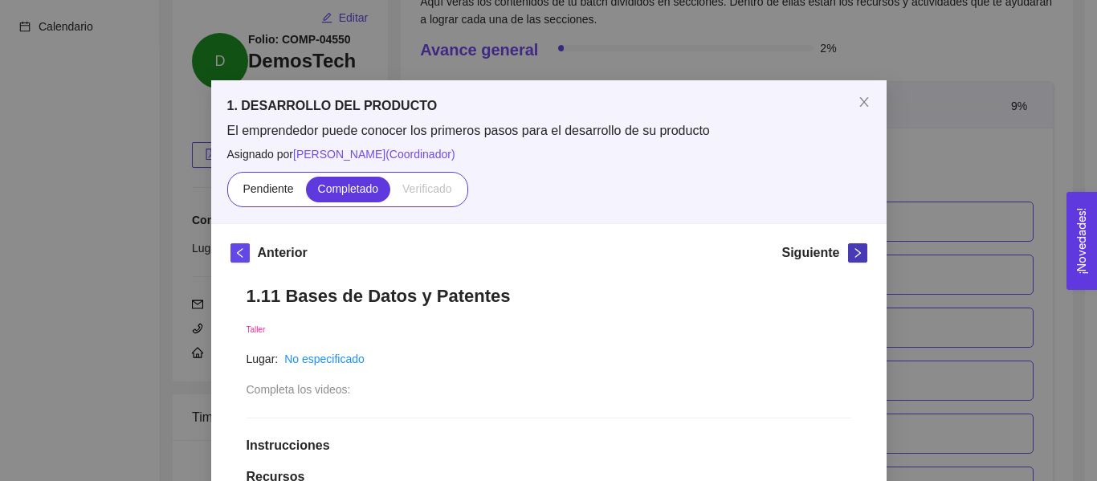
click at [855, 251] on icon "right" at bounding box center [858, 253] width 6 height 10
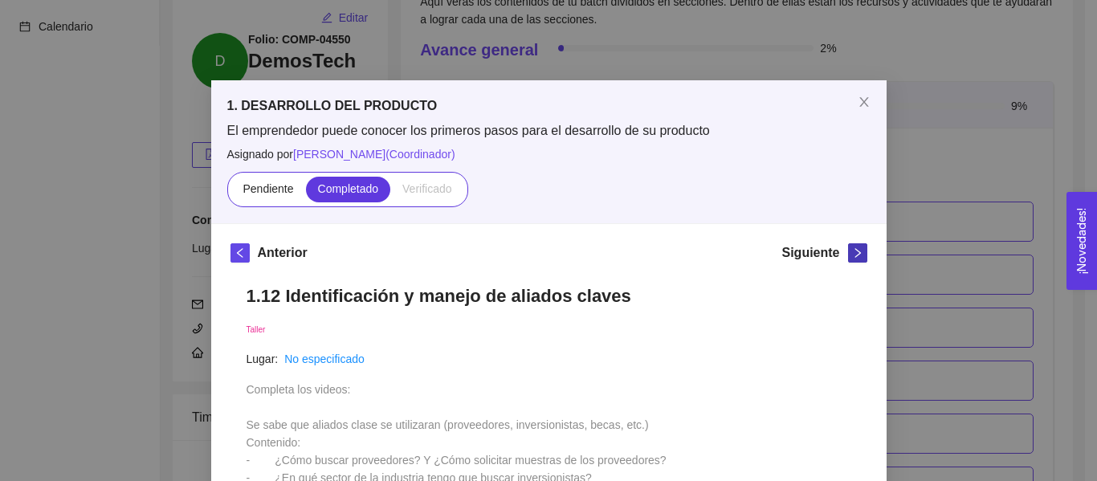
click at [855, 251] on icon "right" at bounding box center [858, 253] width 6 height 10
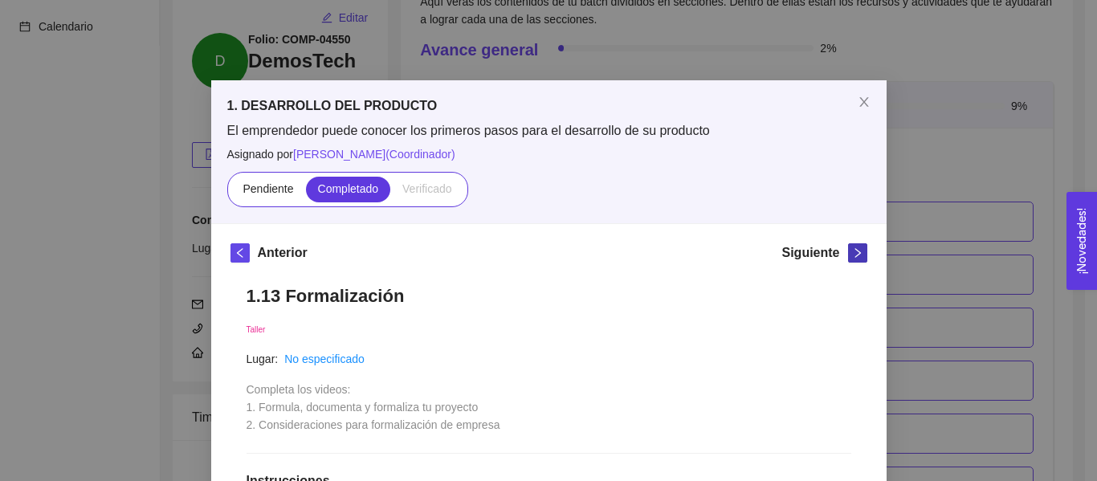
click at [855, 251] on icon "right" at bounding box center [858, 253] width 6 height 10
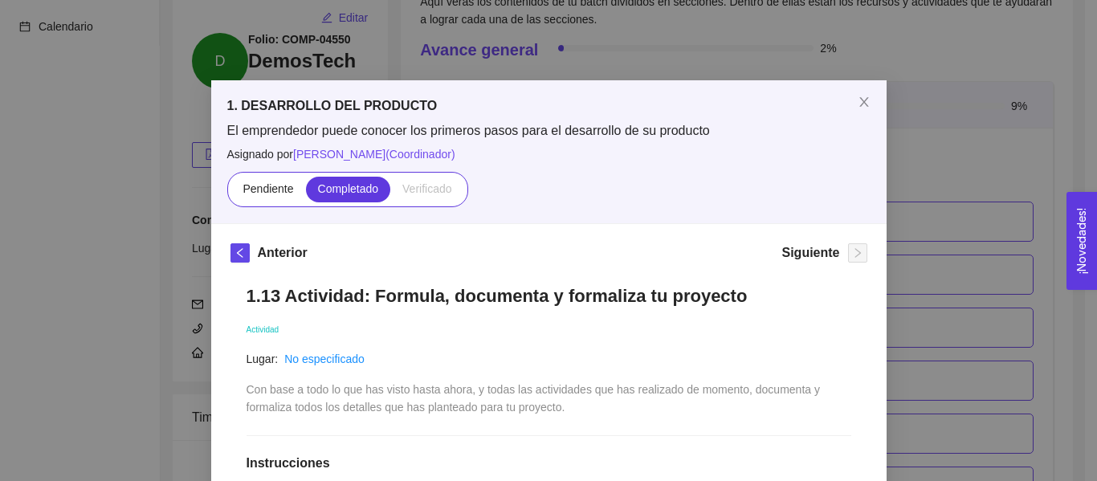
click at [954, 233] on div "1. DESARROLLO DEL PRODUCTO El emprendedor puede conocer los primeros pasos para…" at bounding box center [548, 240] width 1097 height 481
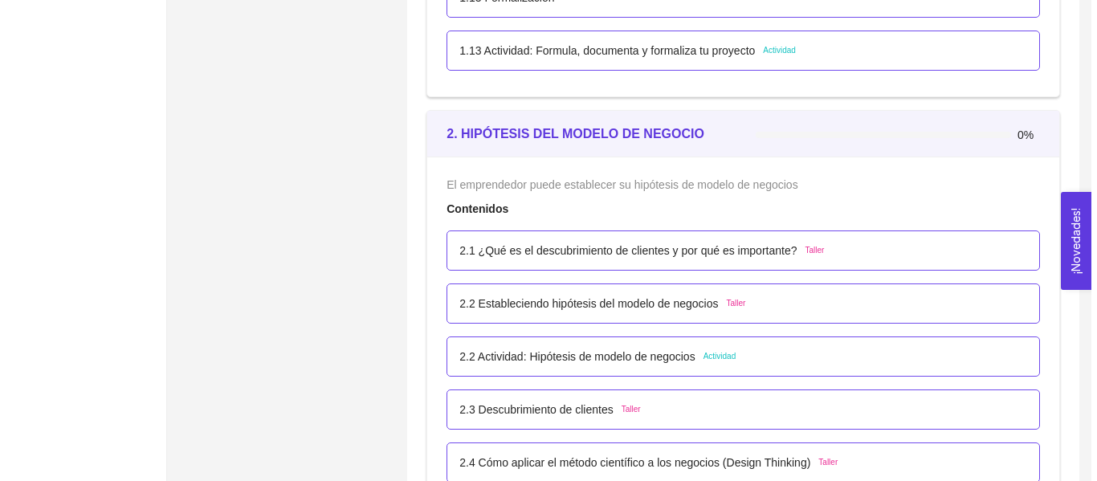
scroll to position [1446, 0]
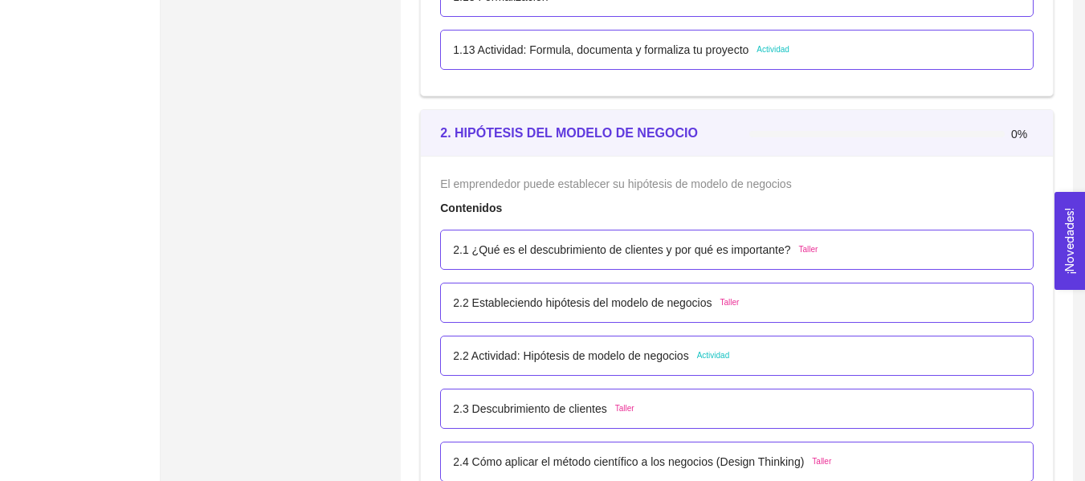
click at [595, 231] on div "2.1 ¿Qué es el descubrimiento de clientes y por qué es importante? Taller" at bounding box center [737, 250] width 594 height 40
click at [603, 239] on div "2.1 ¿Qué es el descubrimiento de clientes y por qué es importante? Taller" at bounding box center [737, 250] width 594 height 40
click at [602, 252] on p "2.1 ¿Qué es el descubrimiento de clientes y por qué es importante?" at bounding box center [621, 250] width 337 height 18
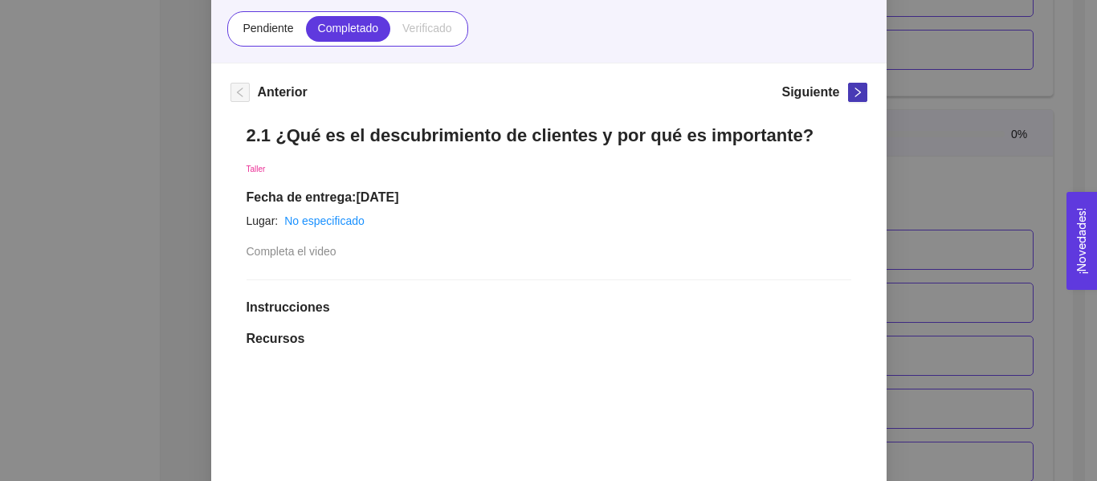
click at [855, 93] on icon "right" at bounding box center [857, 92] width 11 height 11
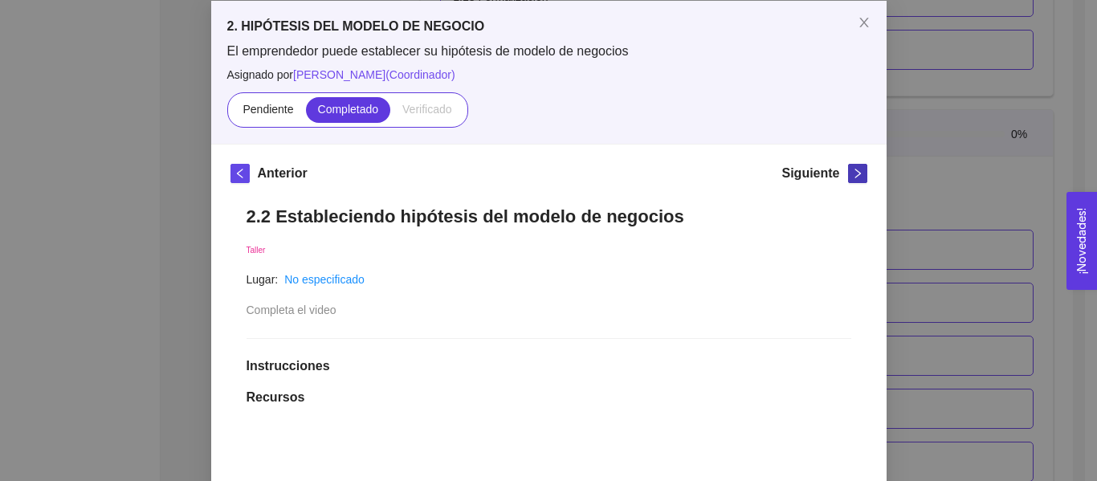
scroll to position [161, 0]
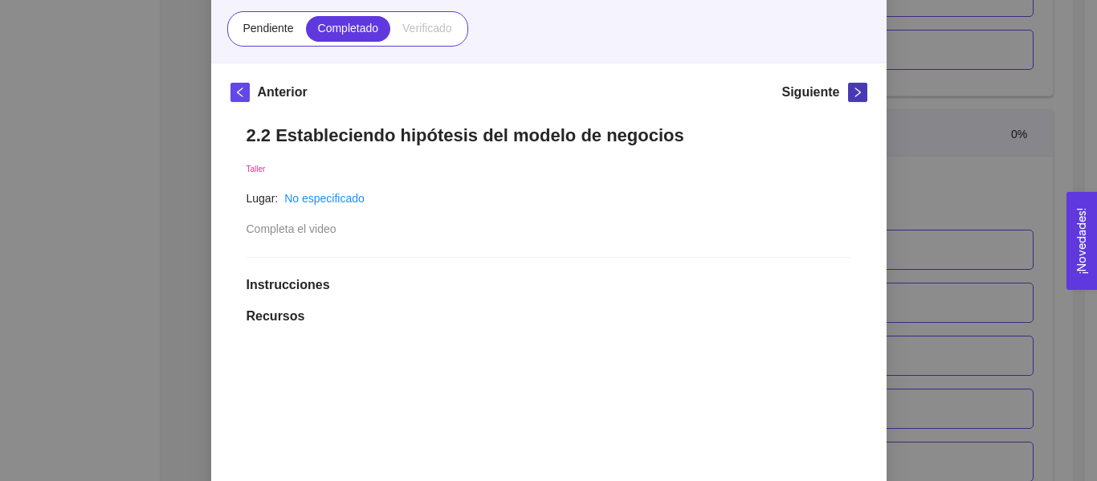
click at [849, 95] on span "right" at bounding box center [858, 92] width 18 height 11
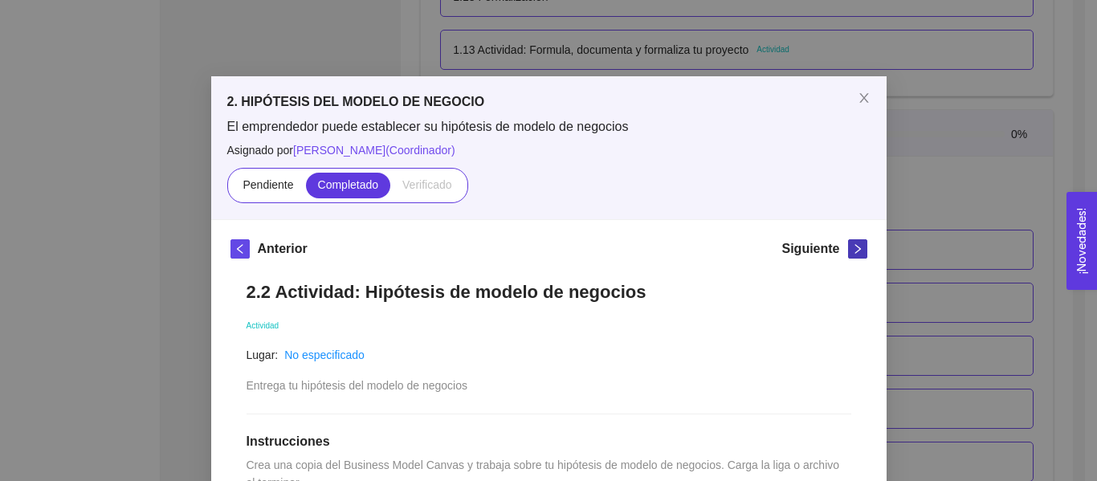
scroll to position [0, 0]
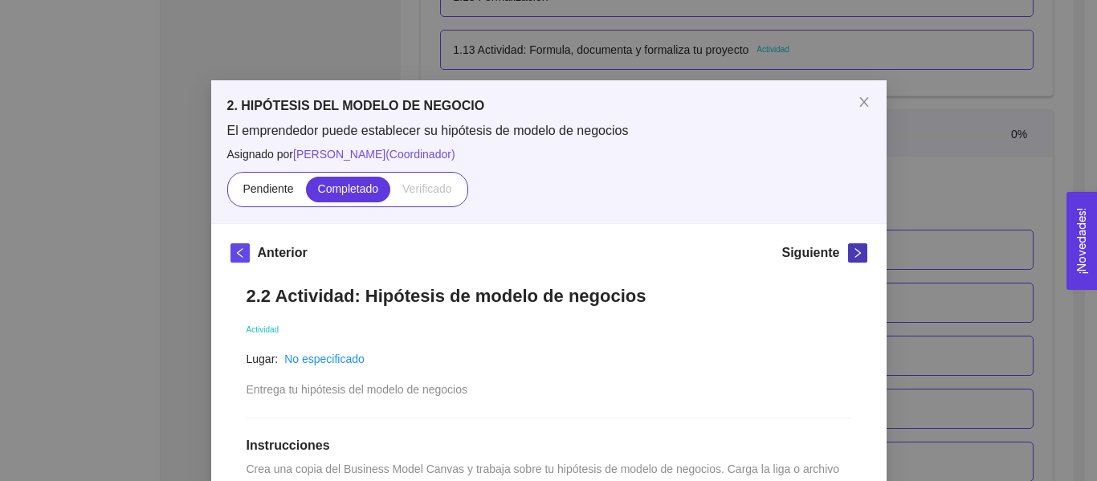
click at [852, 251] on icon "right" at bounding box center [857, 252] width 11 height 11
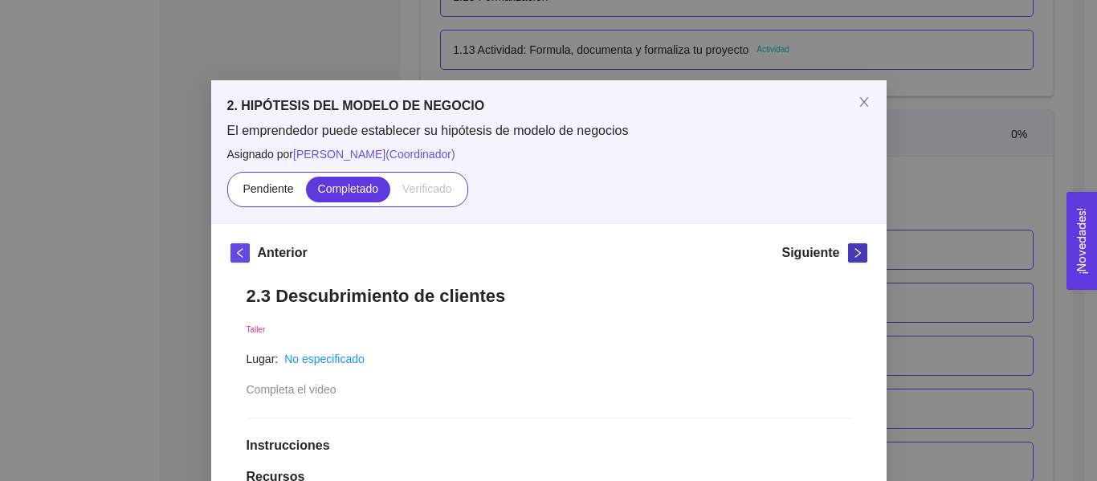
click at [852, 251] on icon "right" at bounding box center [857, 252] width 11 height 11
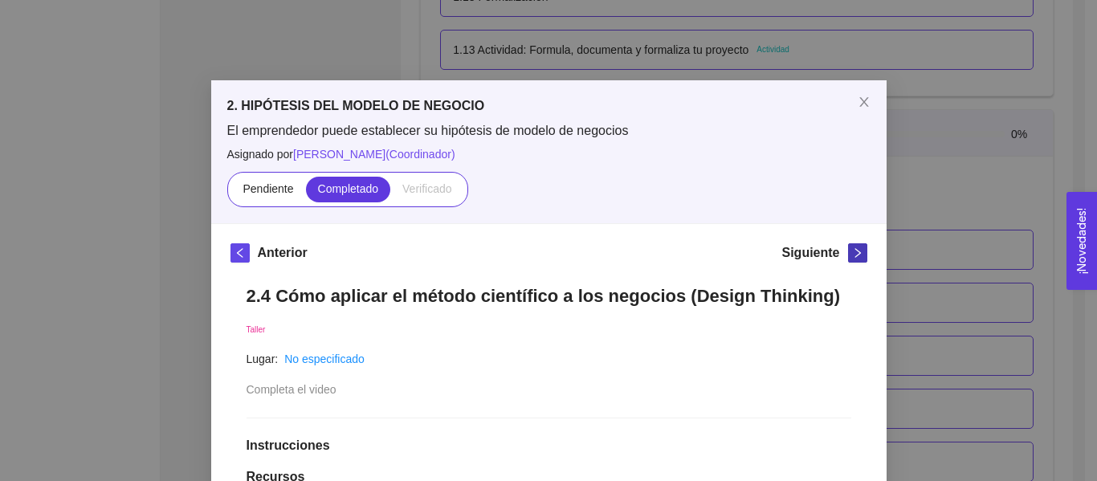
click at [852, 251] on icon "right" at bounding box center [857, 252] width 11 height 11
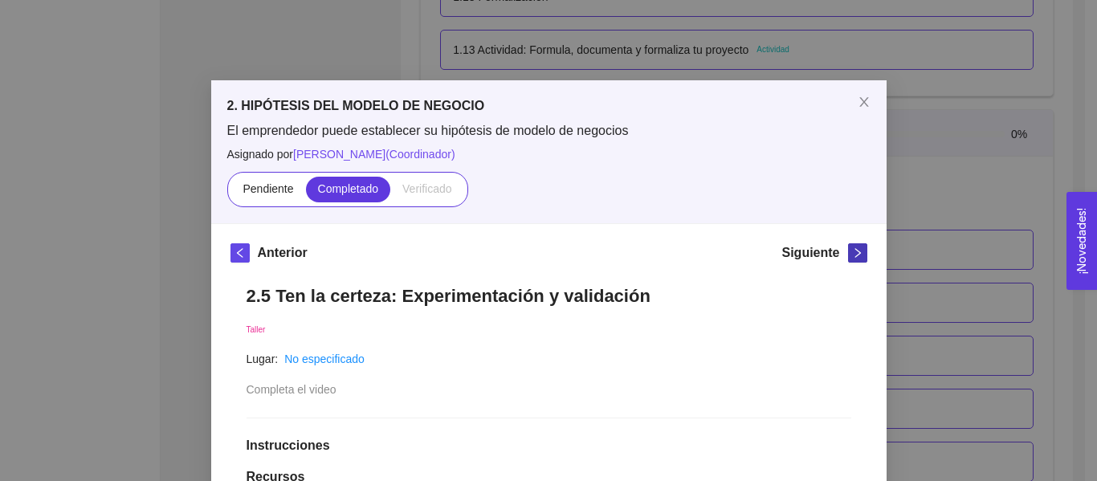
click at [852, 251] on icon "right" at bounding box center [857, 252] width 11 height 11
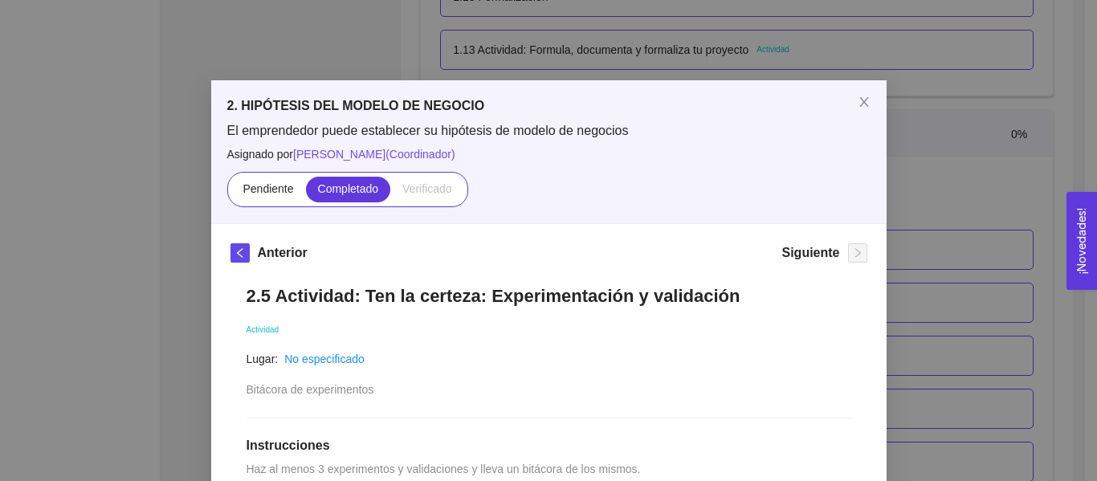
drag, startPoint x: 968, startPoint y: 222, endPoint x: 942, endPoint y: 230, distance: 27.7
click at [969, 222] on div "2. HIPÓTESIS DEL MODELO DE NEGOCIO El emprendedor puede establecer su hipótesis…" at bounding box center [548, 240] width 1097 height 481
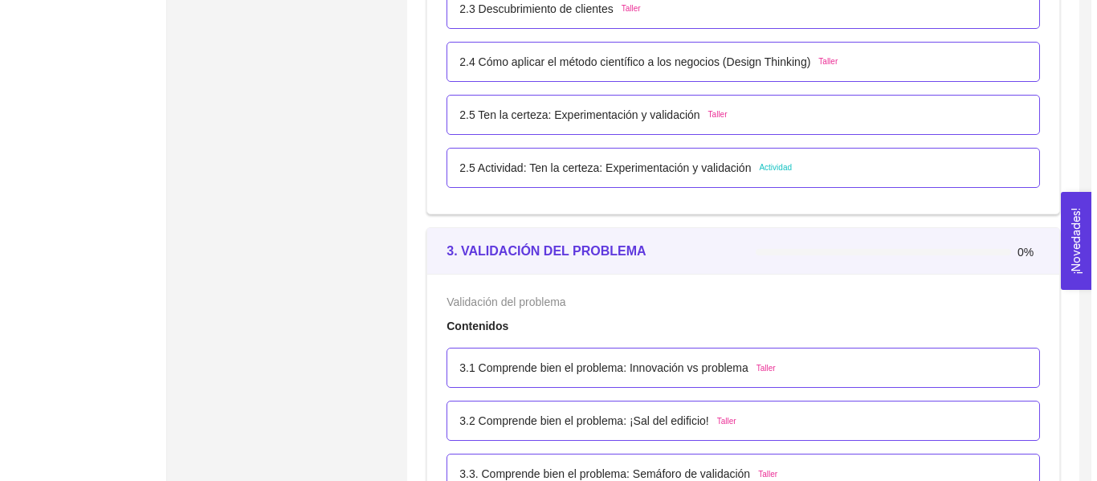
scroll to position [1848, 0]
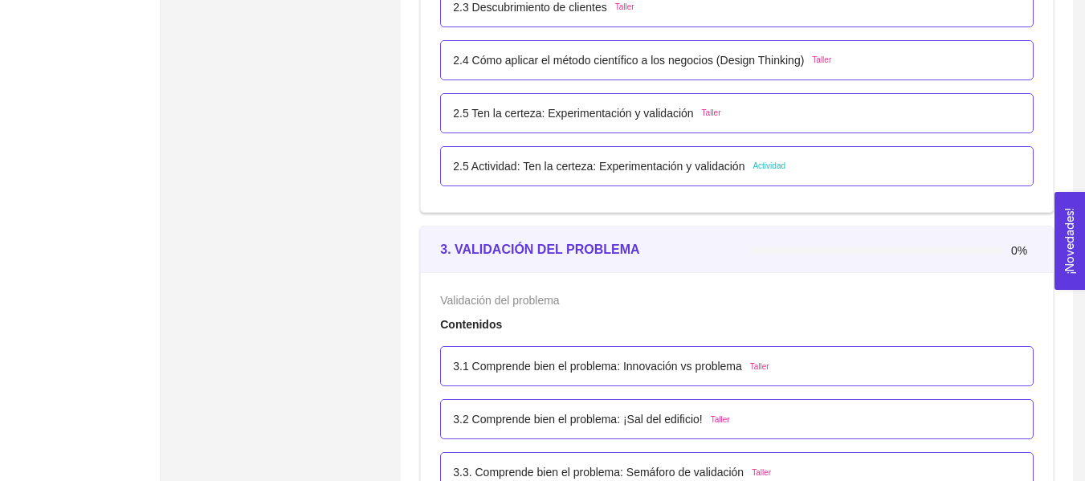
click at [631, 358] on p "3.1 Comprende bien el problema: Innovación vs problema" at bounding box center [597, 367] width 289 height 18
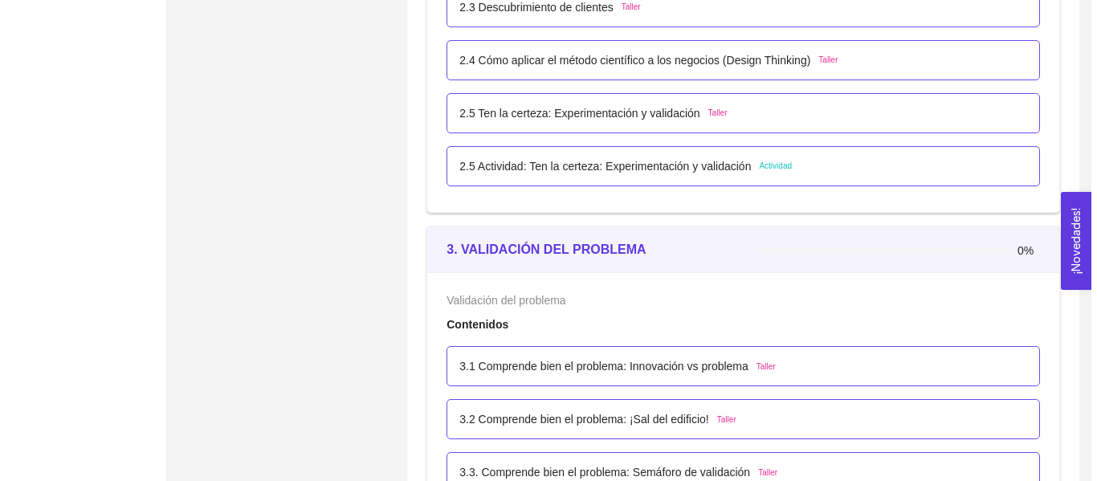
scroll to position [0, 0]
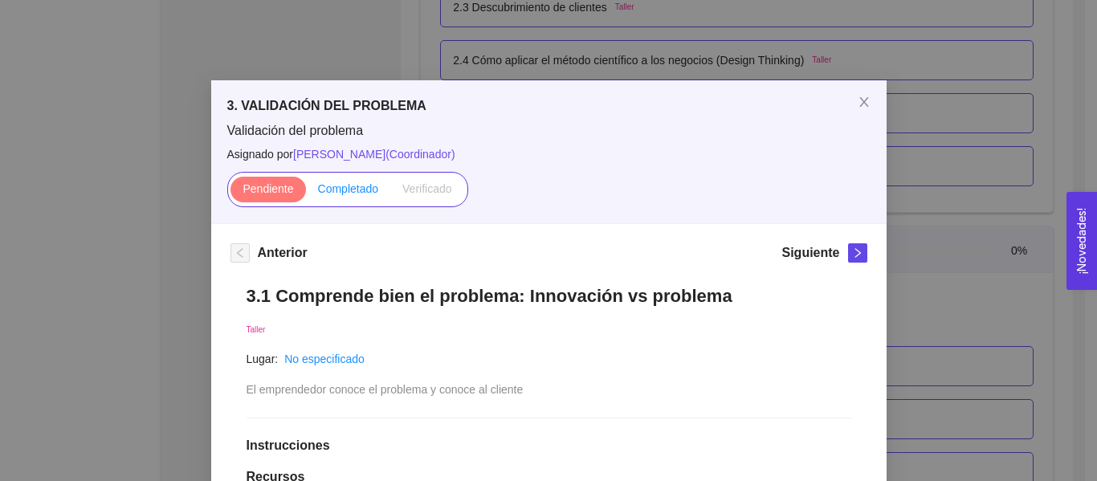
click at [352, 193] on span "Completado" at bounding box center [348, 188] width 61 height 13
click at [306, 193] on input "Completado" at bounding box center [306, 193] width 0 height 0
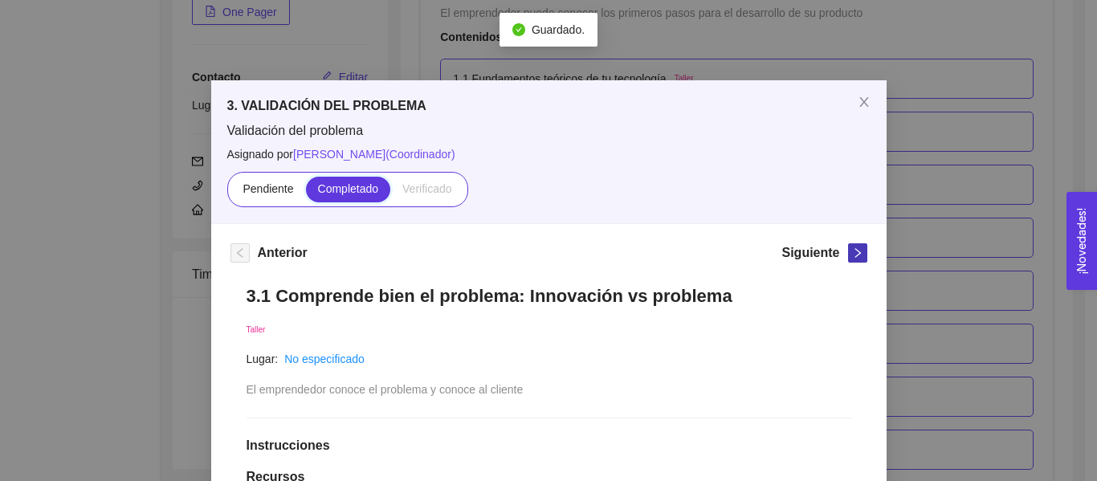
scroll to position [1848, 0]
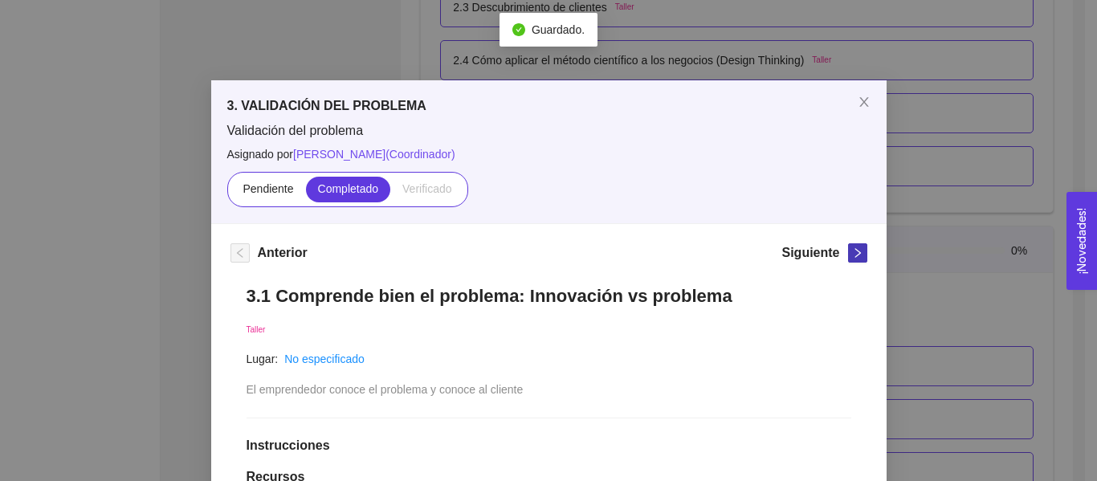
click at [856, 254] on icon "right" at bounding box center [857, 252] width 11 height 11
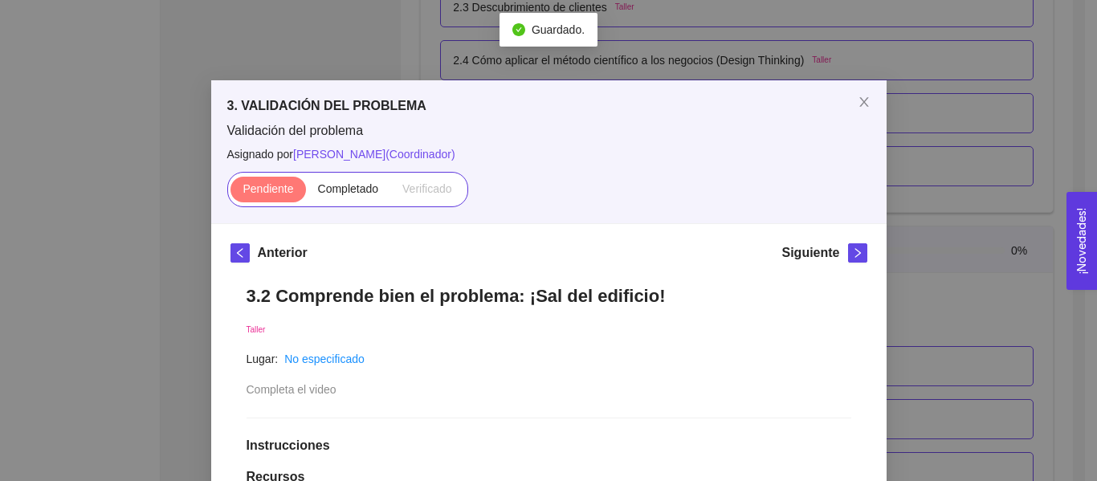
click at [351, 202] on div "Pendiente Completado Verificado" at bounding box center [347, 189] width 241 height 35
click at [350, 199] on label "Completado" at bounding box center [348, 190] width 85 height 26
click at [306, 193] on input "Completado" at bounding box center [306, 193] width 0 height 0
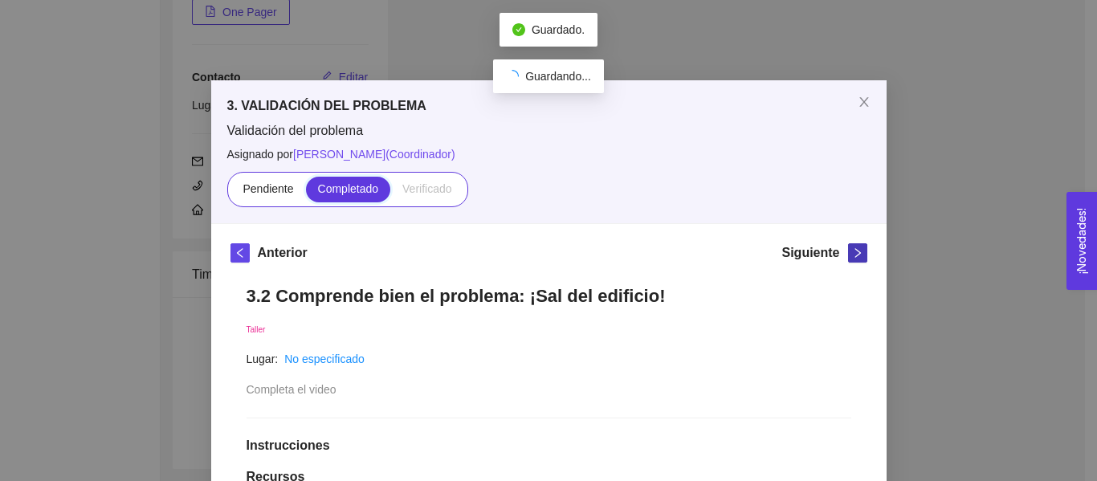
scroll to position [304, 0]
click at [849, 252] on span "right" at bounding box center [858, 252] width 18 height 11
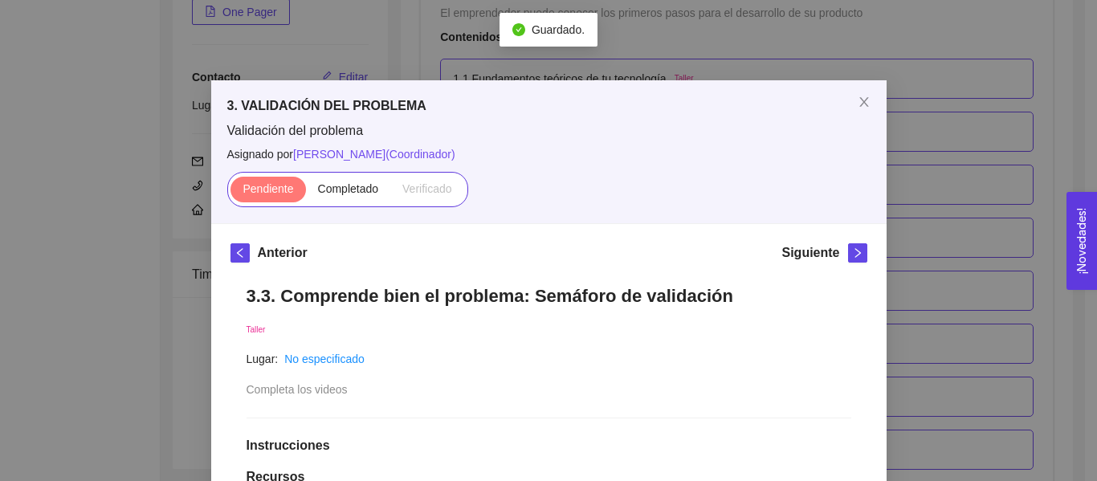
click at [349, 206] on div "Pendiente Completado Verificado" at bounding box center [347, 189] width 241 height 35
click at [350, 192] on span "Completado" at bounding box center [348, 188] width 61 height 13
click at [306, 193] on input "Completado" at bounding box center [306, 193] width 0 height 0
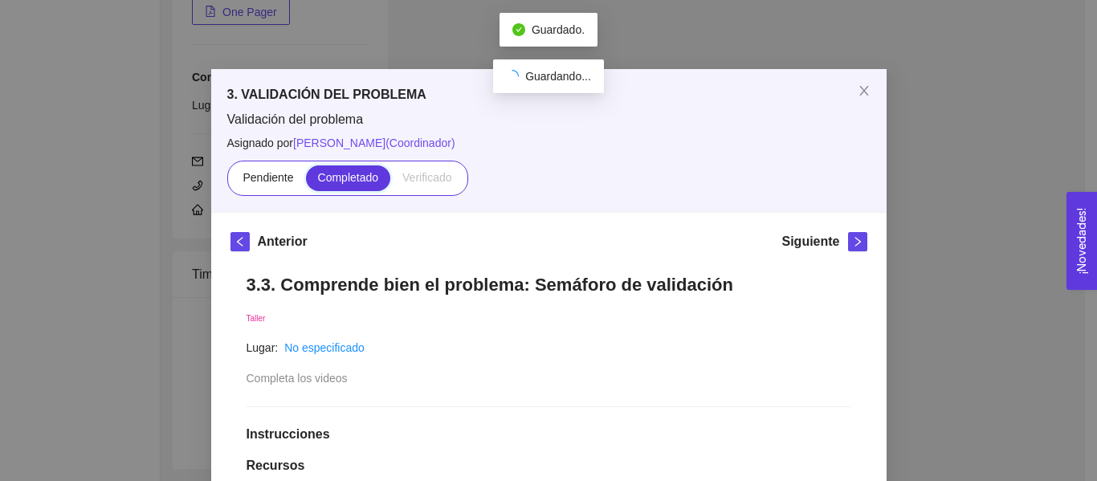
scroll to position [0, 0]
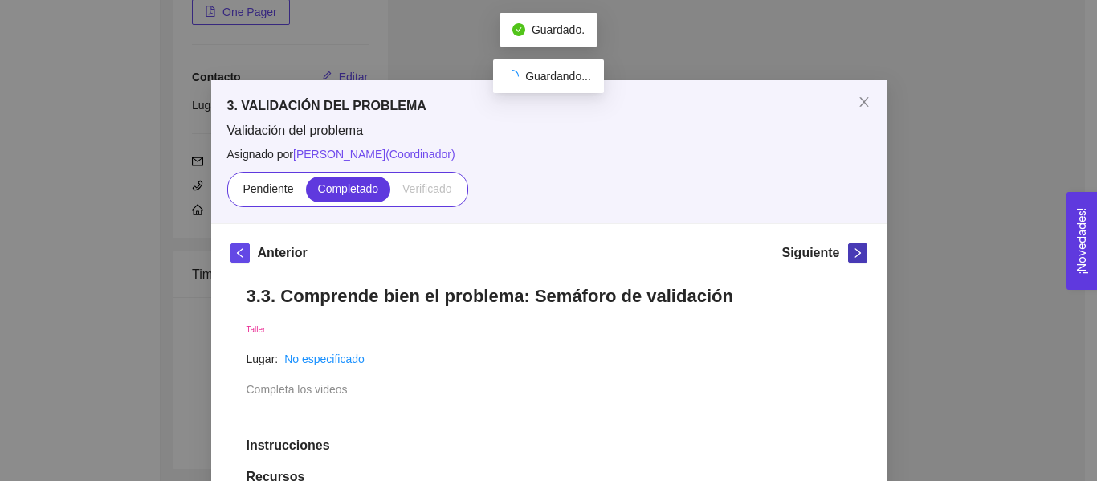
click at [856, 256] on icon "right" at bounding box center [857, 252] width 11 height 11
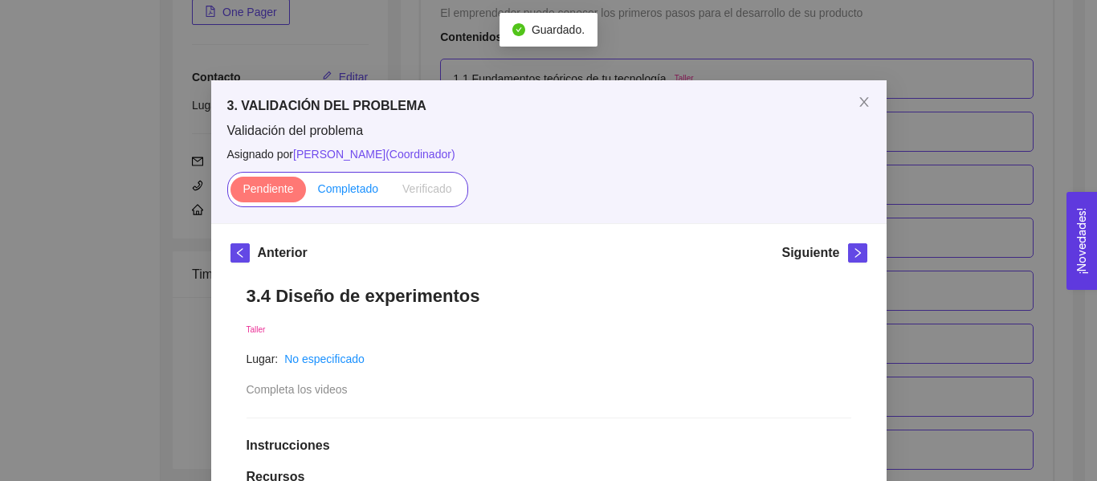
click at [334, 192] on span "Completado" at bounding box center [348, 188] width 61 height 13
click at [306, 193] on input "Completado" at bounding box center [306, 193] width 0 height 0
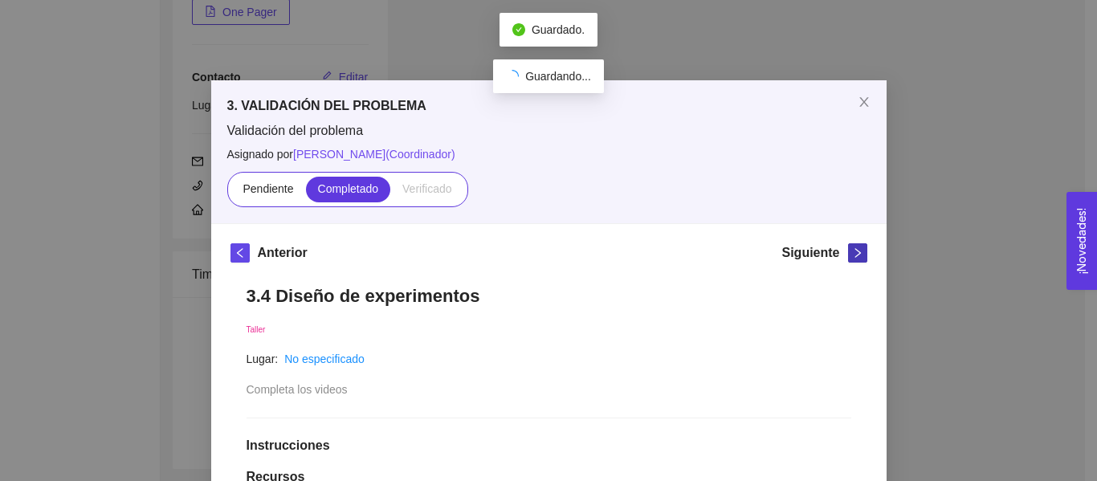
click at [852, 256] on icon "right" at bounding box center [857, 252] width 11 height 11
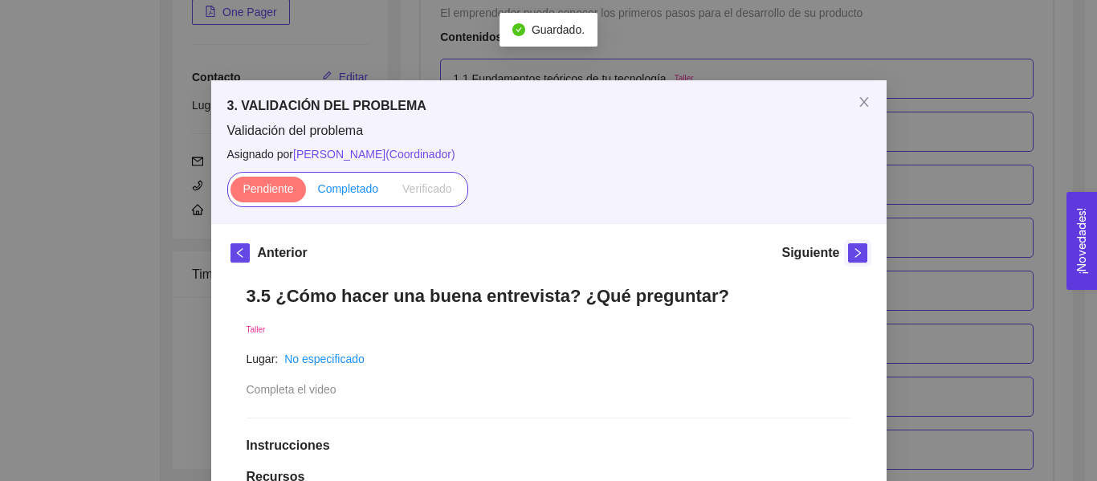
click at [330, 202] on label "Completado" at bounding box center [348, 190] width 85 height 26
click at [306, 193] on input "Completado" at bounding box center [306, 193] width 0 height 0
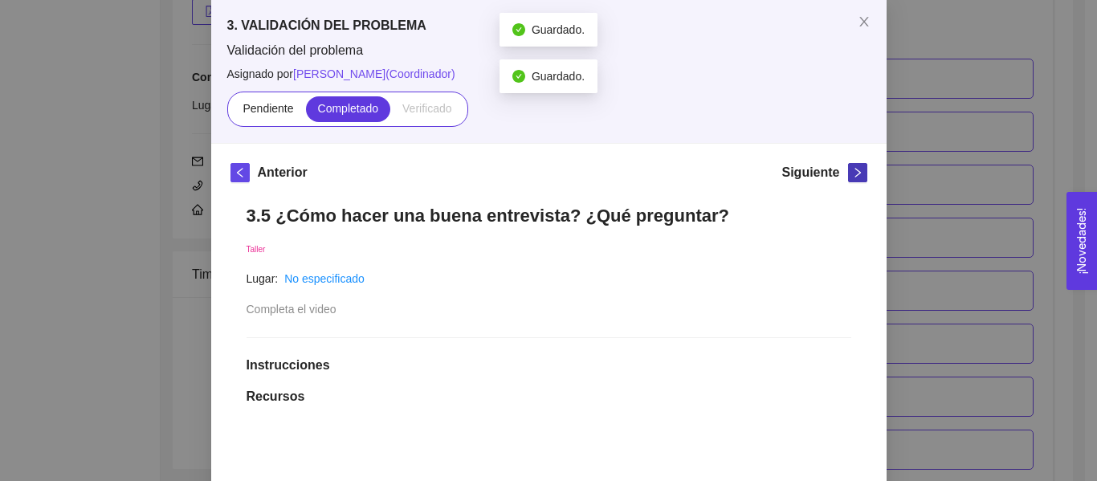
click at [848, 177] on button "button" at bounding box center [857, 172] width 19 height 19
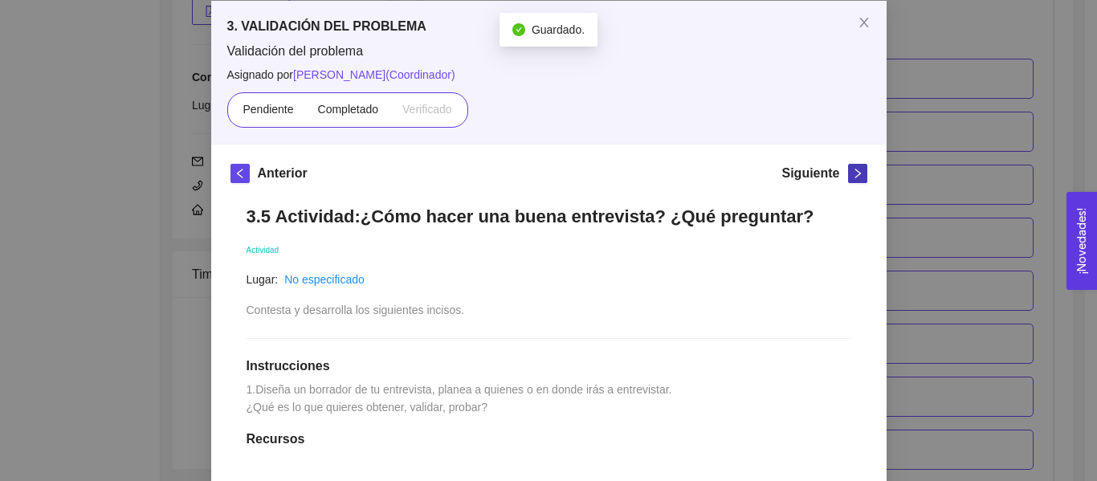
scroll to position [80, 0]
click at [335, 125] on div "Pendiente Completado Verificado" at bounding box center [347, 109] width 241 height 35
click at [345, 108] on span "Completado" at bounding box center [348, 108] width 61 height 13
click at [306, 112] on input "Completado" at bounding box center [306, 112] width 0 height 0
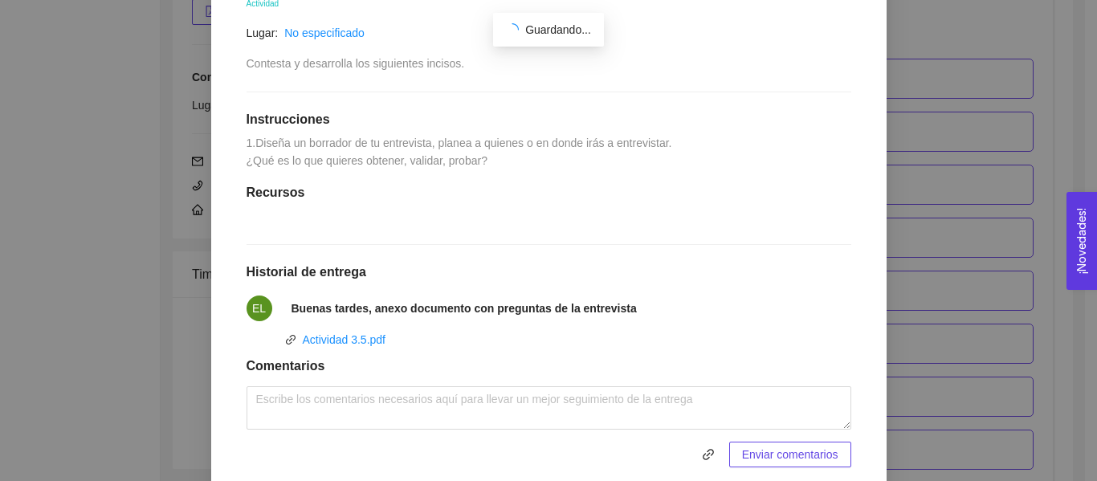
scroll to position [0, 0]
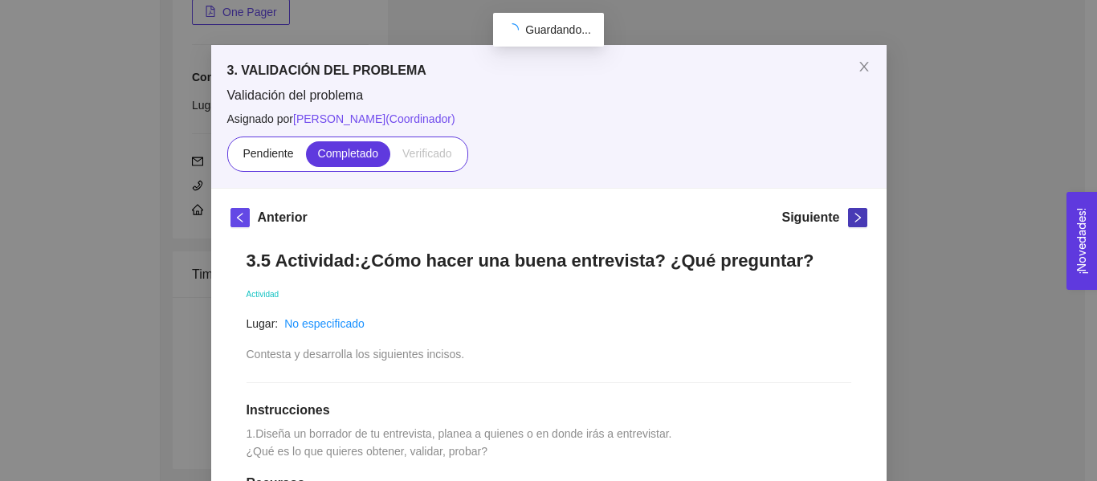
click at [860, 215] on span "right" at bounding box center [858, 217] width 18 height 11
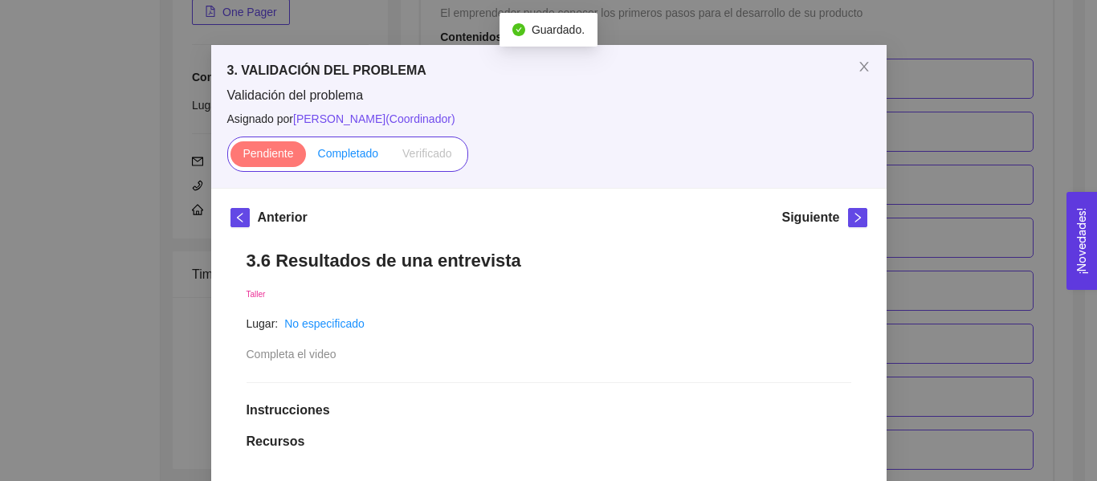
click at [339, 163] on label "Completado" at bounding box center [348, 154] width 85 height 26
click at [306, 157] on input "Completado" at bounding box center [306, 157] width 0 height 0
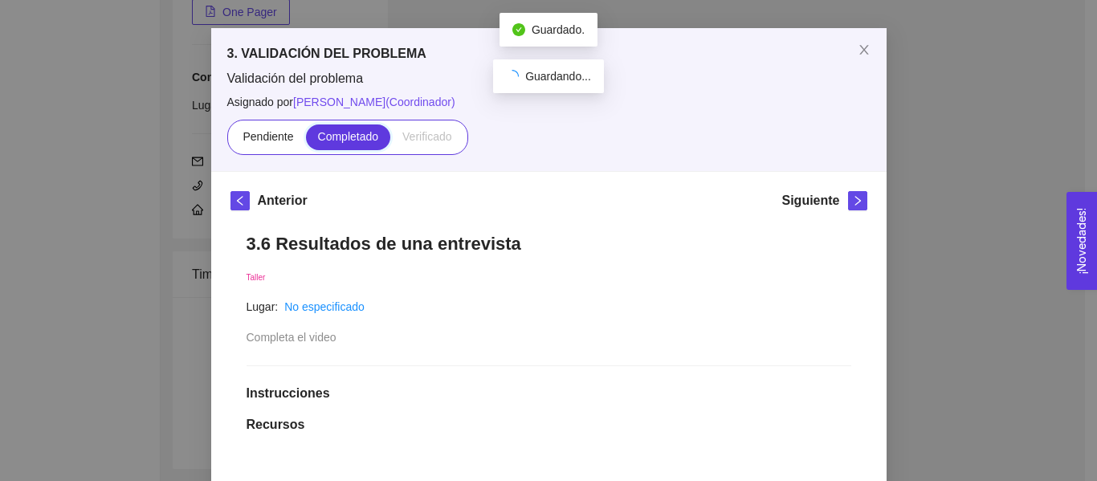
scroll to position [35, 0]
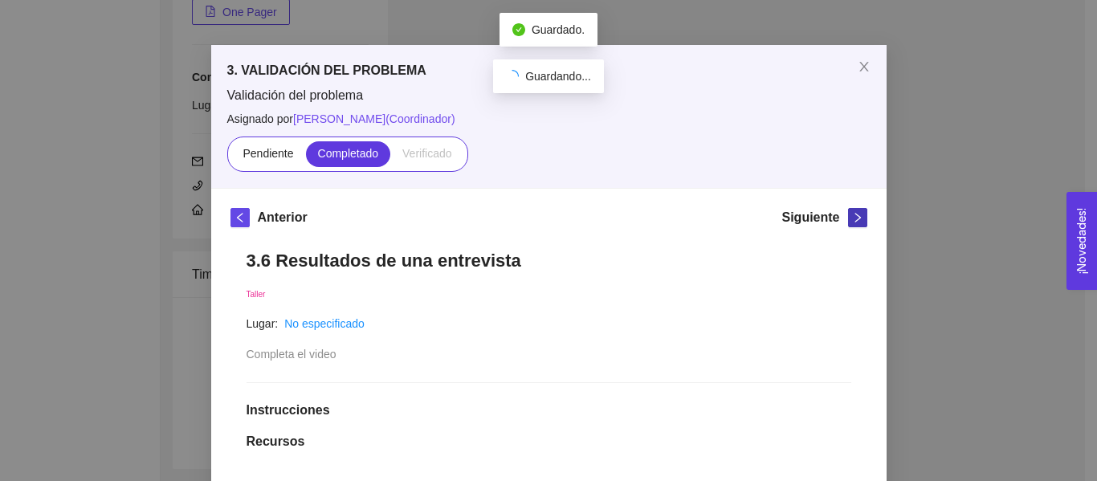
click at [854, 214] on icon "right" at bounding box center [857, 217] width 11 height 11
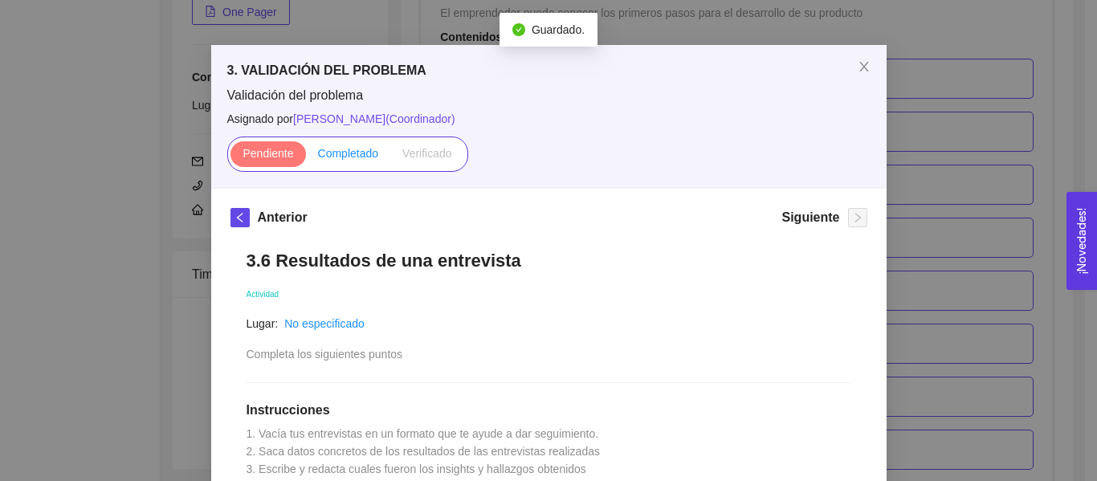
click at [337, 150] on span "Completado" at bounding box center [348, 153] width 61 height 13
click at [306, 157] on input "Completado" at bounding box center [306, 157] width 0 height 0
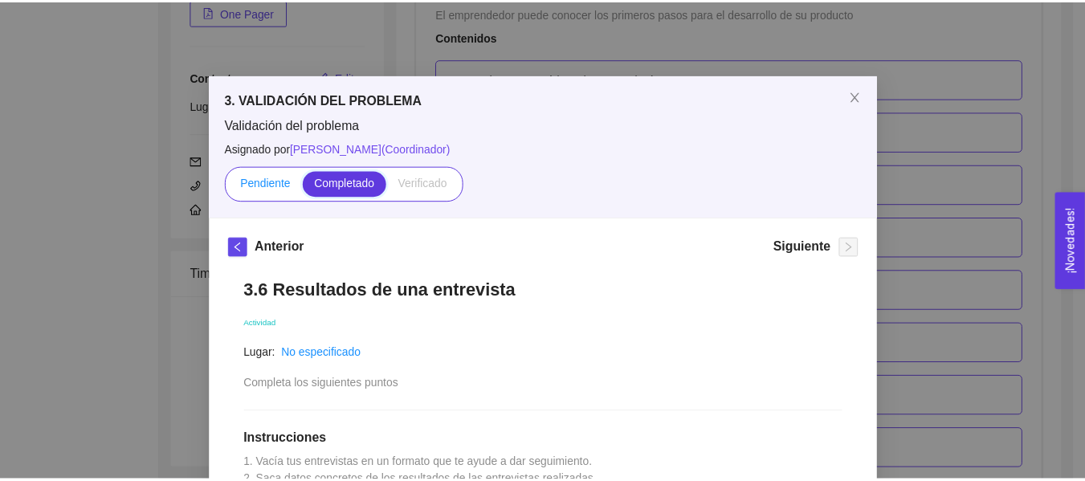
scroll to position [0, 0]
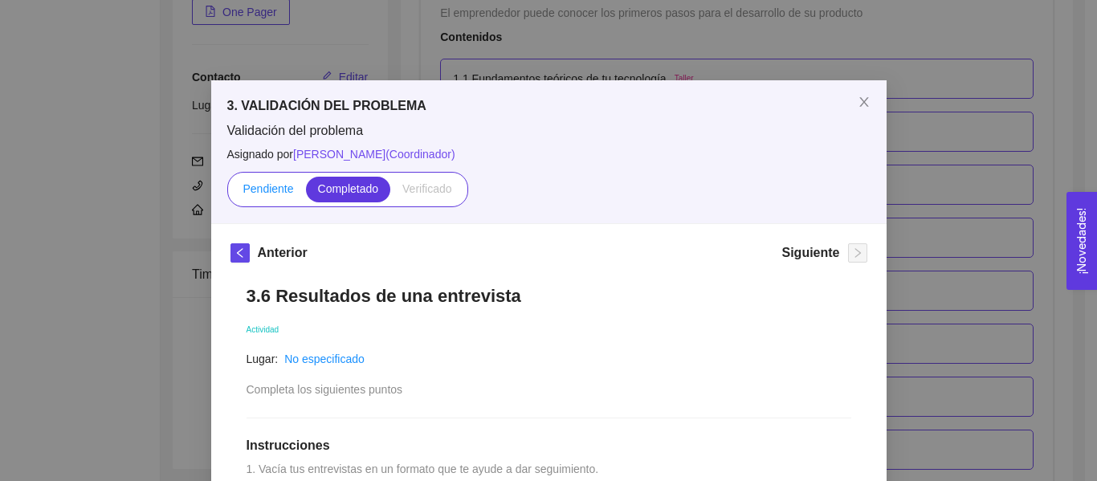
click at [261, 183] on span "Pendiente" at bounding box center [268, 188] width 51 height 13
click at [231, 193] on input "Pendiente" at bounding box center [231, 193] width 0 height 0
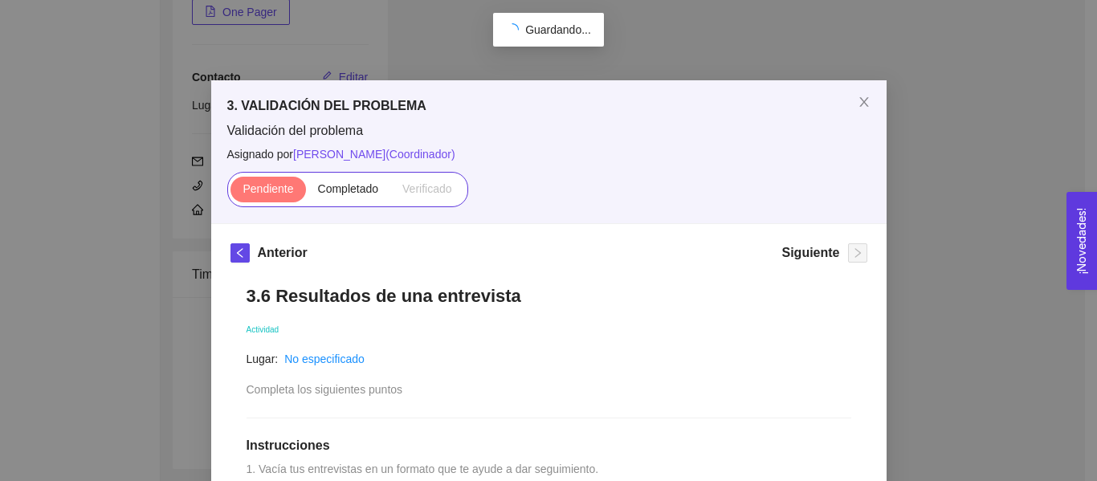
click at [974, 210] on div "3. VALIDACIÓN DEL PROBLEMA Validación del problema Asignado por Ana Sofia Contr…" at bounding box center [548, 240] width 1097 height 481
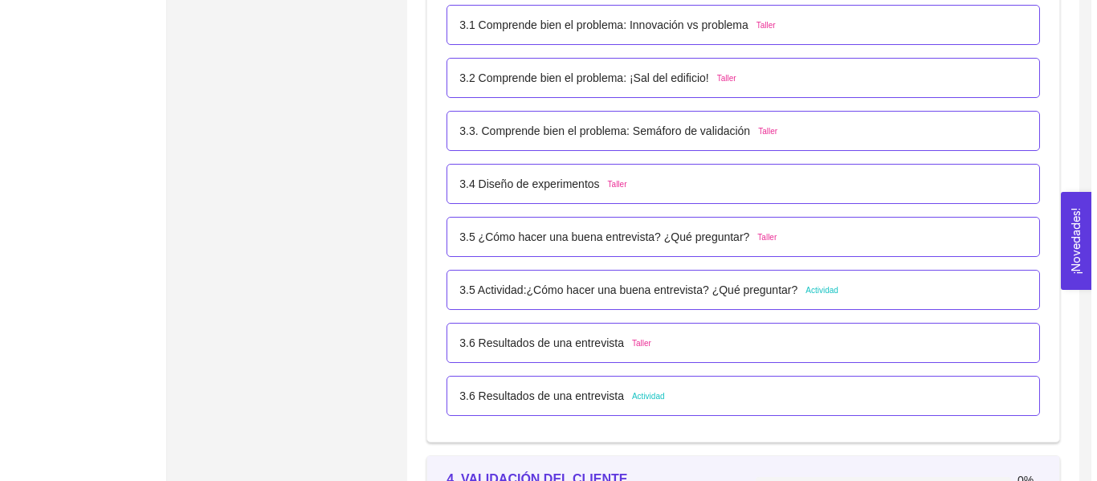
scroll to position [2232, 0]
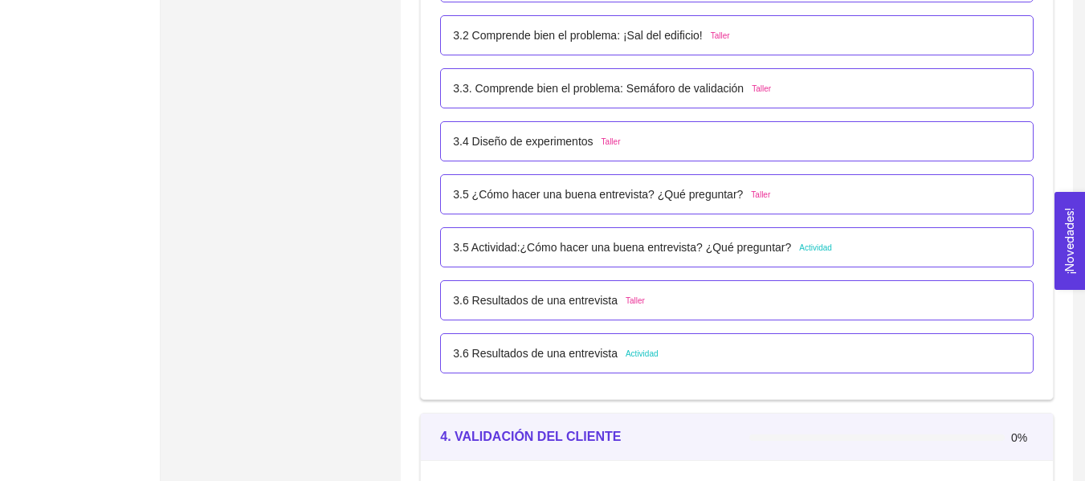
click at [616, 244] on p "3.5 Actividad:¿Cómo hacer una buena entrevista? ¿Qué preguntar?" at bounding box center [622, 248] width 338 height 18
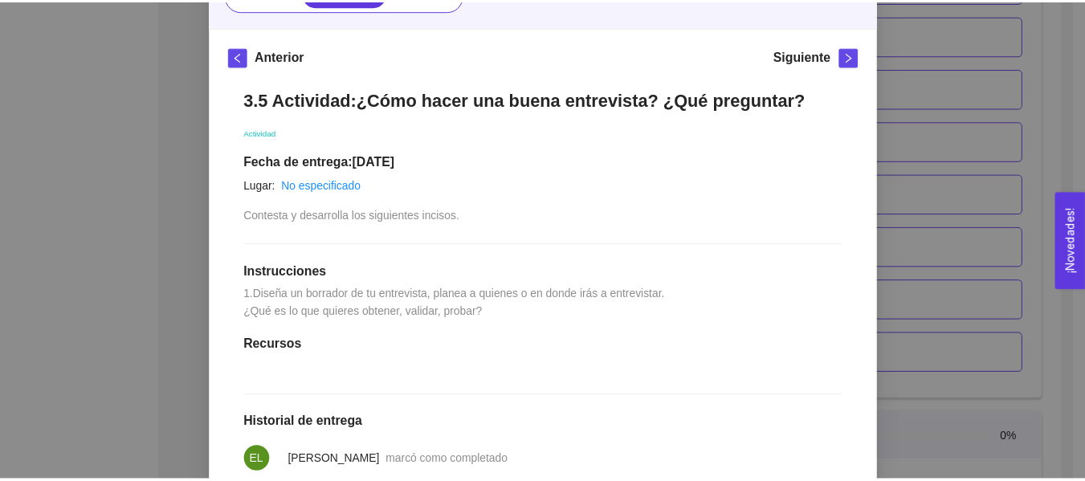
scroll to position [183, 0]
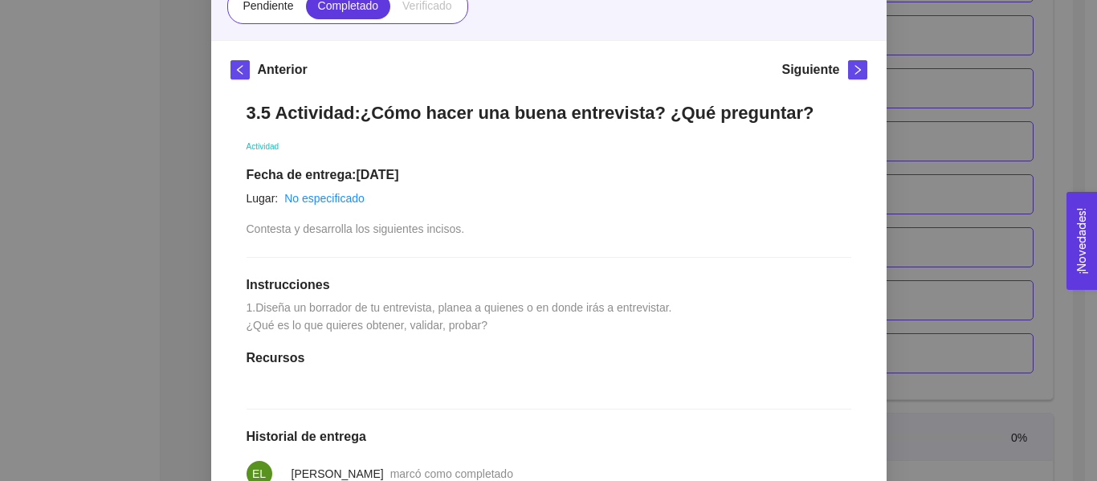
click at [928, 230] on div "3. VALIDACIÓN DEL PROBLEMA Validación del problema Asignado por [PERSON_NAME] (…" at bounding box center [548, 240] width 1097 height 481
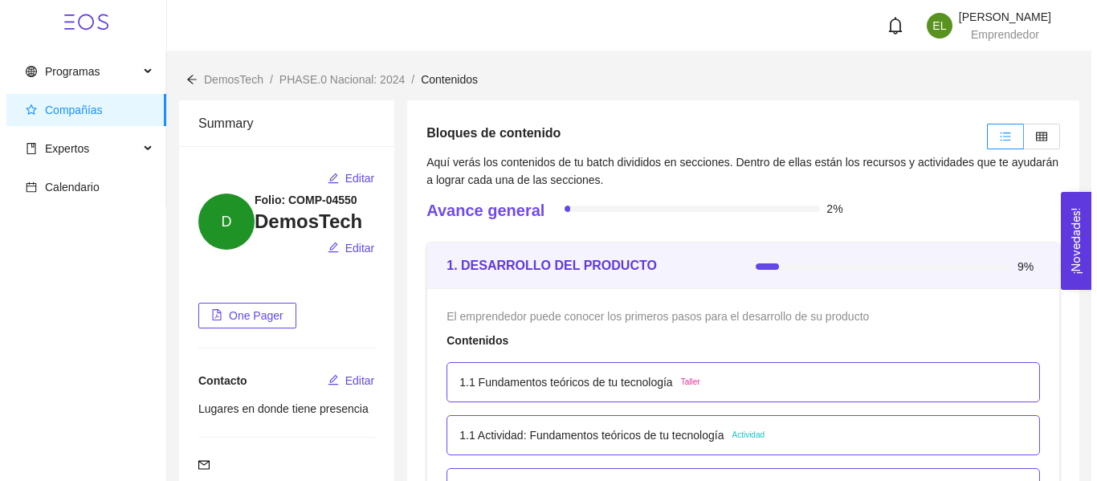
scroll to position [2232, 0]
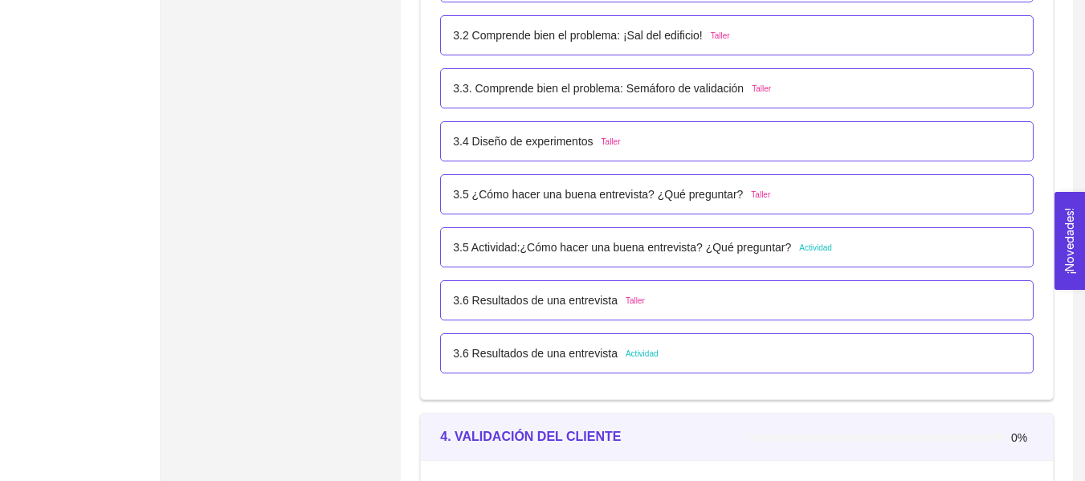
click at [586, 312] on div "3.6 Resultados de una entrevista Taller" at bounding box center [737, 300] width 594 height 40
click at [592, 296] on p "3.6 Resultados de una entrevista" at bounding box center [535, 301] width 165 height 18
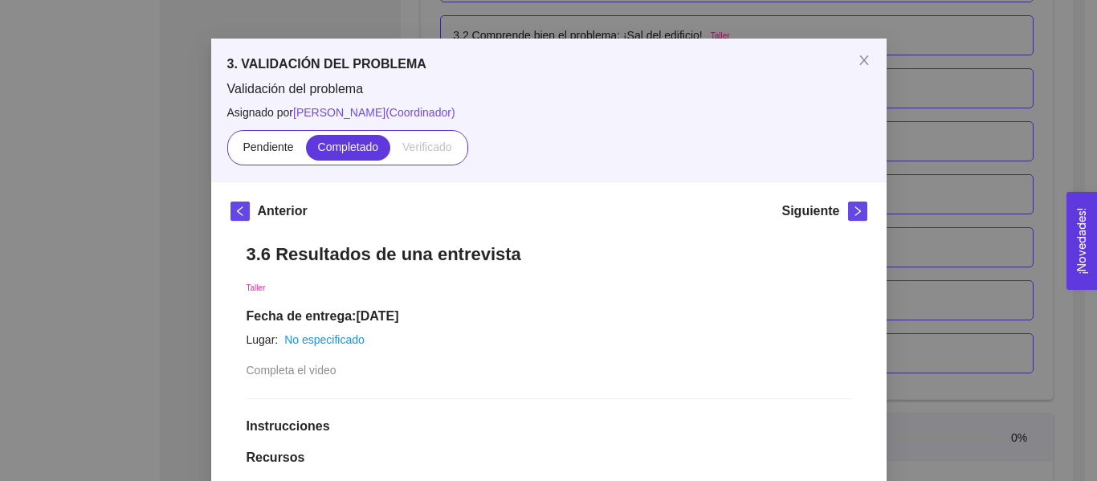
scroll to position [31, 0]
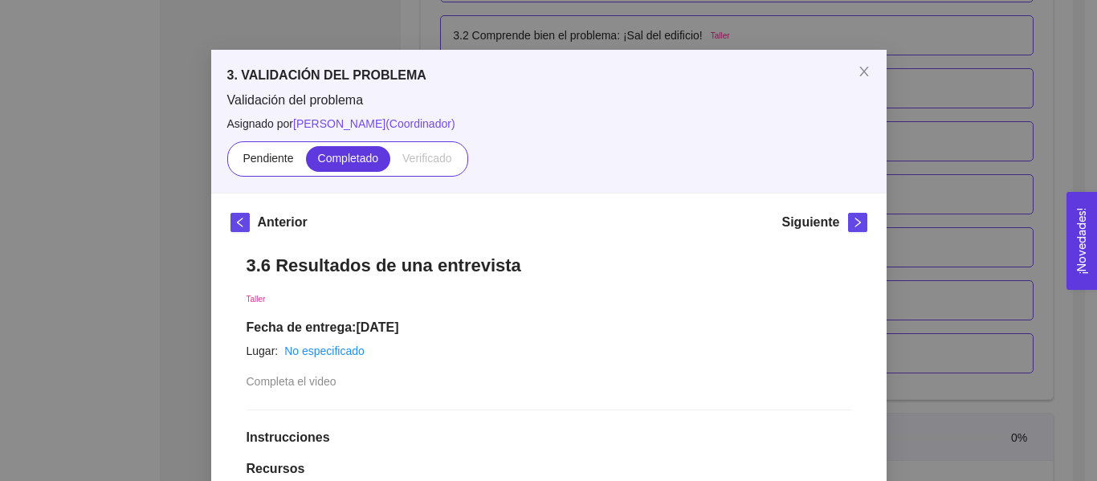
click at [961, 214] on div "3. VALIDACIÓN DEL PROBLEMA Validación del problema Asignado por [PERSON_NAME] (…" at bounding box center [548, 240] width 1097 height 481
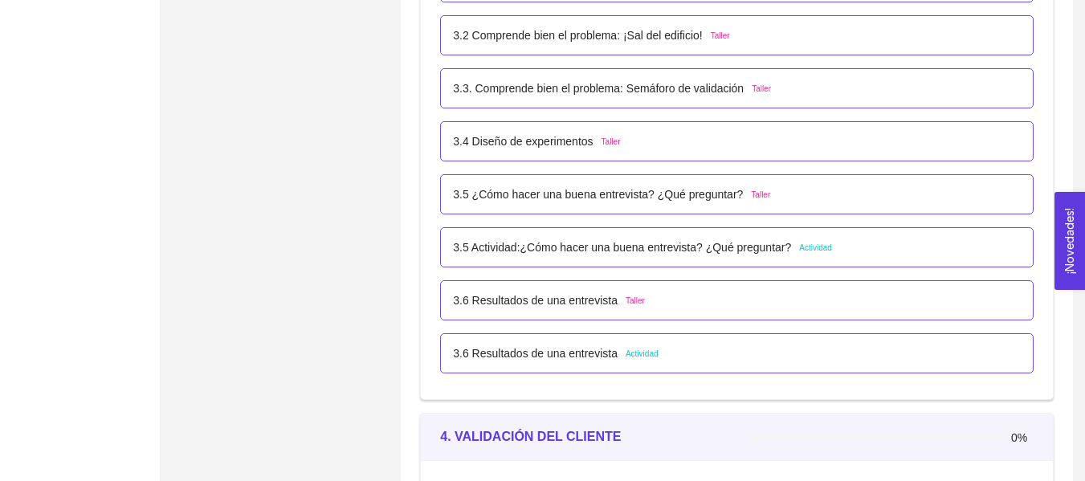
click at [656, 259] on div "3.5 Actividad:¿Cómo hacer una buena entrevista? ¿Qué preguntar? Actividad" at bounding box center [737, 247] width 594 height 40
click at [840, 250] on div "3.5 Actividad:¿Cómo hacer una buena entrevista? ¿Qué preguntar? Actividad" at bounding box center [737, 248] width 568 height 18
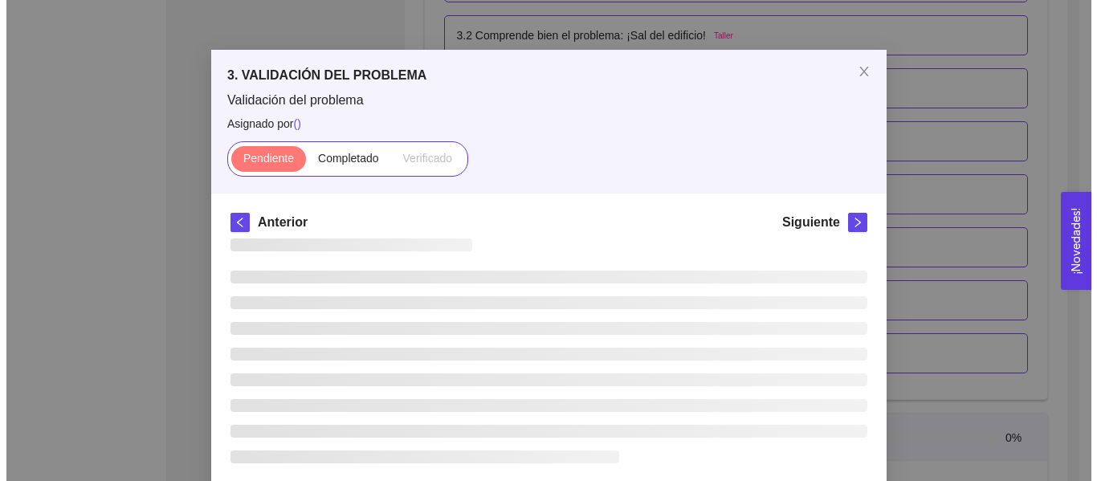
scroll to position [0, 0]
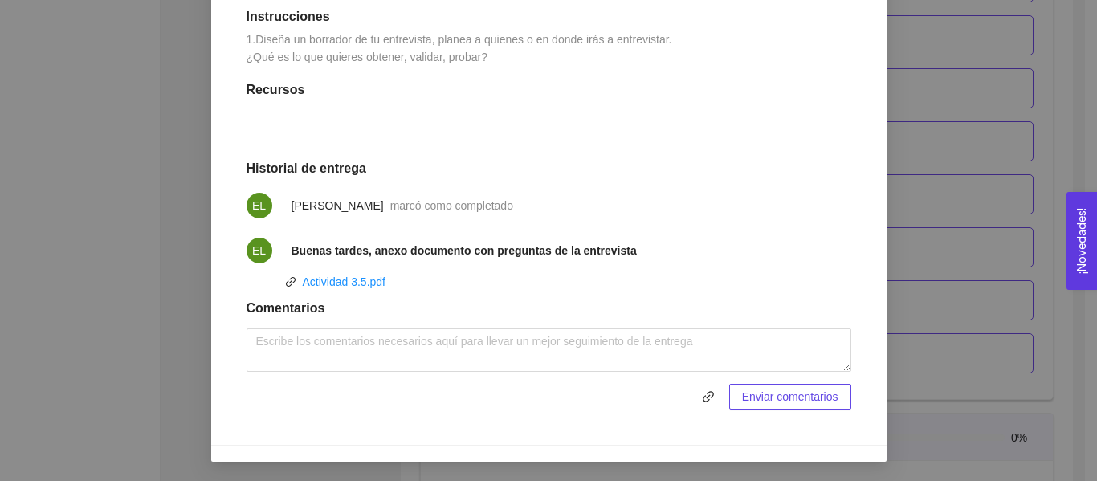
drag, startPoint x: 906, startPoint y: 251, endPoint x: 860, endPoint y: 292, distance: 62.0
click at [909, 253] on div "3. VALIDACIÓN DEL PROBLEMA Validación del problema Asignado por [PERSON_NAME] (…" at bounding box center [548, 240] width 1097 height 481
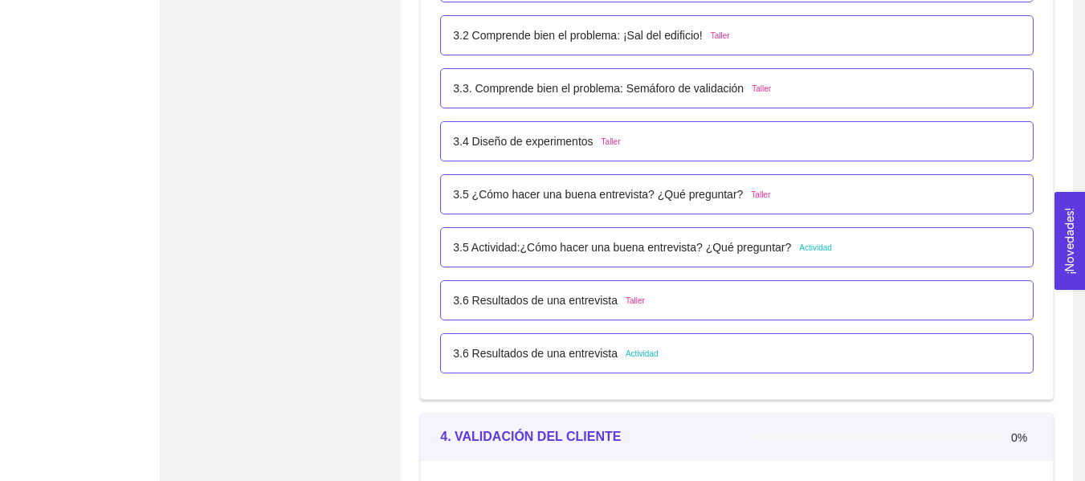
click at [709, 342] on div "3.6 Resultados de una entrevista Actividad" at bounding box center [737, 353] width 594 height 40
click at [608, 336] on div "3.6 Resultados de una entrevista Actividad" at bounding box center [737, 353] width 594 height 40
click at [603, 346] on p "3.6 Resultados de una entrevista" at bounding box center [535, 354] width 165 height 18
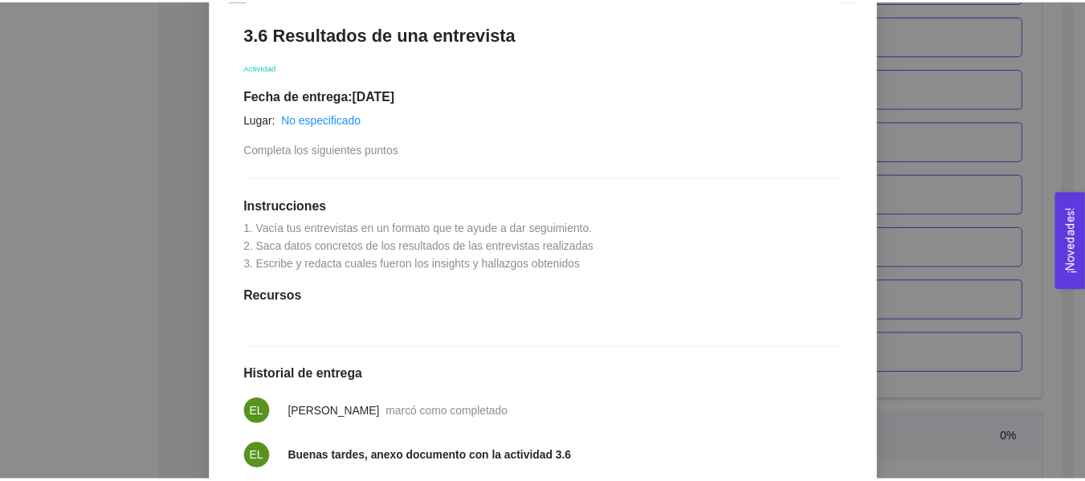
scroll to position [0, 0]
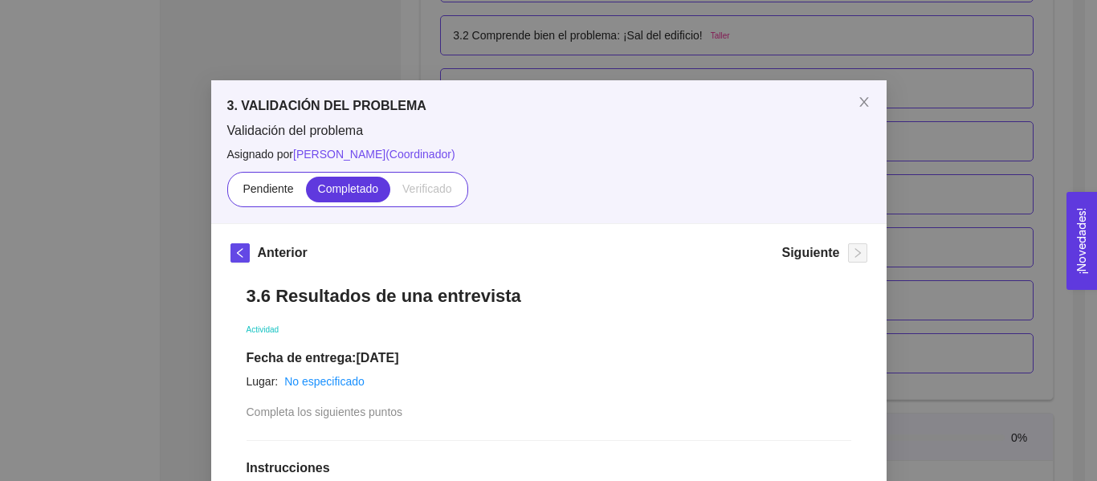
click at [901, 219] on div "3. VALIDACIÓN DEL PROBLEMA Validación del problema Asignado por [PERSON_NAME] (…" at bounding box center [548, 240] width 1097 height 481
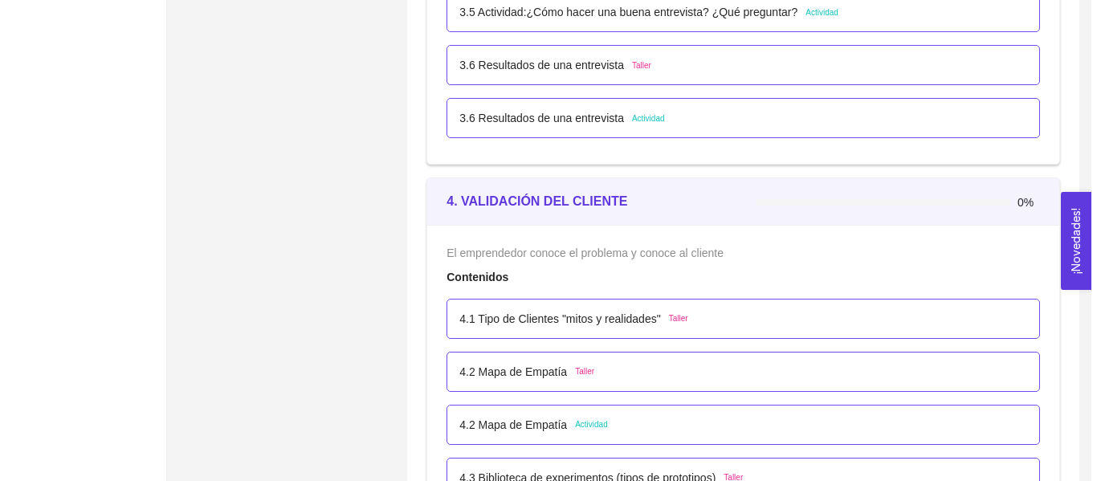
scroll to position [2473, 0]
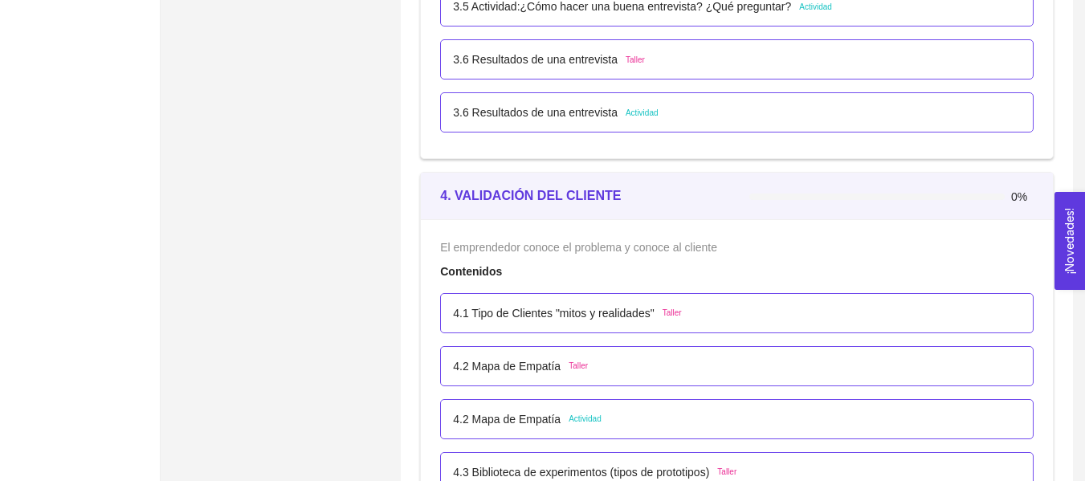
click at [661, 297] on div "4.1 Tipo de Clientes "mitos y realidades" Taller" at bounding box center [737, 313] width 594 height 40
click at [663, 312] on span "Taller" at bounding box center [672, 313] width 19 height 13
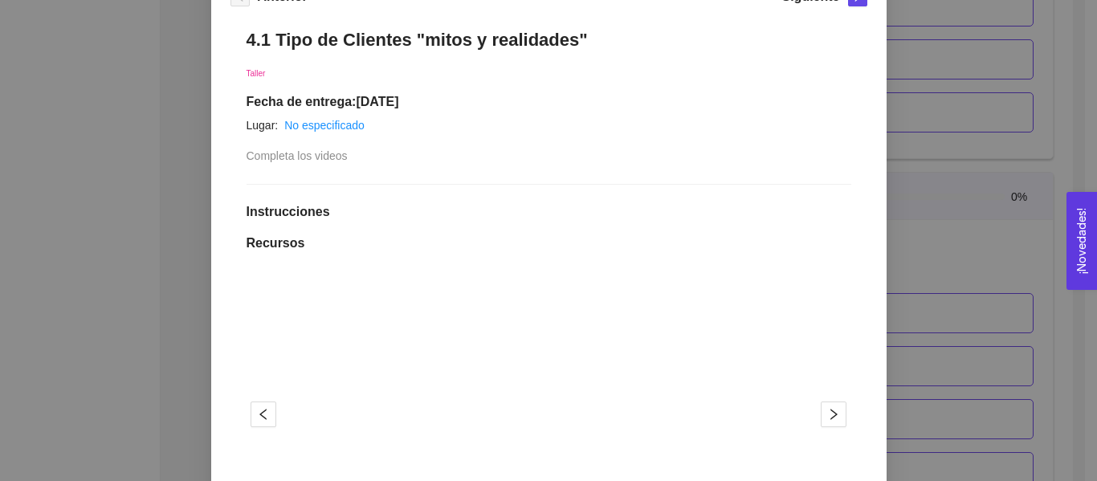
scroll to position [241, 0]
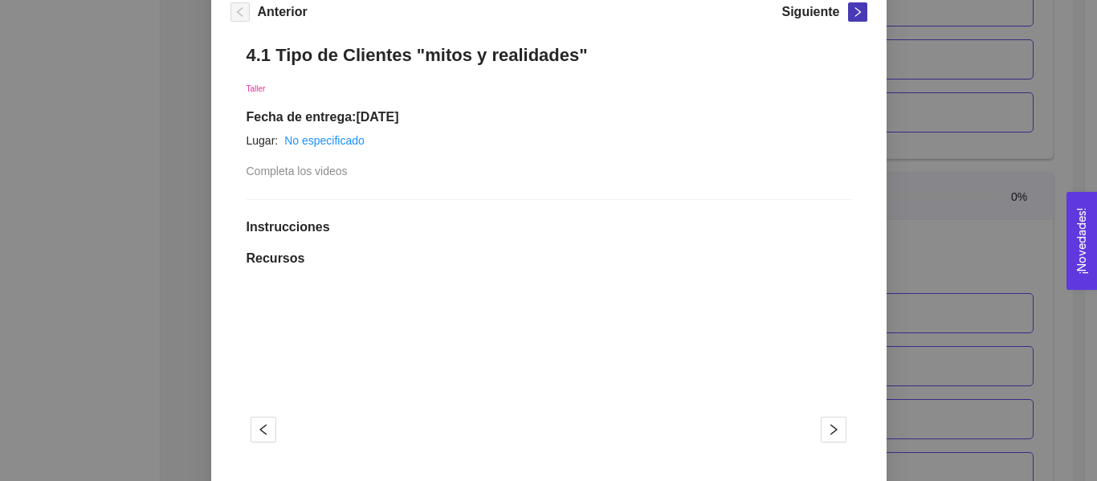
click at [856, 18] on button "button" at bounding box center [857, 11] width 19 height 19
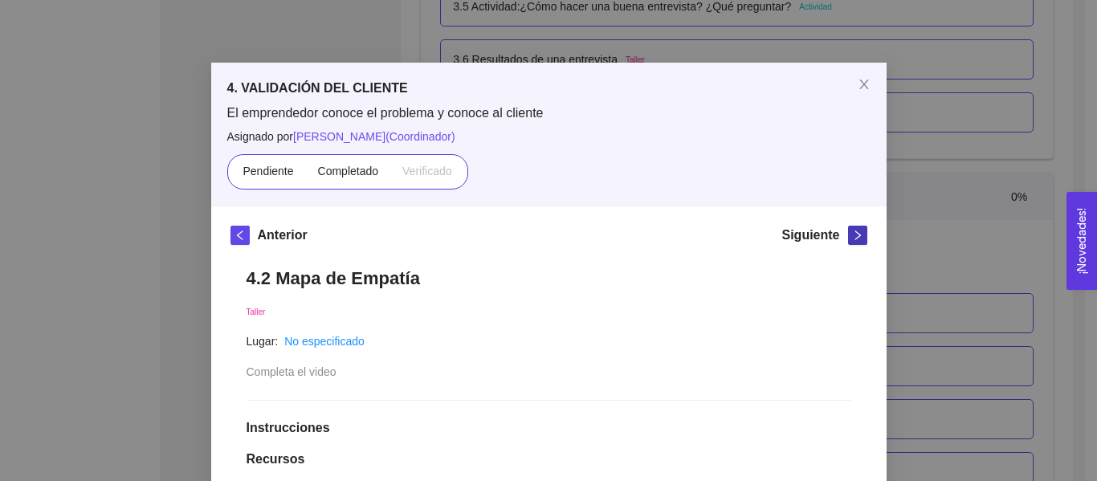
scroll to position [0, 0]
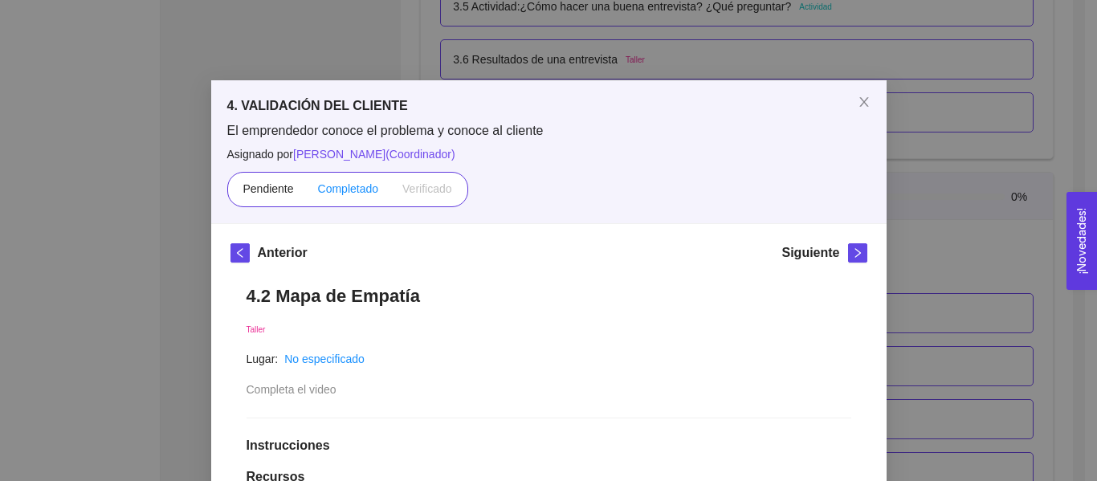
click at [350, 191] on span "Completado" at bounding box center [348, 188] width 61 height 13
click at [306, 193] on input "Completado" at bounding box center [306, 193] width 0 height 0
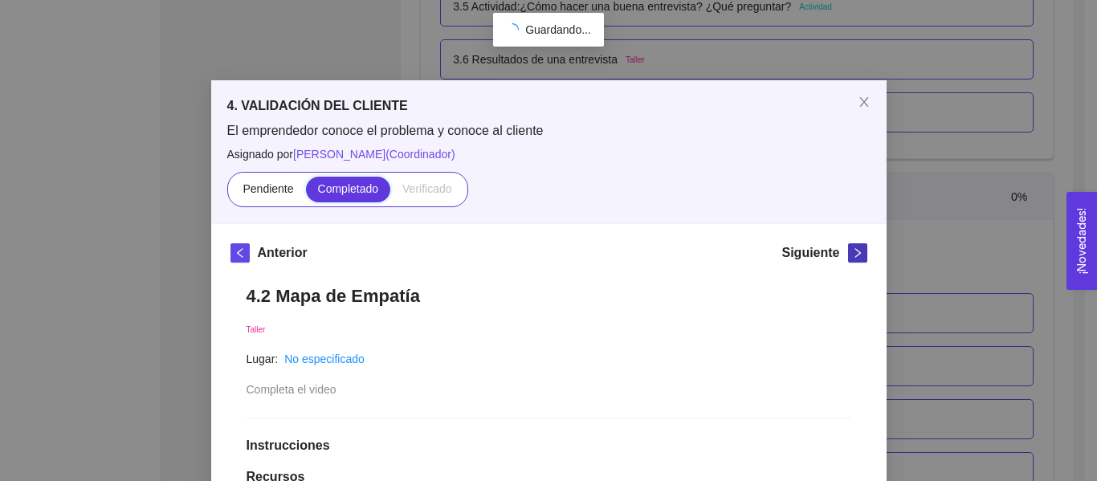
scroll to position [304, 0]
click at [855, 252] on icon "right" at bounding box center [858, 253] width 6 height 10
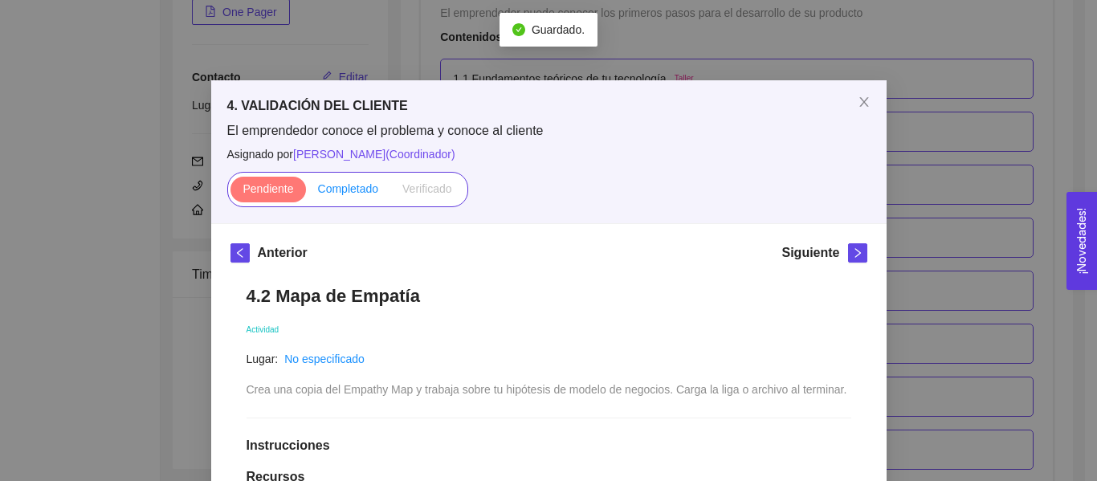
click at [344, 195] on span "Completado" at bounding box center [348, 188] width 61 height 13
click at [306, 193] on input "Completado" at bounding box center [306, 193] width 0 height 0
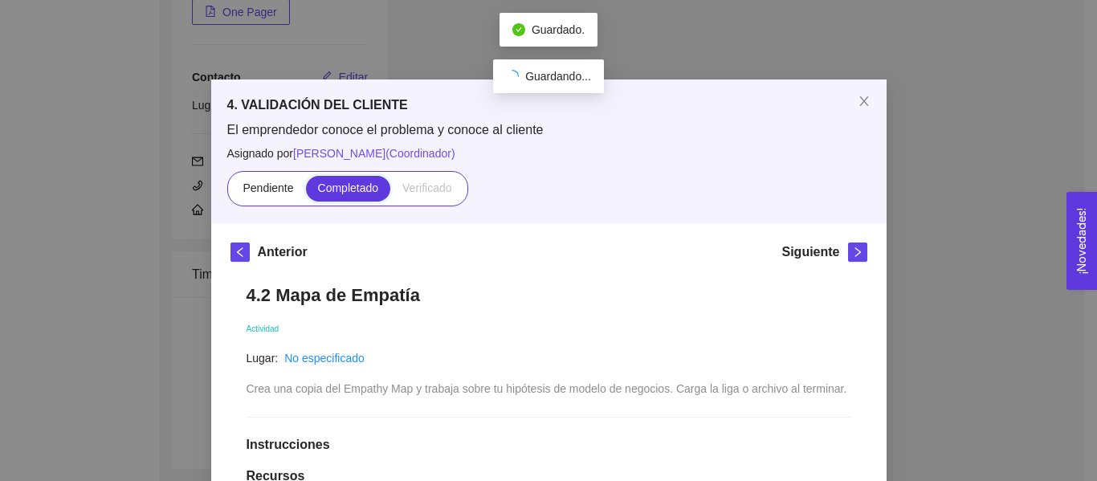
scroll to position [0, 0]
click at [852, 248] on icon "right" at bounding box center [857, 252] width 11 height 11
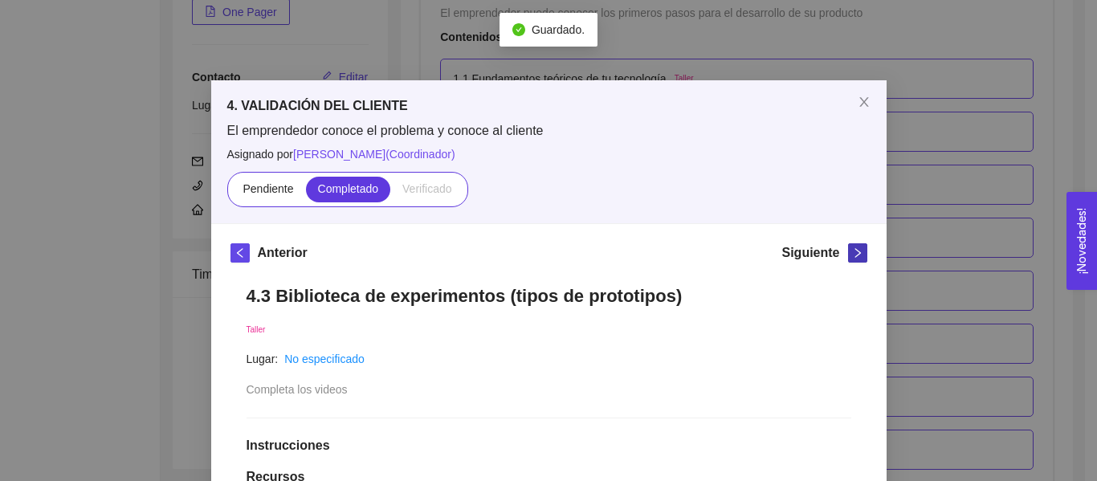
click at [856, 252] on icon "right" at bounding box center [857, 252] width 11 height 11
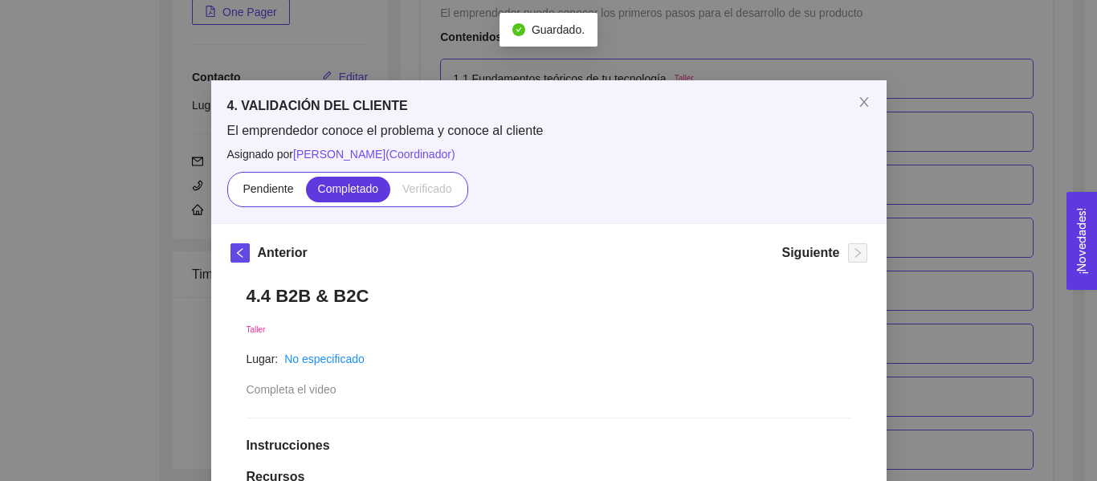
click at [949, 226] on div "4. VALIDACIÓN DEL CLIENTE El emprendedor conoce el problema y conoce al cliente…" at bounding box center [548, 240] width 1097 height 481
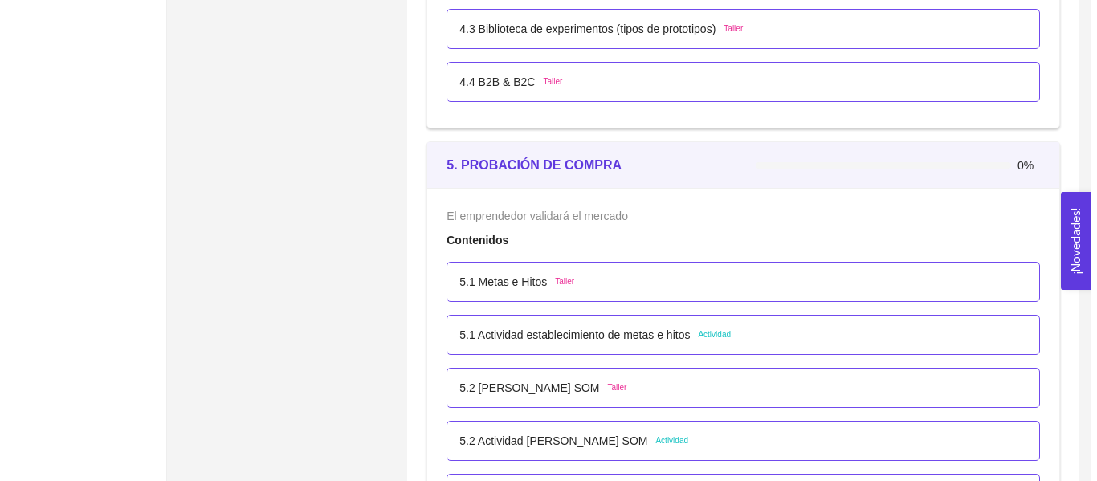
scroll to position [3035, 0]
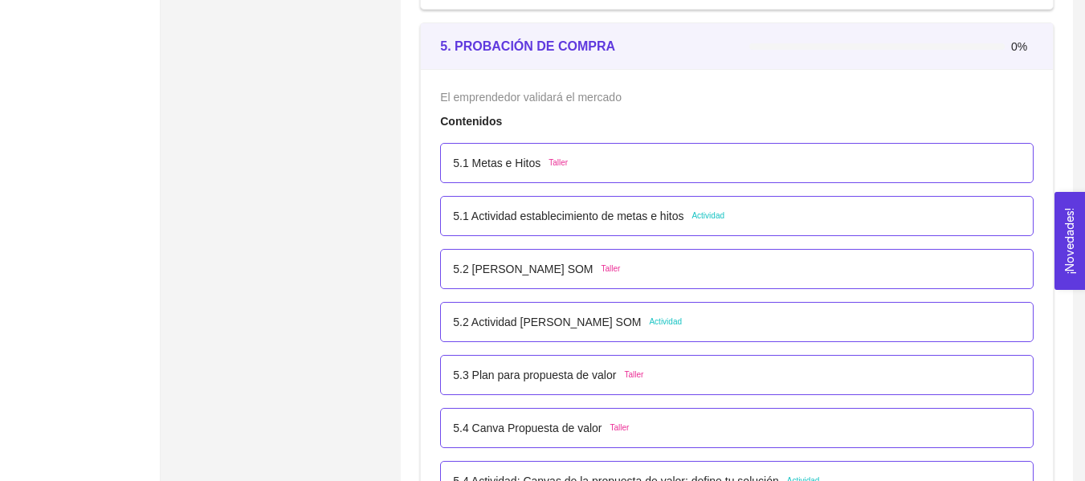
click at [599, 169] on div "5.1 Metas e Hitos Taller" at bounding box center [737, 163] width 568 height 18
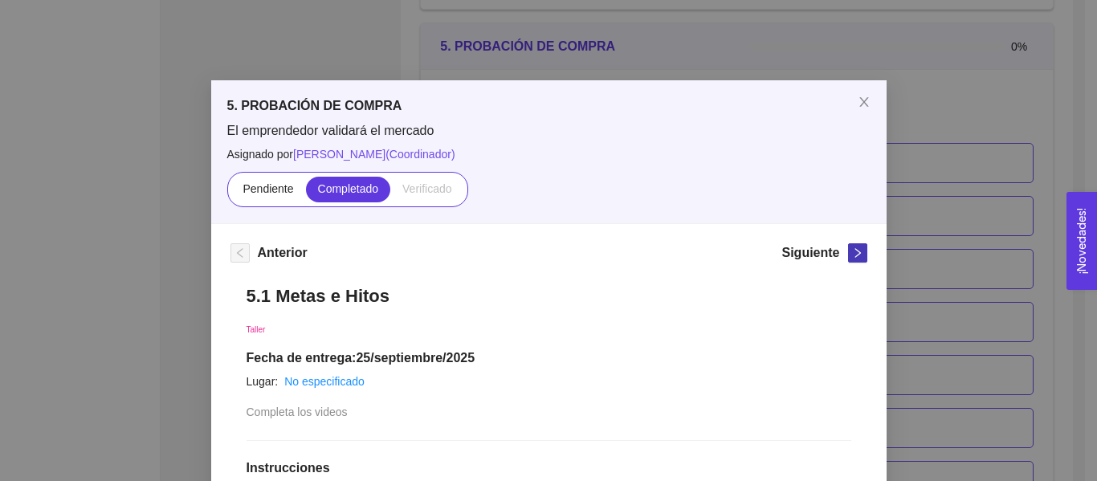
click at [852, 251] on icon "right" at bounding box center [857, 252] width 11 height 11
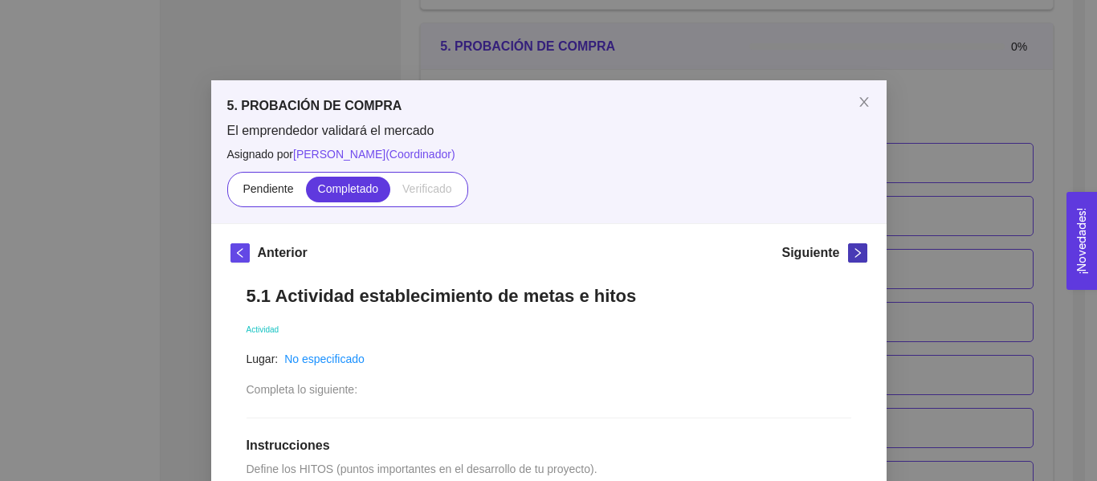
click at [852, 251] on icon "right" at bounding box center [857, 252] width 11 height 11
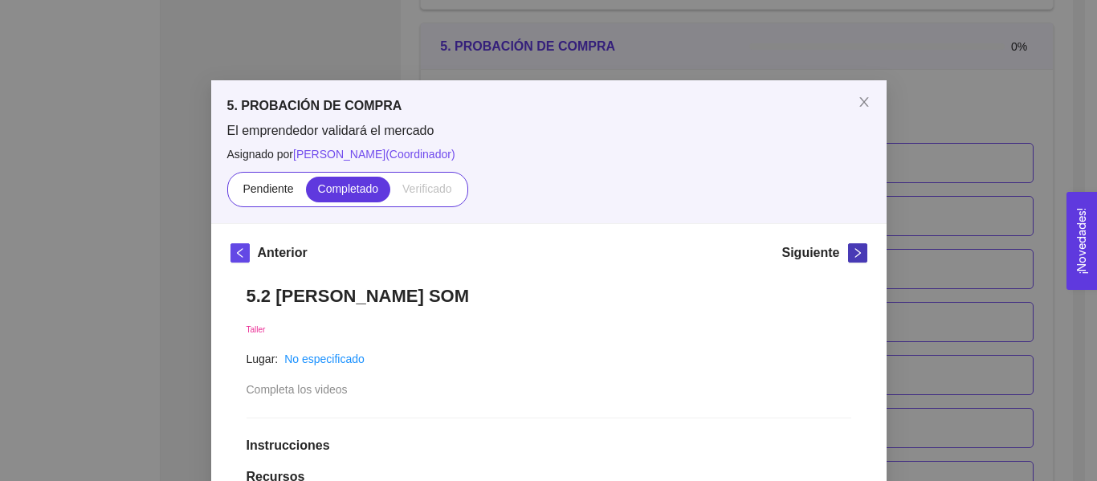
click at [852, 251] on icon "right" at bounding box center [857, 252] width 11 height 11
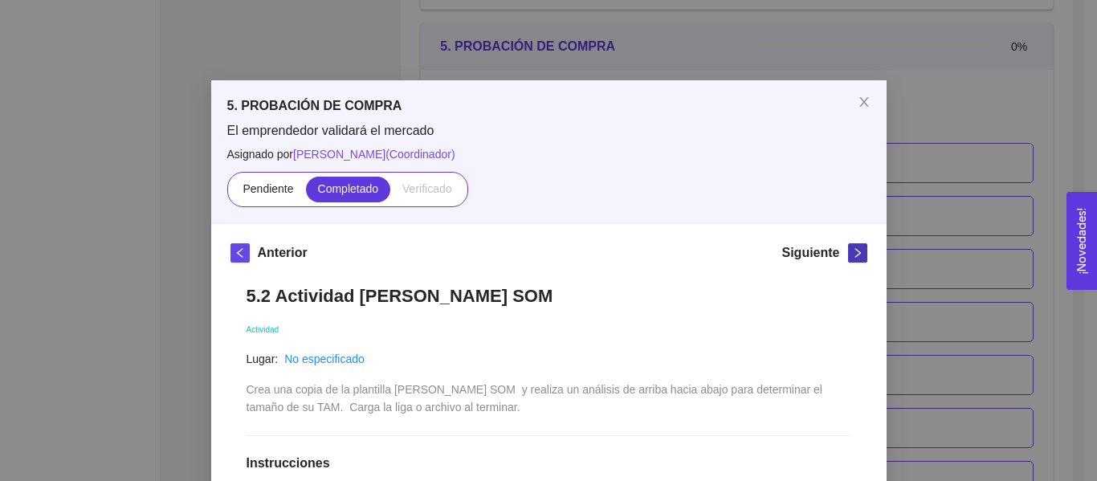
click at [852, 251] on icon "right" at bounding box center [857, 252] width 11 height 11
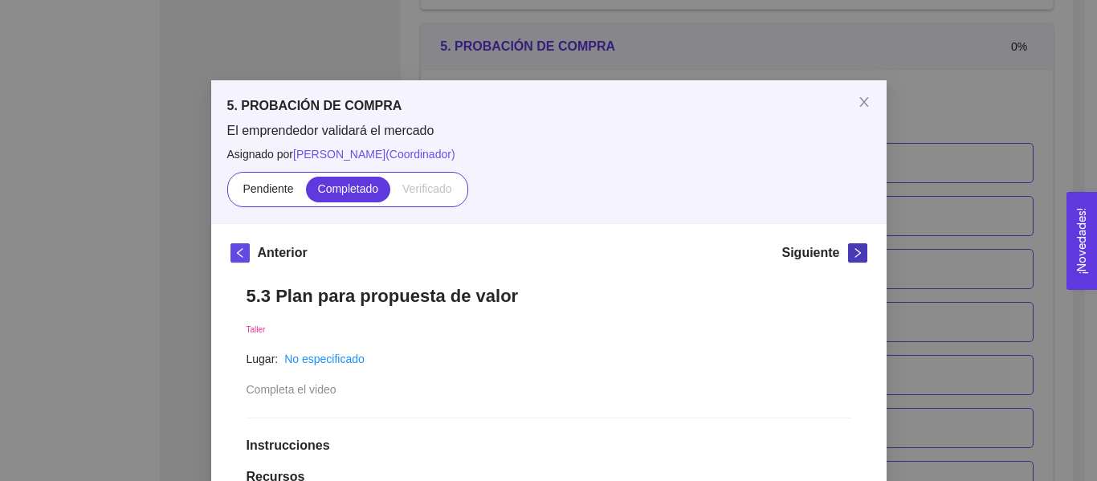
click at [852, 251] on icon "right" at bounding box center [857, 252] width 11 height 11
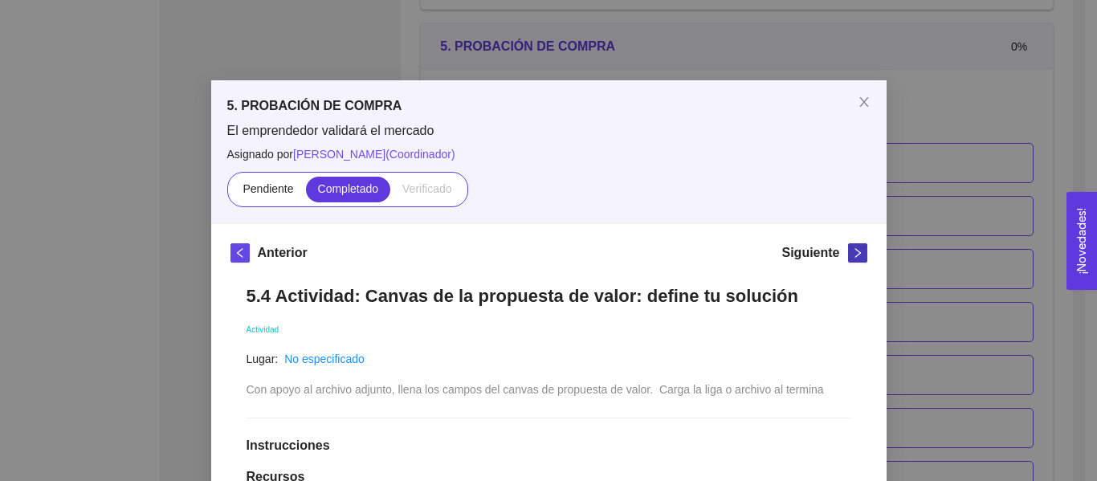
click at [852, 251] on icon "right" at bounding box center [857, 252] width 11 height 11
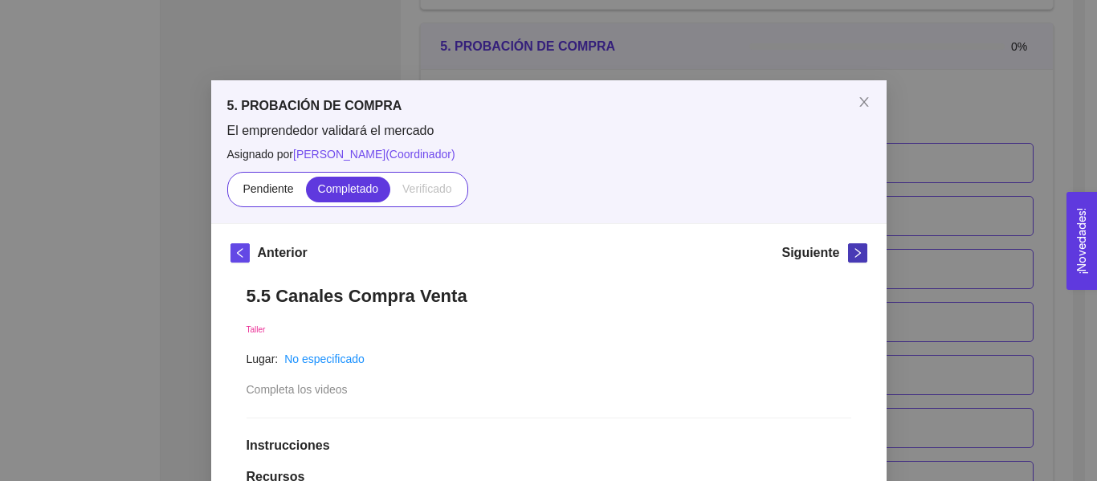
click at [852, 251] on icon "right" at bounding box center [857, 252] width 11 height 11
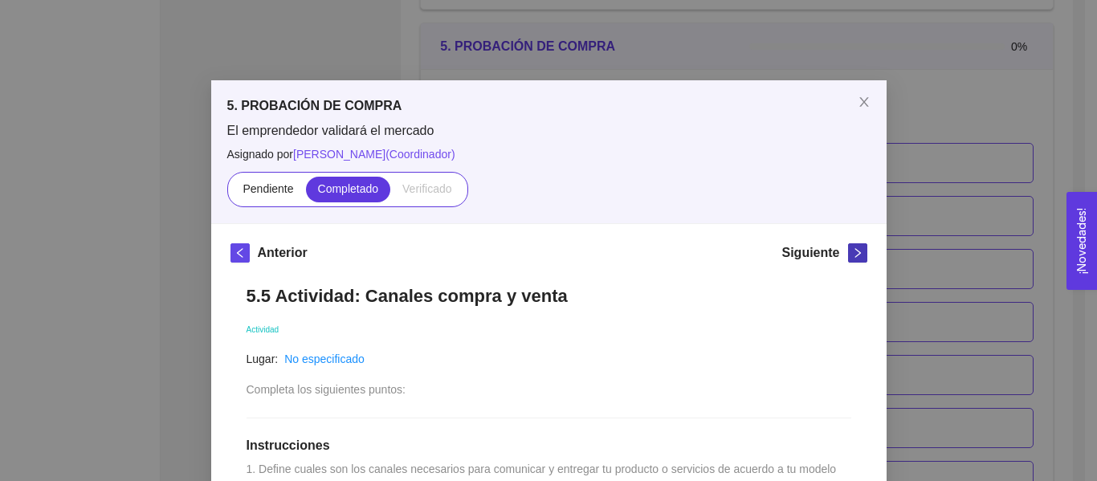
click at [852, 251] on icon "right" at bounding box center [857, 252] width 11 height 11
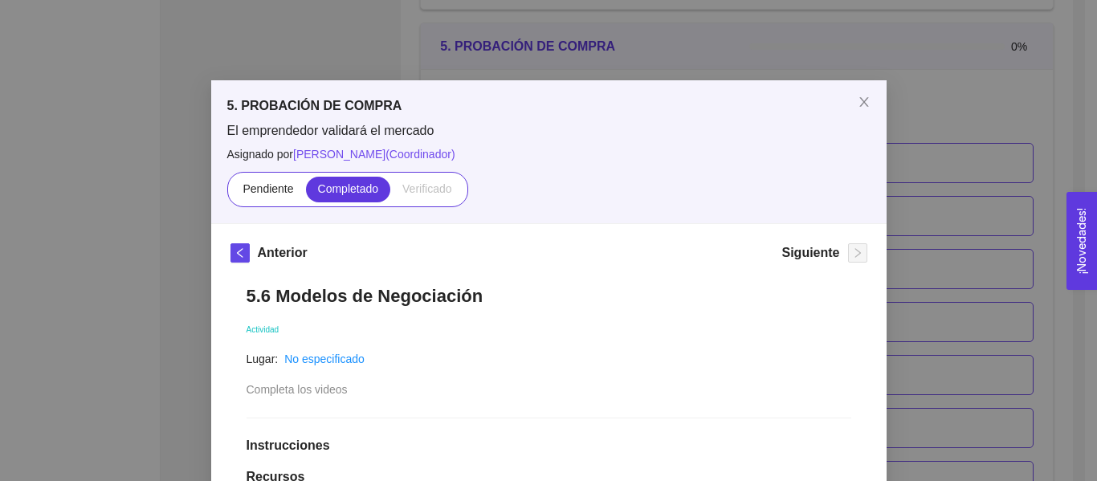
click at [926, 219] on div "5. PROBACIÓN DE COMPRA El emprendedor validará el mercado Asignado por [PERSON_…" at bounding box center [548, 240] width 1097 height 481
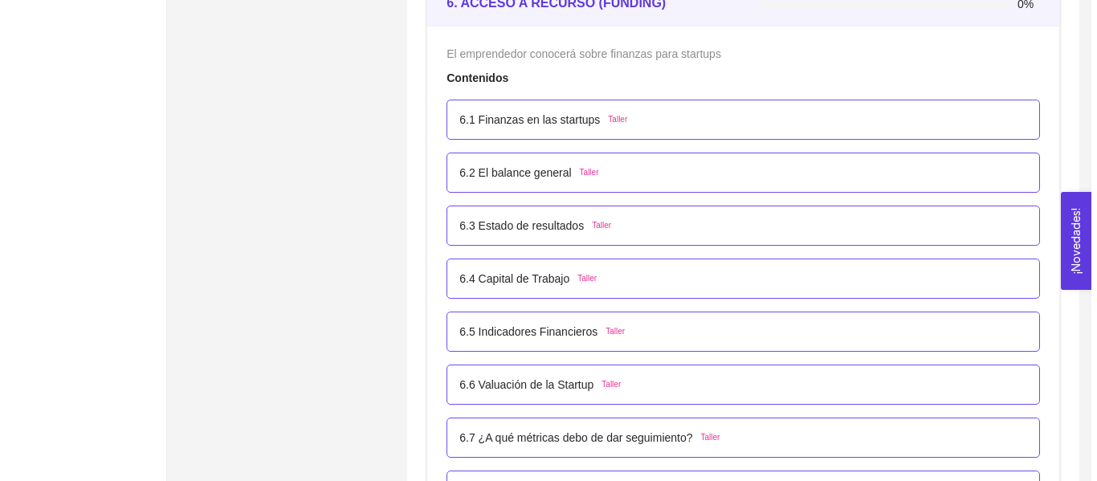
scroll to position [3758, 0]
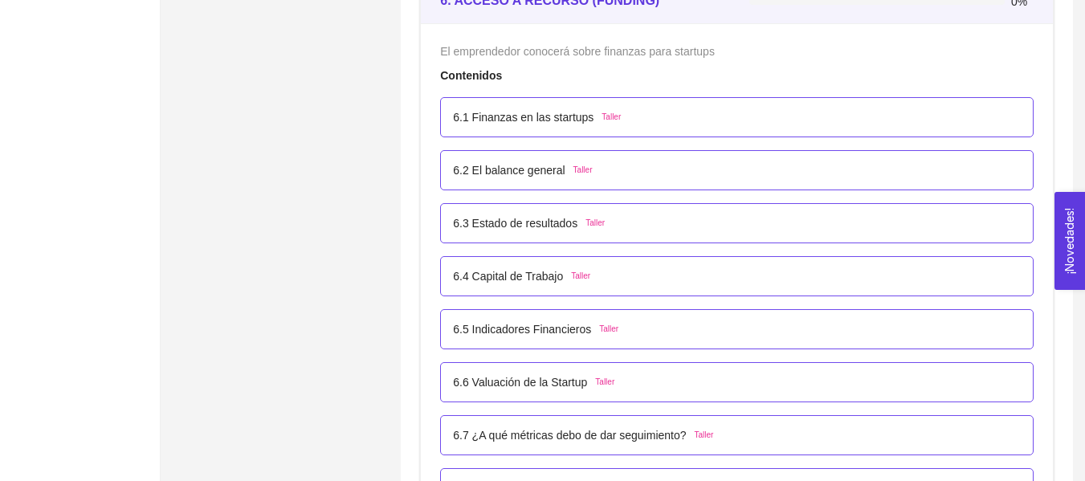
click at [602, 118] on span "Taller" at bounding box center [611, 117] width 19 height 13
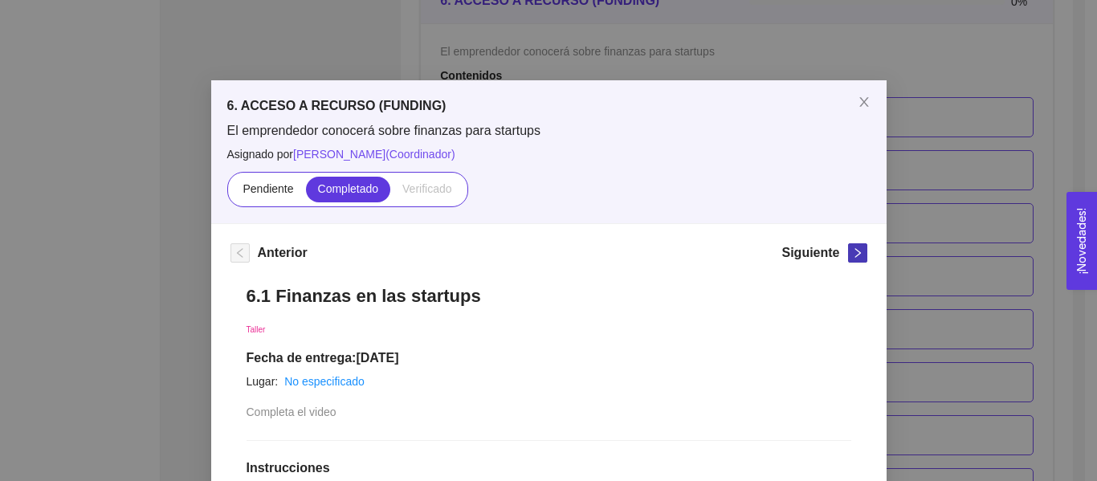
click at [853, 258] on icon "right" at bounding box center [857, 252] width 11 height 11
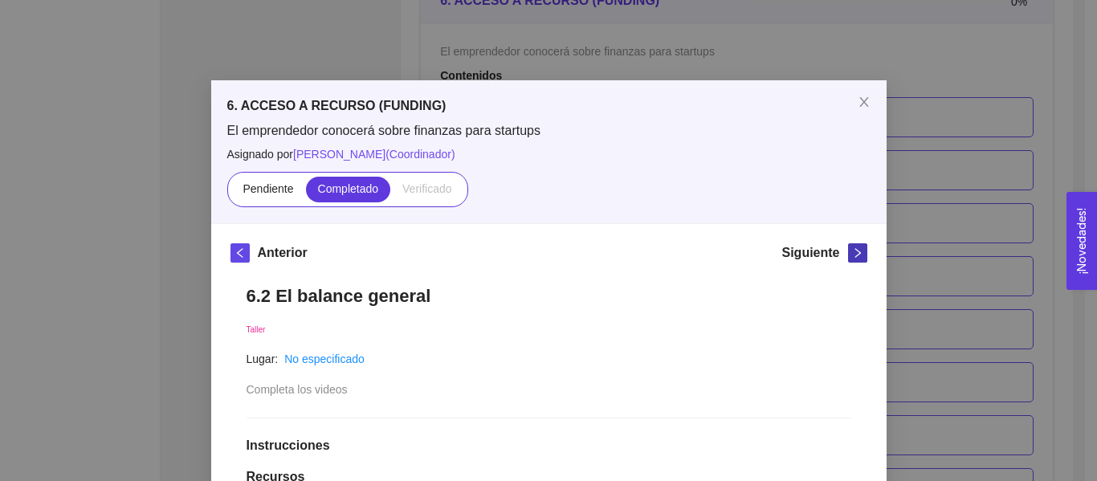
click at [853, 258] on icon "right" at bounding box center [857, 252] width 11 height 11
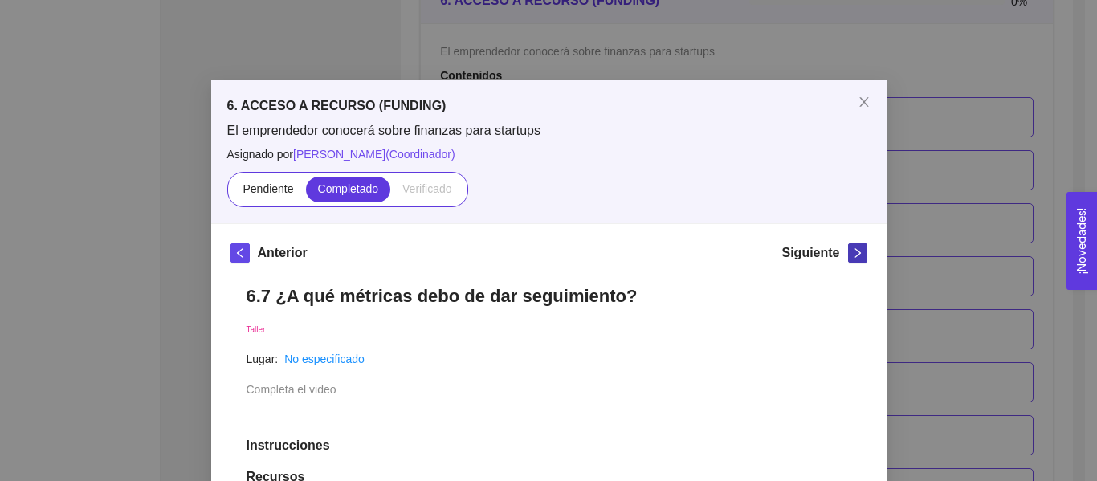
click at [853, 258] on icon "right" at bounding box center [857, 252] width 11 height 11
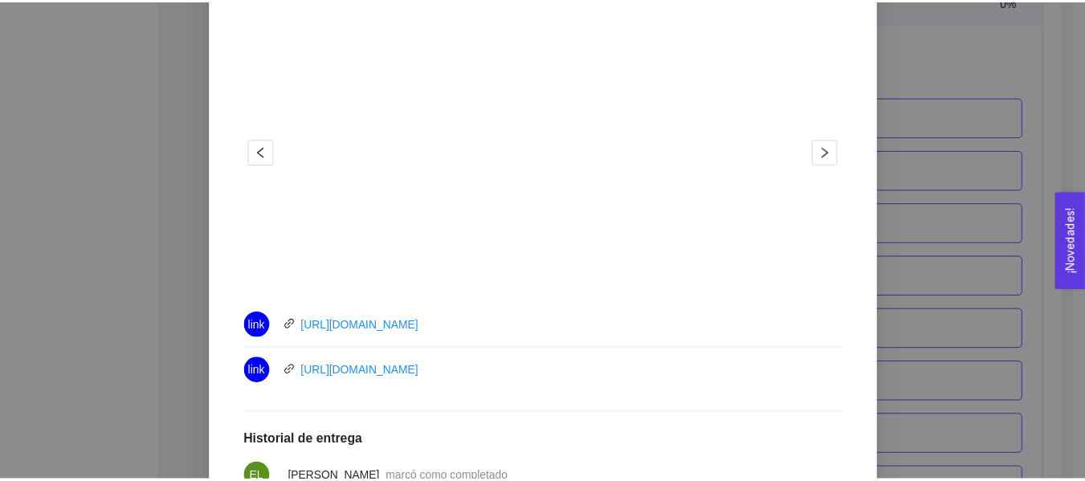
scroll to position [215, 0]
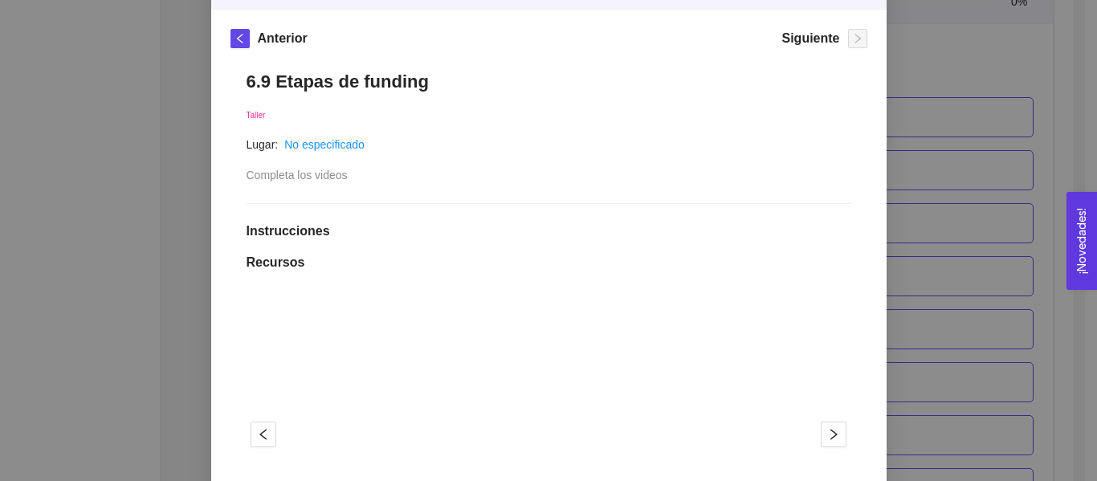
click at [945, 241] on div "6. ACCESO A RECURSO (FUNDING) El emprendedor conocerá sobre finanzas para start…" at bounding box center [548, 240] width 1097 height 481
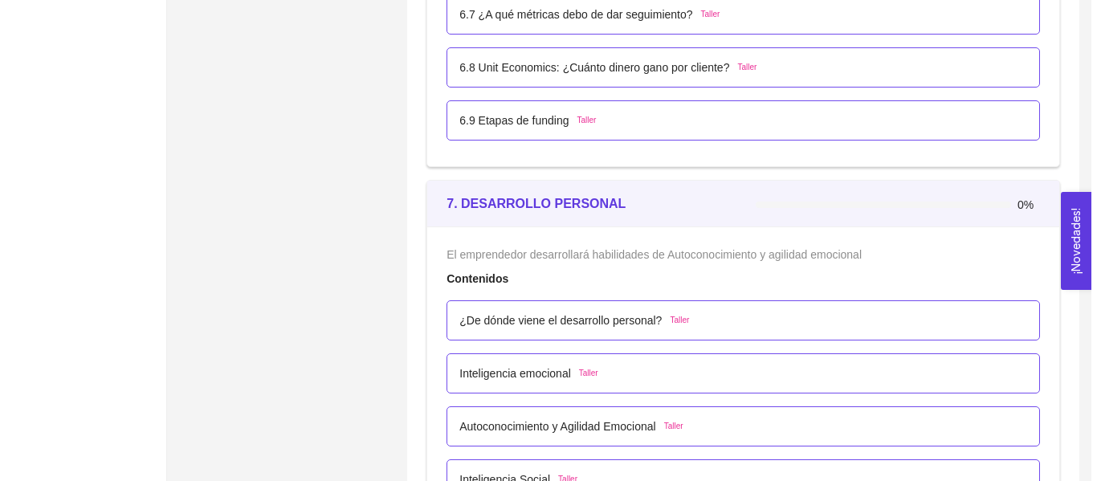
scroll to position [4240, 0]
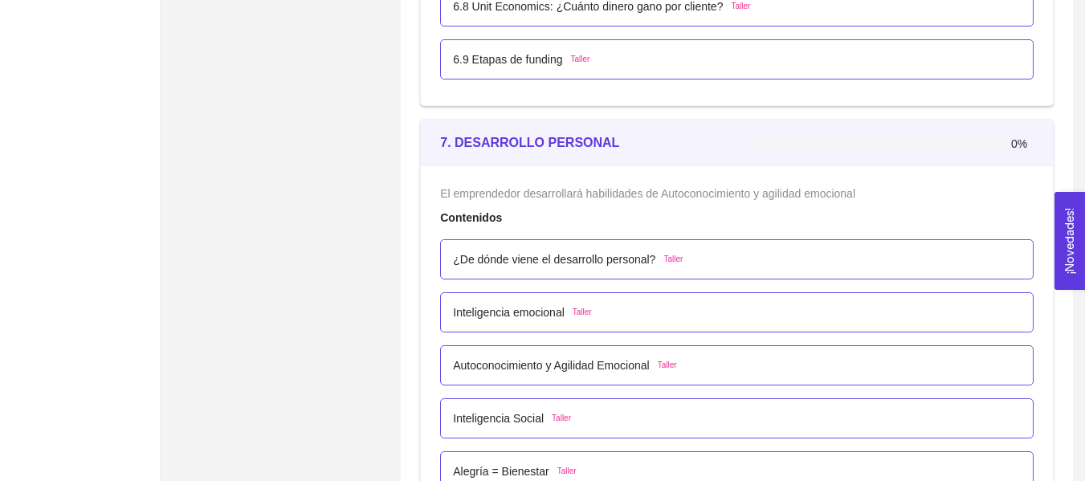
click at [665, 263] on span "Taller" at bounding box center [673, 259] width 19 height 13
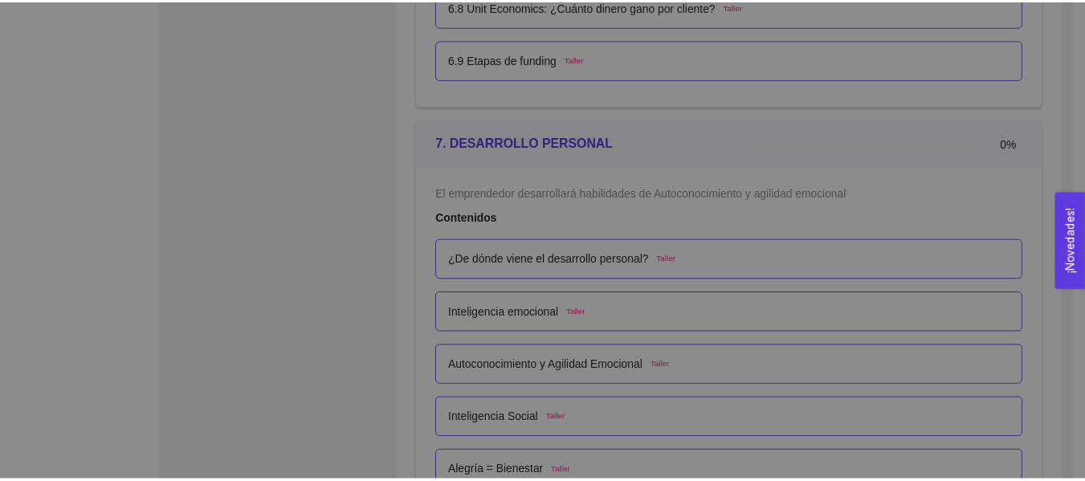
scroll to position [0, 0]
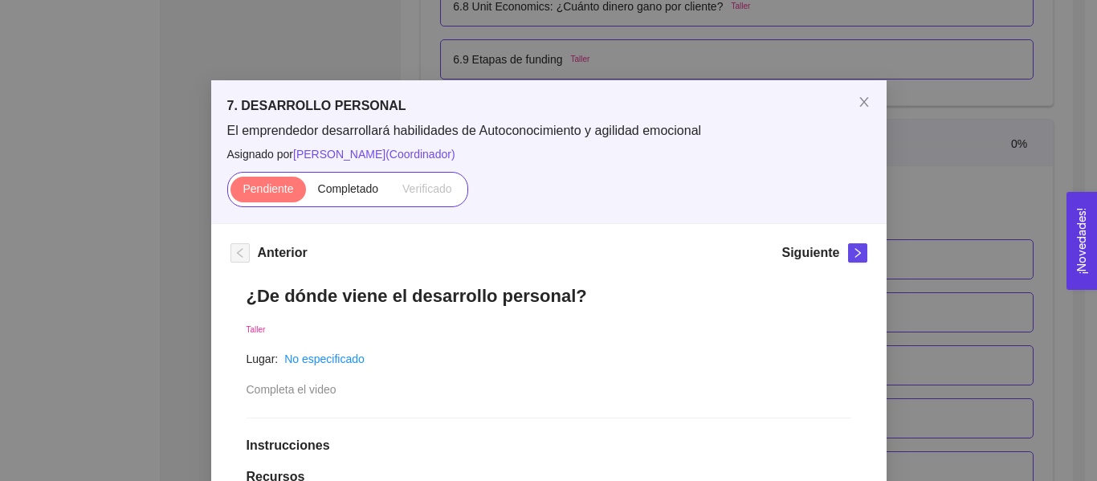
click at [885, 246] on div "7. DESARROLLO PERSONAL El emprendedor desarrollará habilidades de Autoconocimie…" at bounding box center [548, 240] width 1097 height 481
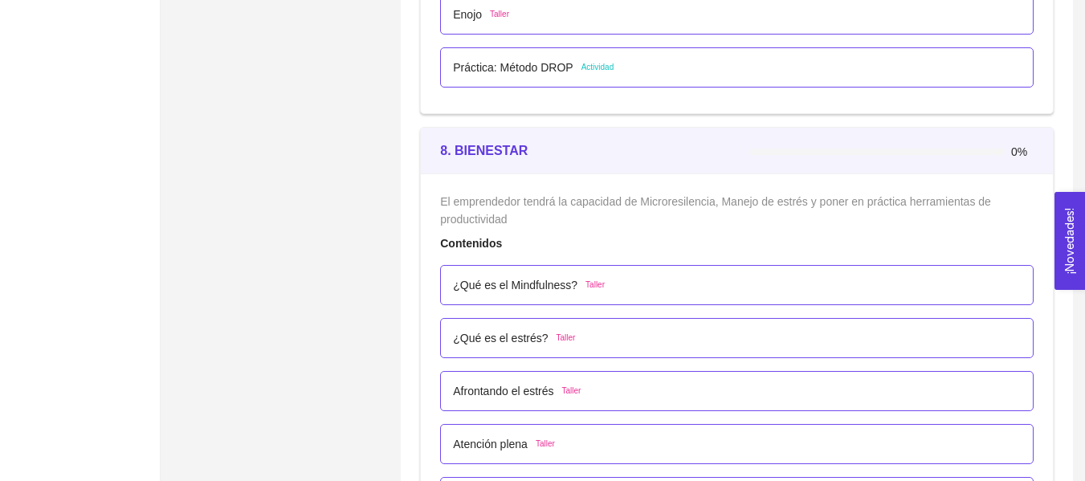
scroll to position [4803, 0]
click at [585, 267] on div "¿Qué es el Mindfulness? Taller" at bounding box center [737, 286] width 594 height 40
click at [595, 284] on span "Taller" at bounding box center [595, 286] width 19 height 13
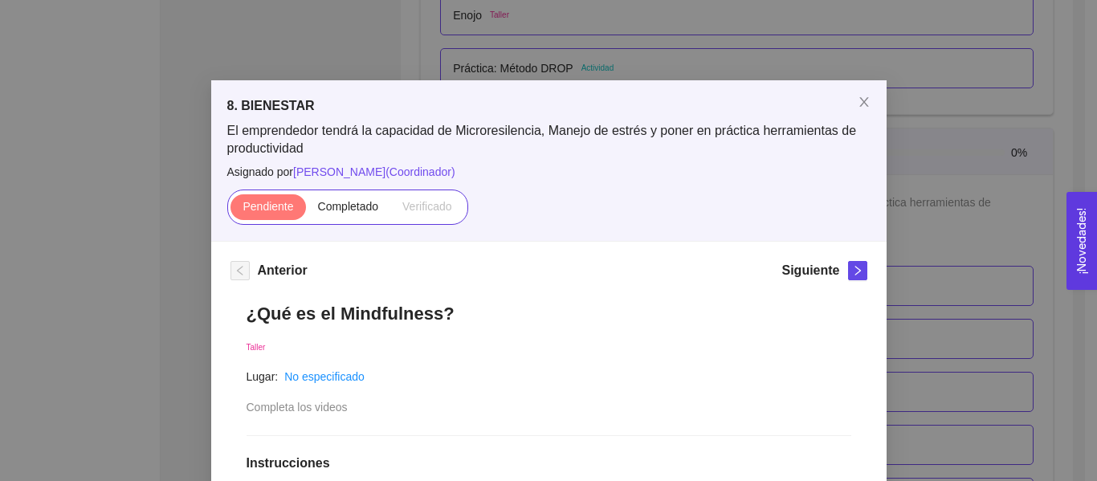
click at [886, 244] on div "8. BIENESTAR El emprendedor tendrá la capacidad de Microresilencia, Manejo de e…" at bounding box center [548, 240] width 1097 height 481
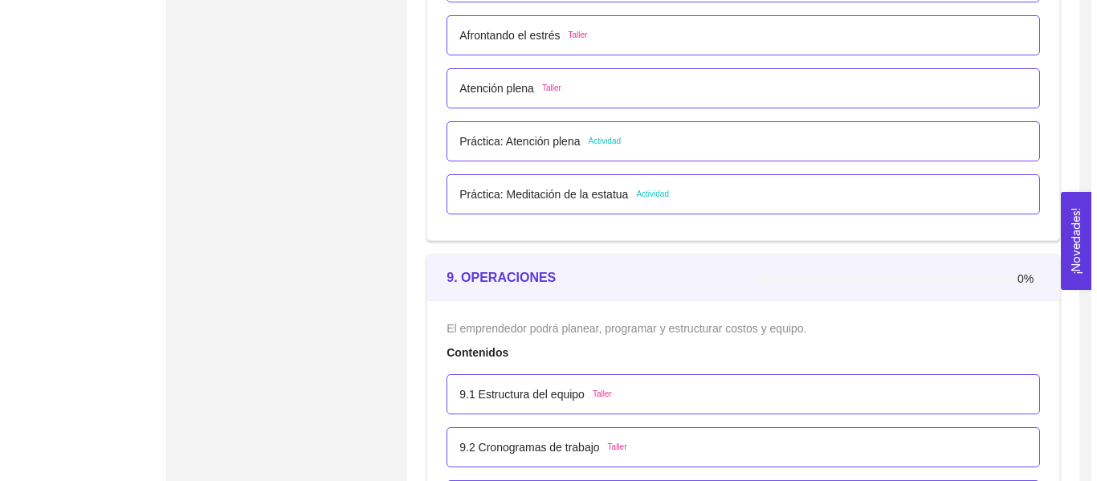
scroll to position [5285, 0]
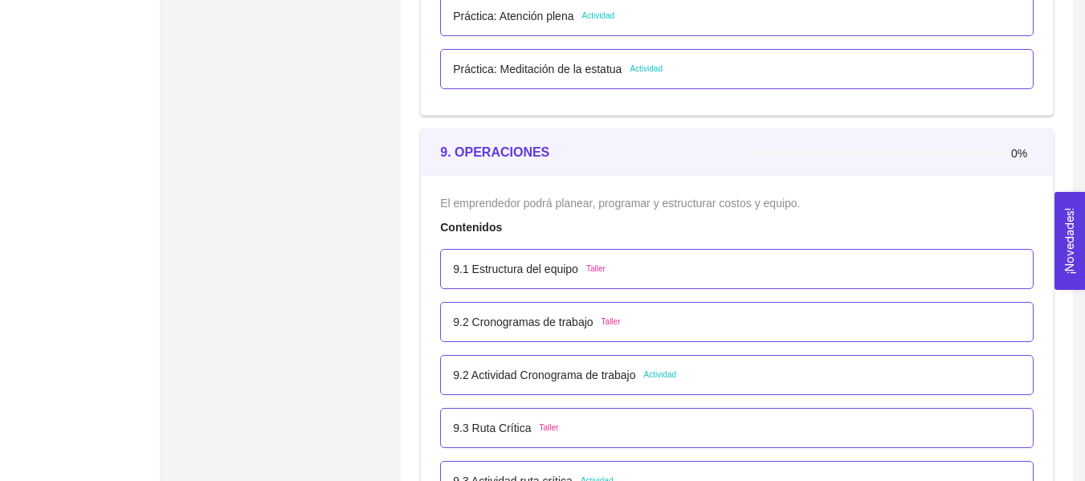
click at [613, 269] on div "9.1 Estructura del equipo Taller" at bounding box center [737, 269] width 568 height 18
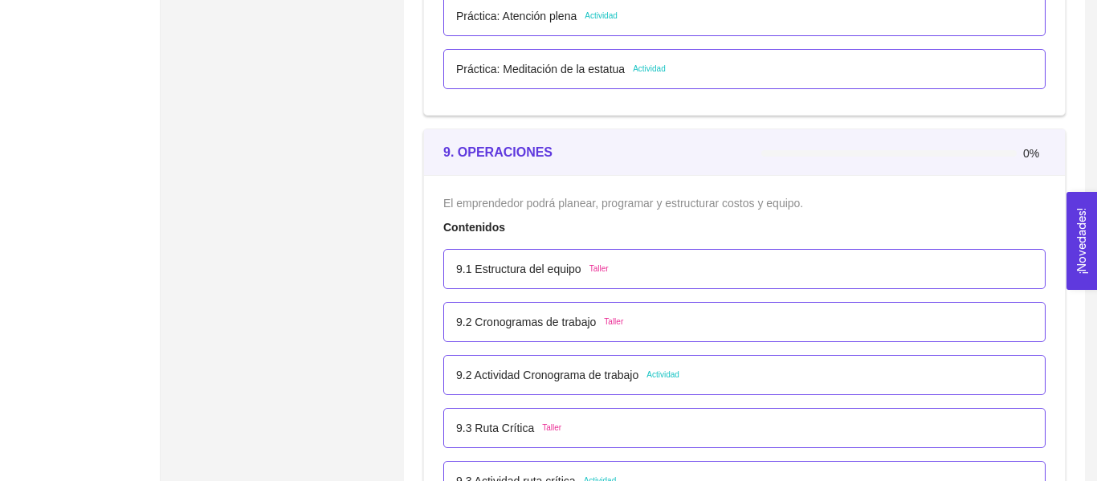
scroll to position [0, 0]
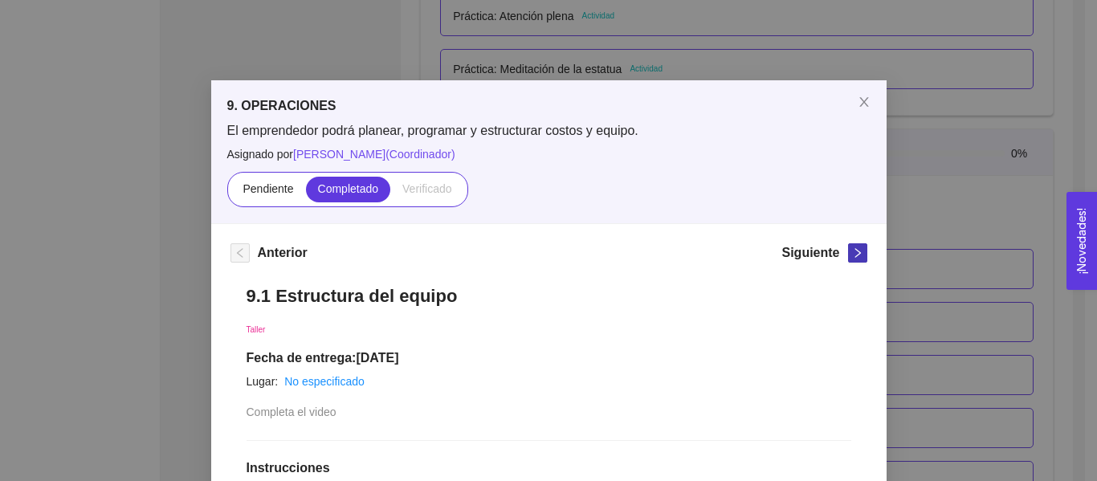
click at [852, 251] on icon "right" at bounding box center [857, 252] width 11 height 11
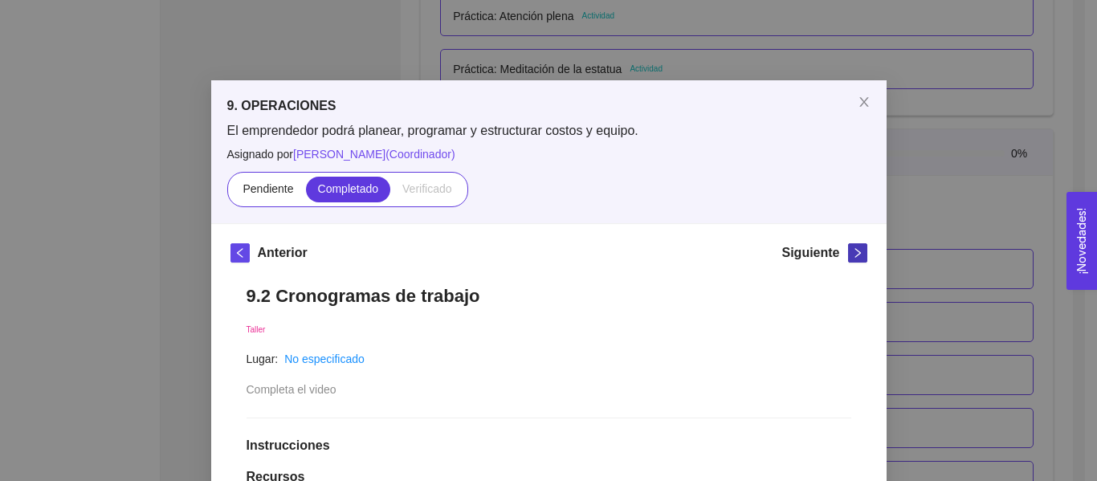
click at [852, 251] on icon "right" at bounding box center [857, 252] width 11 height 11
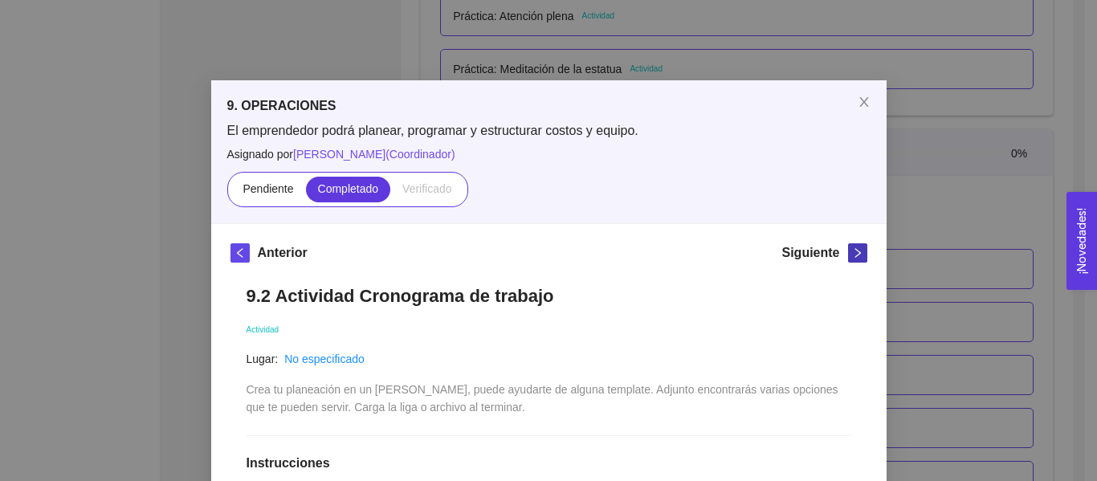
click at [852, 251] on icon "right" at bounding box center [857, 252] width 11 height 11
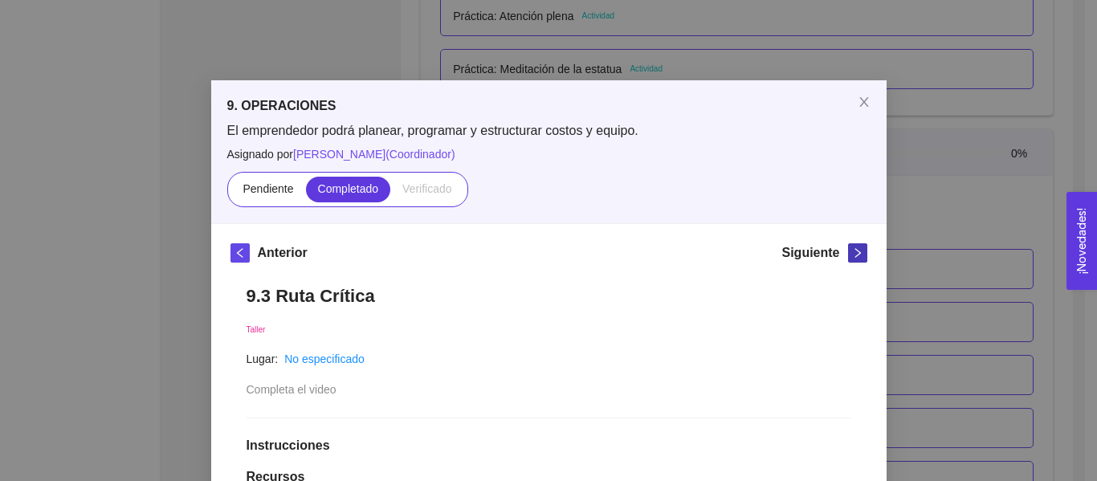
click at [852, 251] on icon "right" at bounding box center [857, 252] width 11 height 11
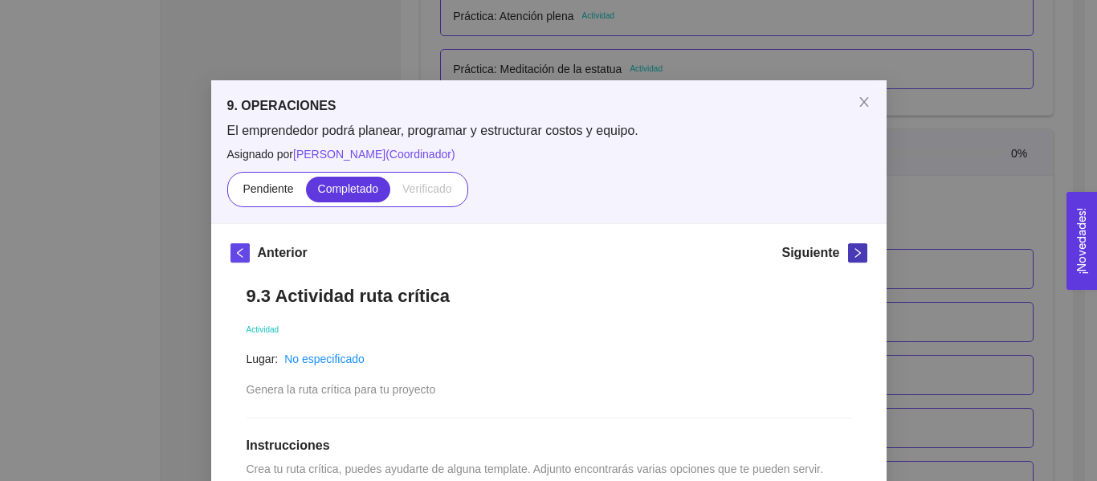
click at [852, 251] on icon "right" at bounding box center [857, 252] width 11 height 11
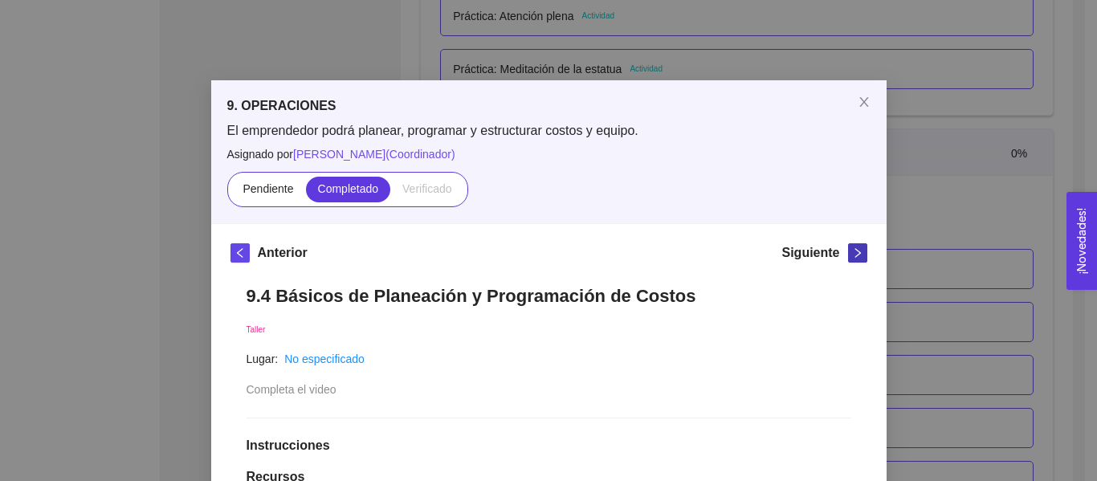
click at [852, 251] on icon "right" at bounding box center [857, 252] width 11 height 11
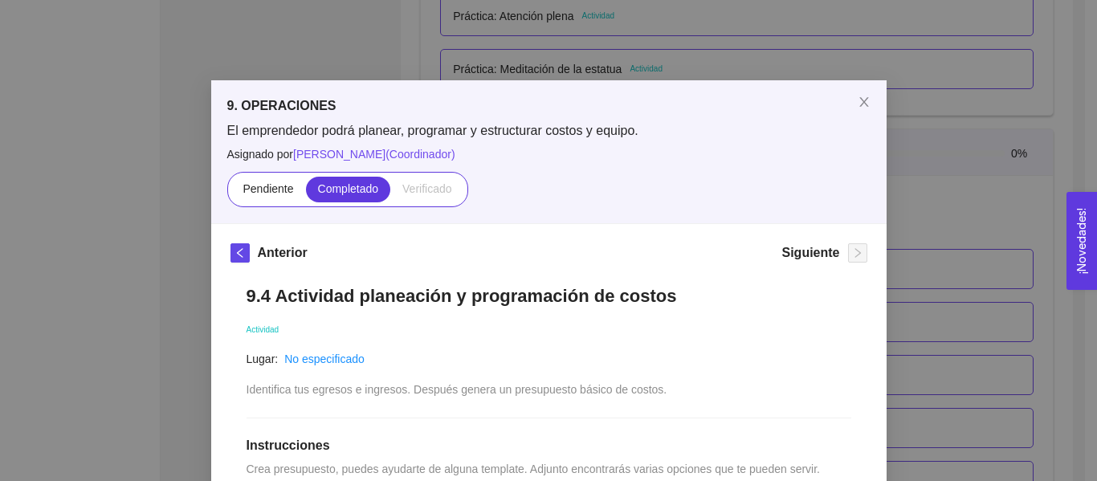
drag, startPoint x: 944, startPoint y: 205, endPoint x: 922, endPoint y: 227, distance: 30.7
click at [945, 204] on div "9. OPERACIONES El emprendedor podrá planear, programar y estructurar costos y e…" at bounding box center [548, 240] width 1097 height 481
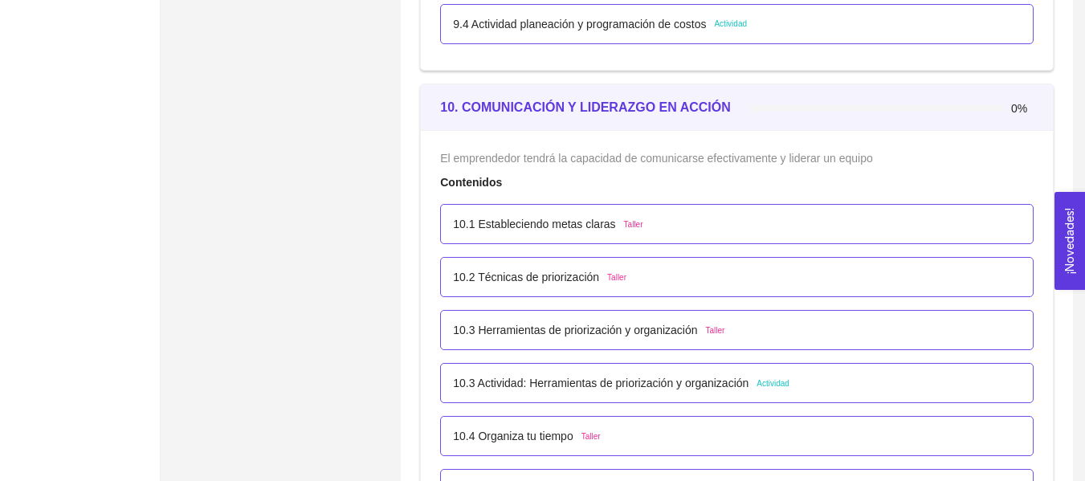
scroll to position [5847, 0]
click at [605, 217] on p "10.1 Estableciendo metas claras" at bounding box center [534, 225] width 162 height 18
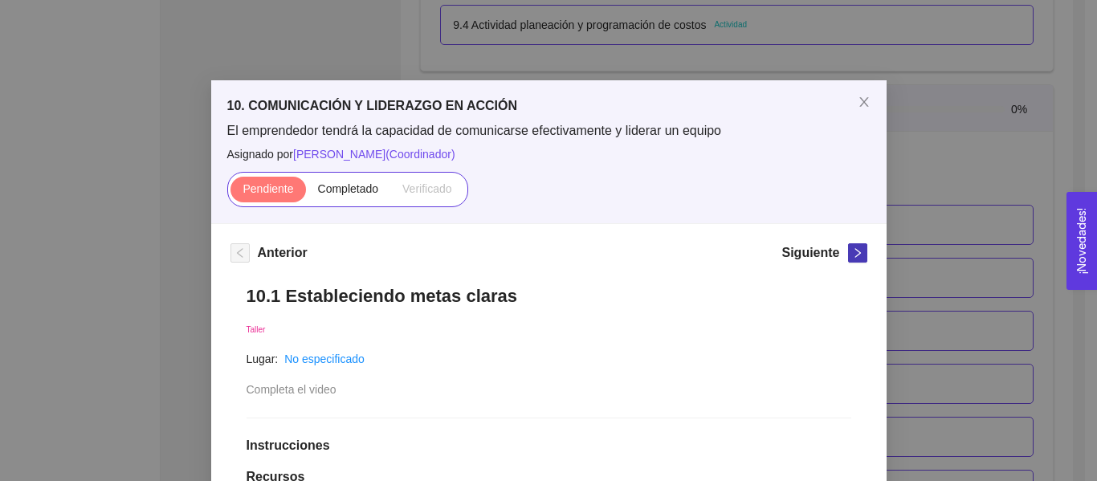
click at [853, 255] on icon "right" at bounding box center [857, 252] width 11 height 11
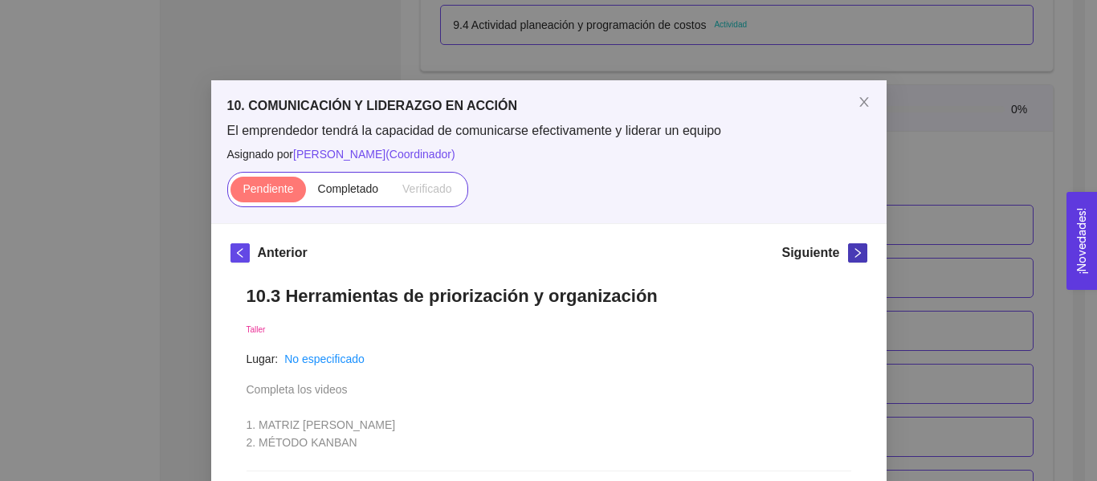
click at [853, 255] on icon "right" at bounding box center [857, 252] width 11 height 11
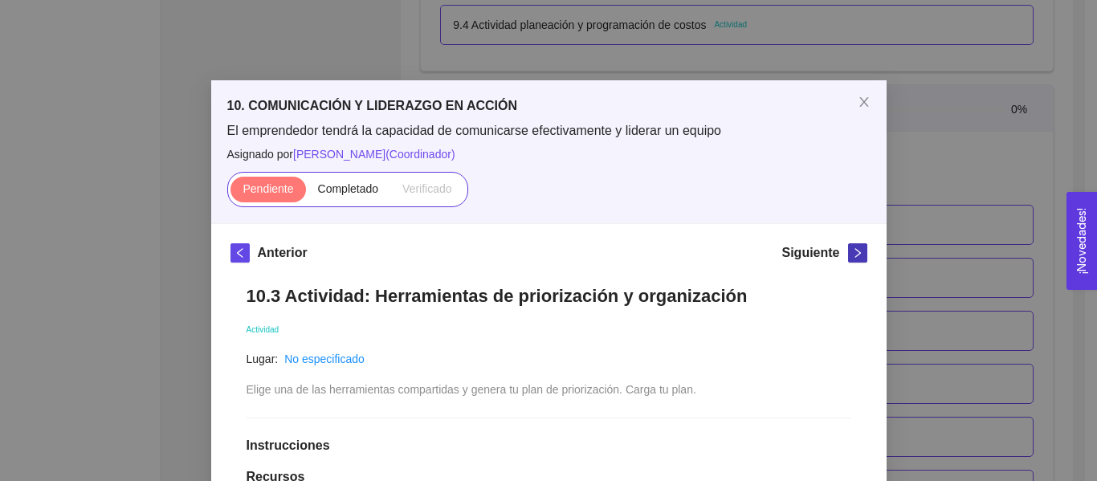
click at [853, 255] on icon "right" at bounding box center [857, 252] width 11 height 11
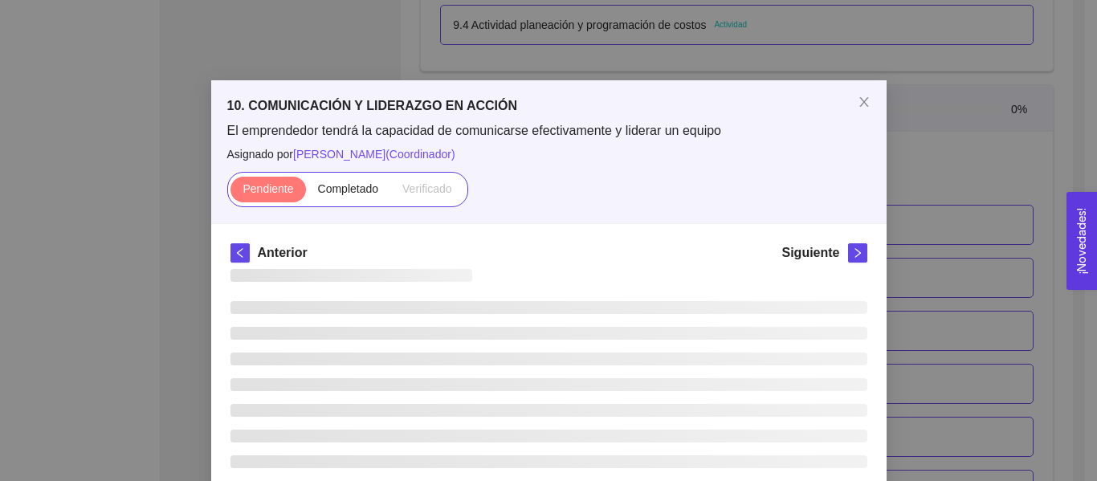
click at [991, 215] on div "10. COMUNICACIÓN Y LIDERAZGO EN ACCIÓN El emprendedor tendrá la capacidad de co…" at bounding box center [548, 240] width 1097 height 481
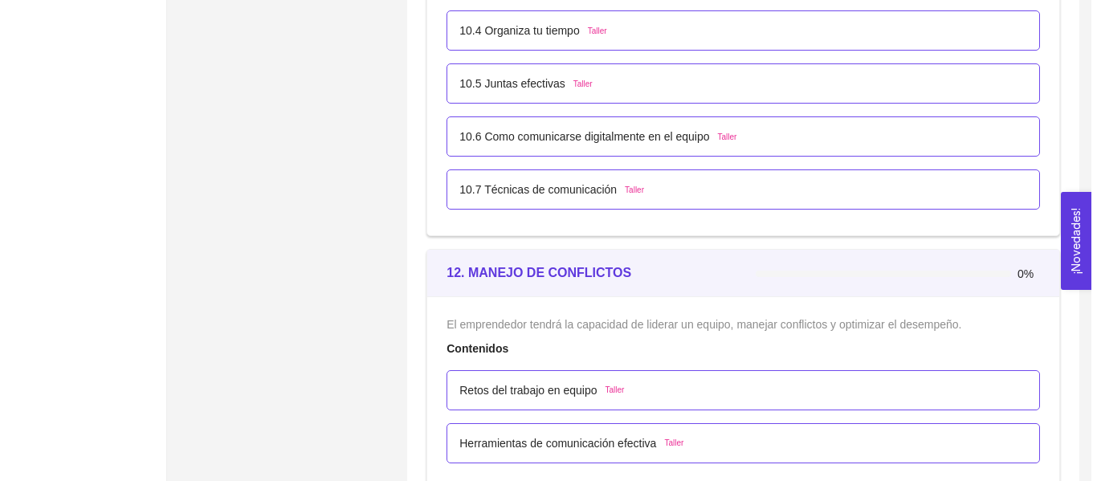
scroll to position [6329, 0]
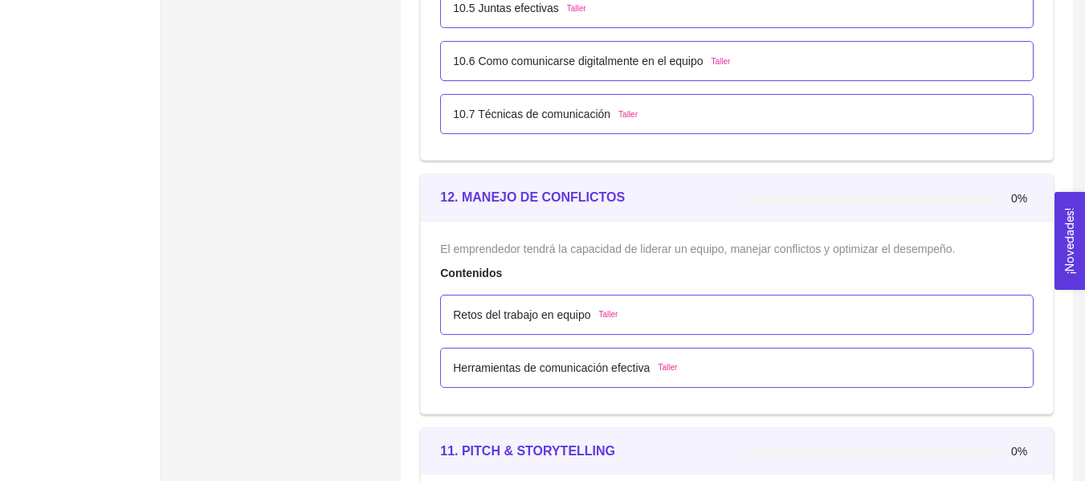
click at [635, 298] on div "Retos del trabajo en equipo Taller" at bounding box center [737, 315] width 594 height 40
click at [719, 302] on div "Retos del trabajo en equipo Taller" at bounding box center [737, 315] width 594 height 40
click at [693, 319] on div "Retos del trabajo en equipo Taller" at bounding box center [737, 315] width 568 height 18
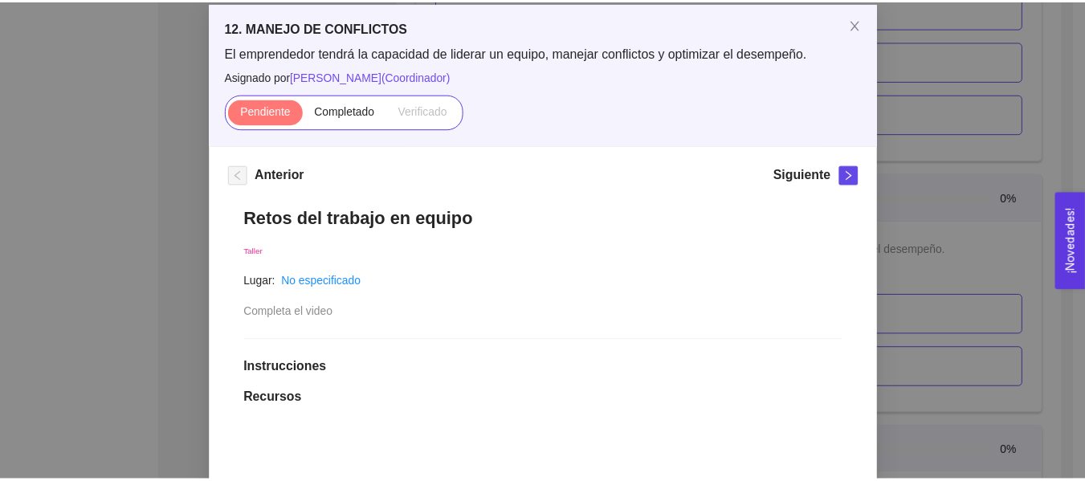
scroll to position [0, 0]
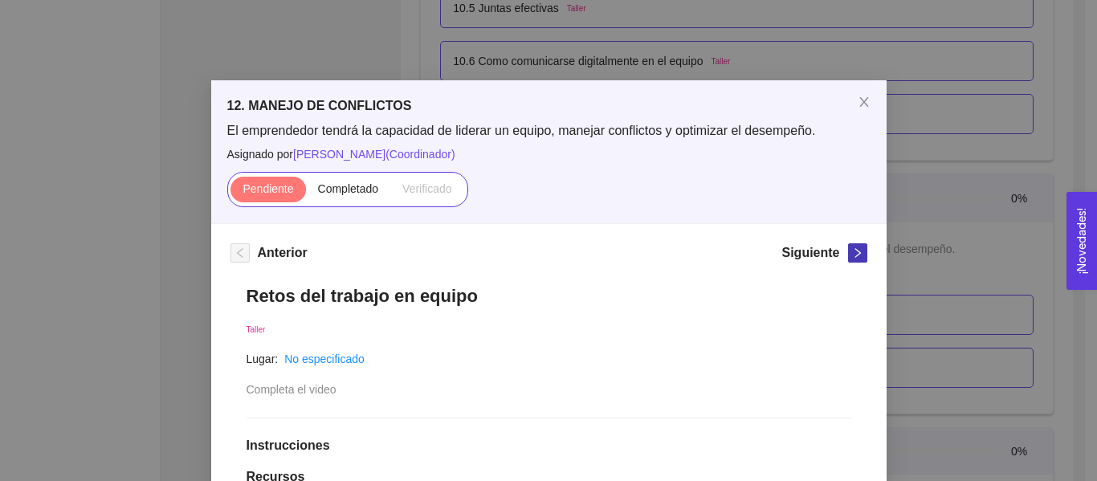
click at [857, 256] on span "right" at bounding box center [858, 252] width 18 height 11
click at [915, 242] on div "12. MANEJO DE CONFLICTOS El emprendedor tendrá la capacidad de liderar un equip…" at bounding box center [548, 240] width 1097 height 481
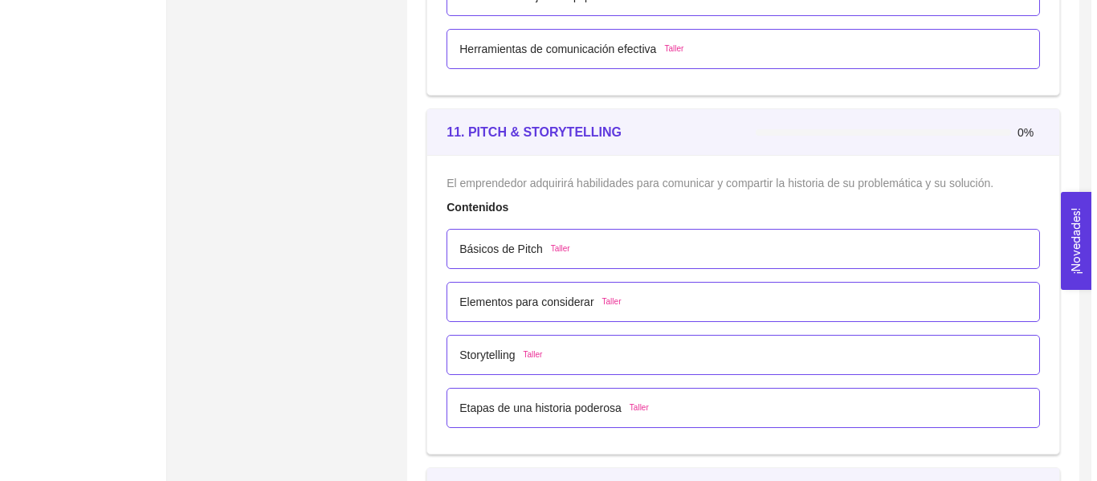
scroll to position [6650, 0]
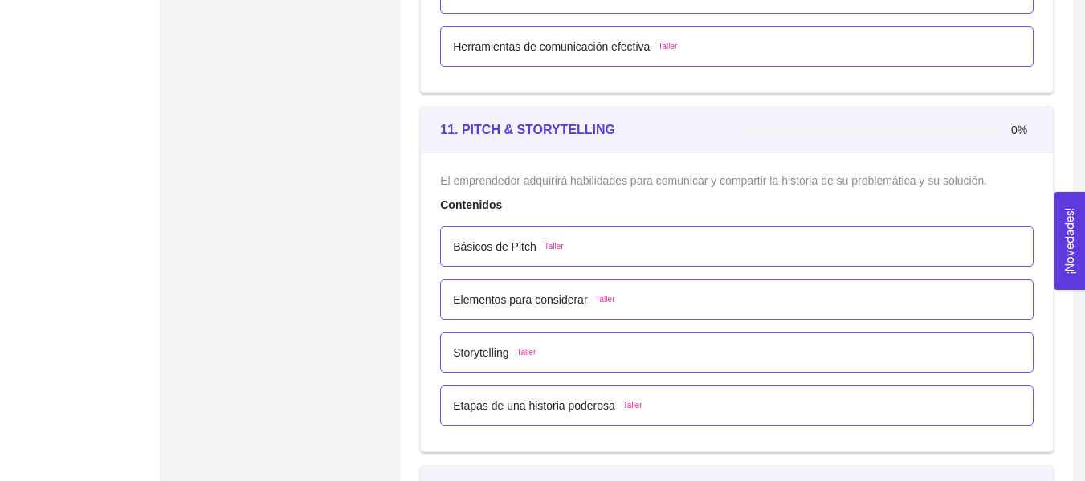
click at [591, 239] on div "Básicos de Pitch Taller" at bounding box center [737, 247] width 568 height 18
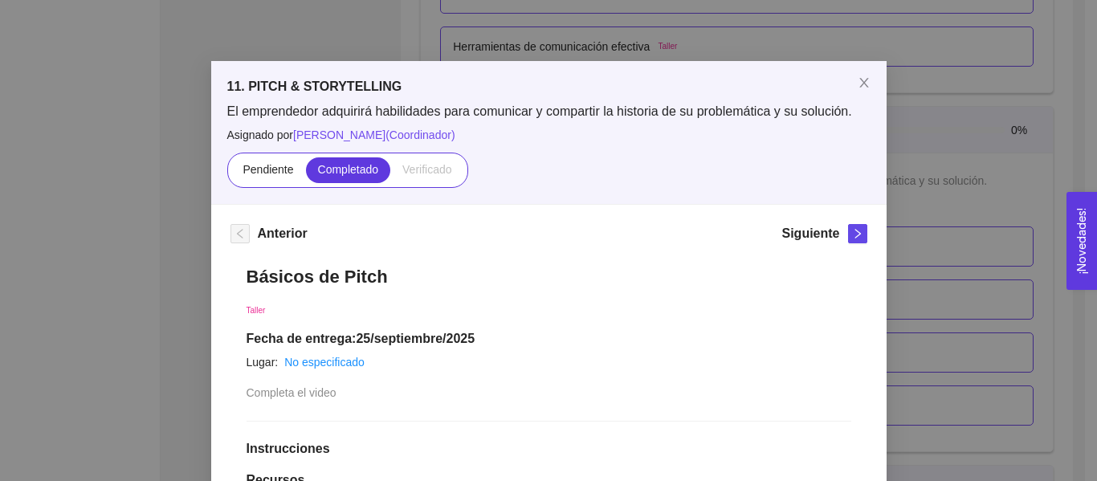
scroll to position [0, 0]
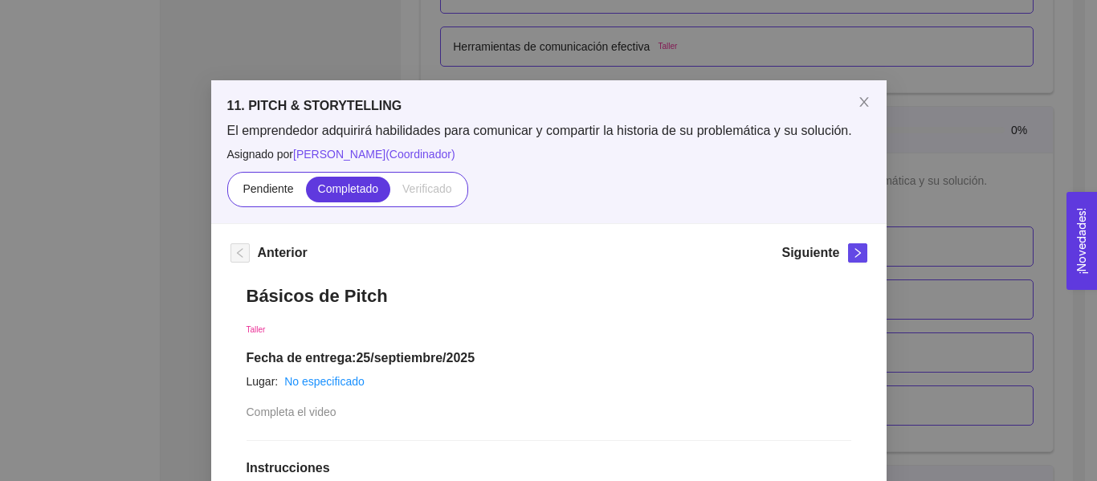
click at [841, 251] on div "Siguiente" at bounding box center [824, 256] width 85 height 26
click at [852, 251] on icon "right" at bounding box center [857, 252] width 11 height 11
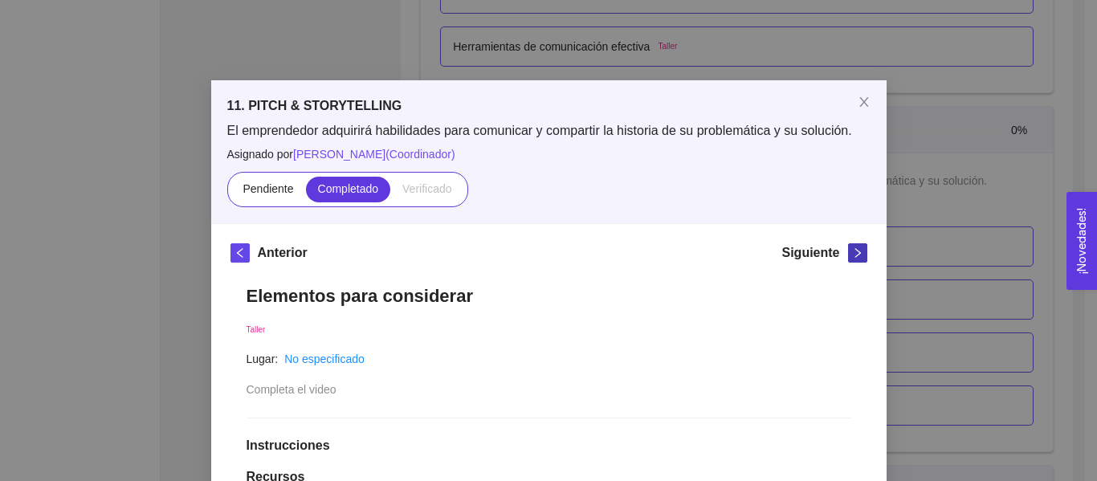
click at [852, 251] on icon "right" at bounding box center [857, 252] width 11 height 11
click at [978, 233] on div "11. PITCH & STORYTELLING El emprendedor adquirirá habilidades para comunicar y …" at bounding box center [548, 240] width 1097 height 481
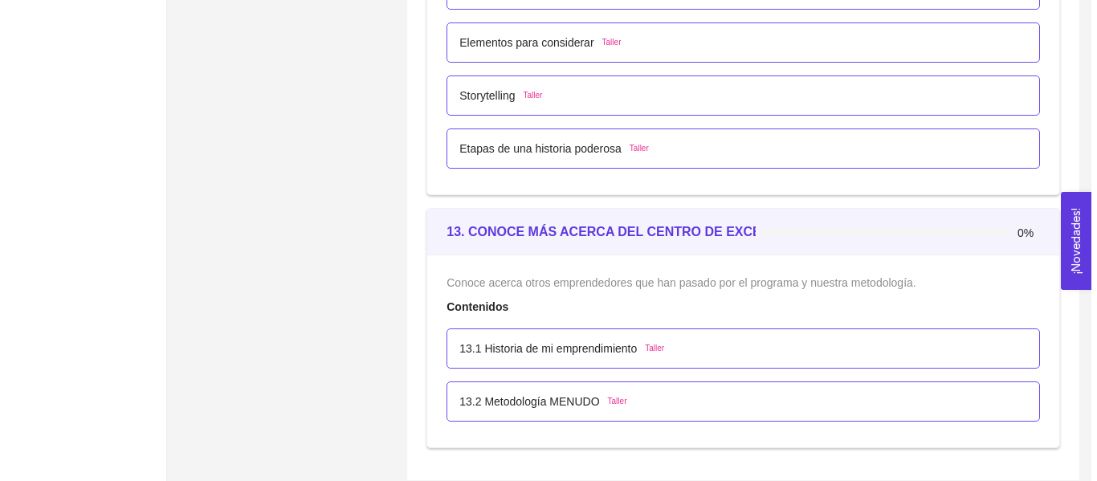
scroll to position [6919, 0]
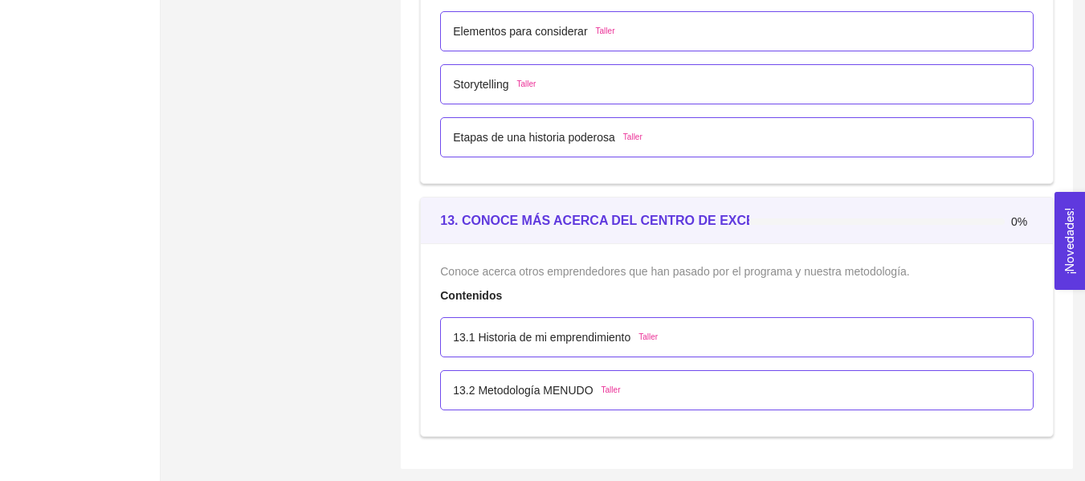
click at [631, 304] on div "Contenidos" at bounding box center [737, 296] width 594 height 18
click at [627, 329] on p "13.1 Historia de mi emprendimiento" at bounding box center [542, 338] width 178 height 18
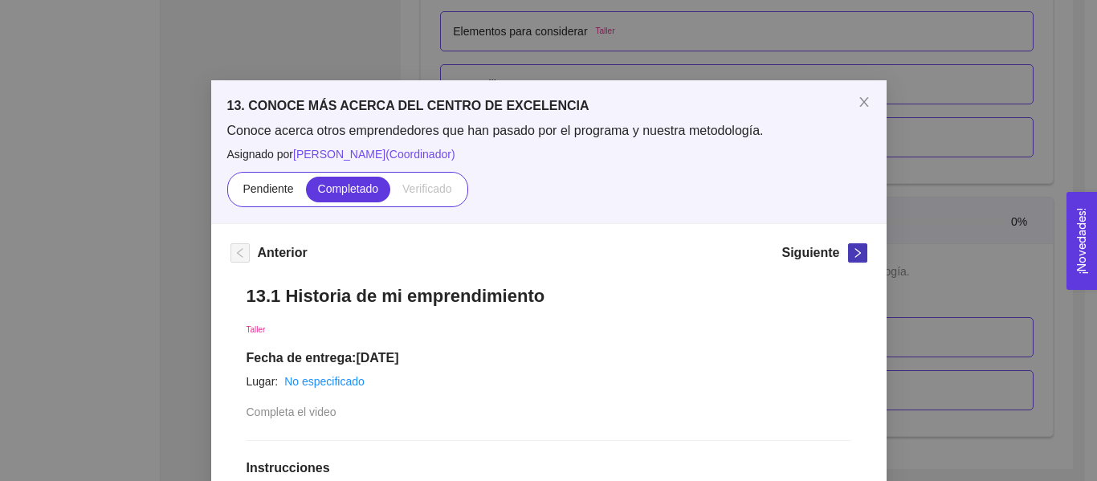
click at [852, 247] on button "button" at bounding box center [857, 252] width 19 height 19
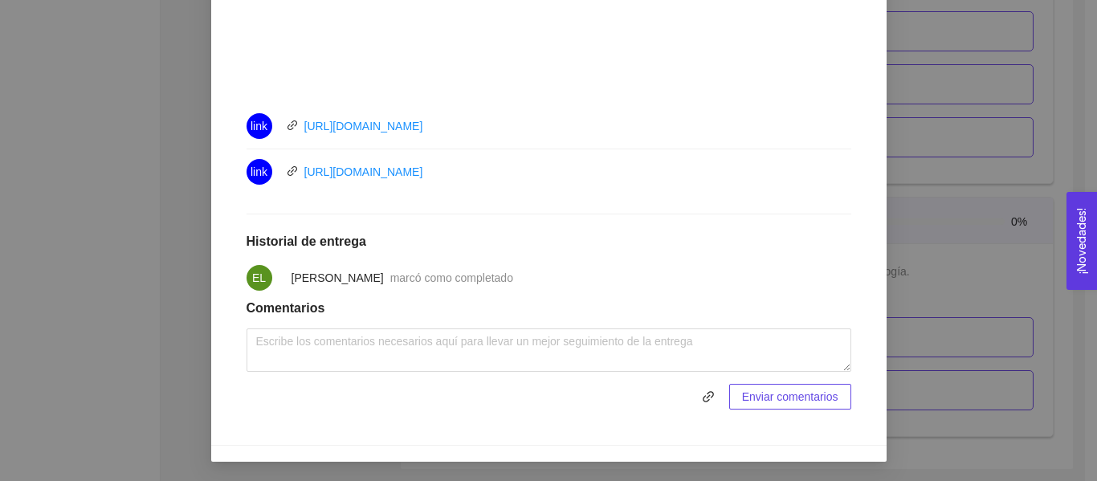
click at [945, 229] on div "13. CONOCE MÁS ACERCA DEL CENTRO DE EXCELENCIA Conoce acerca otros emprendedore…" at bounding box center [548, 240] width 1097 height 481
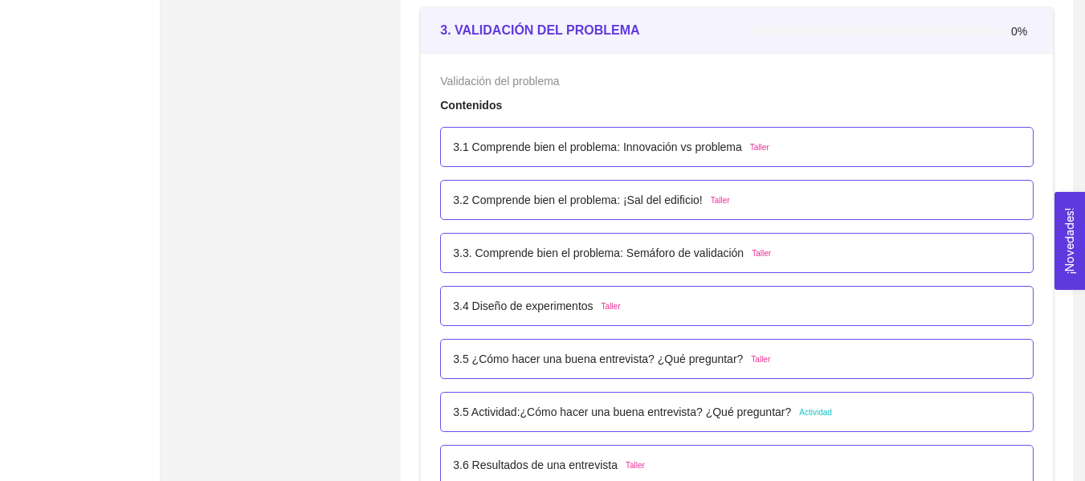
scroll to position [1536, 0]
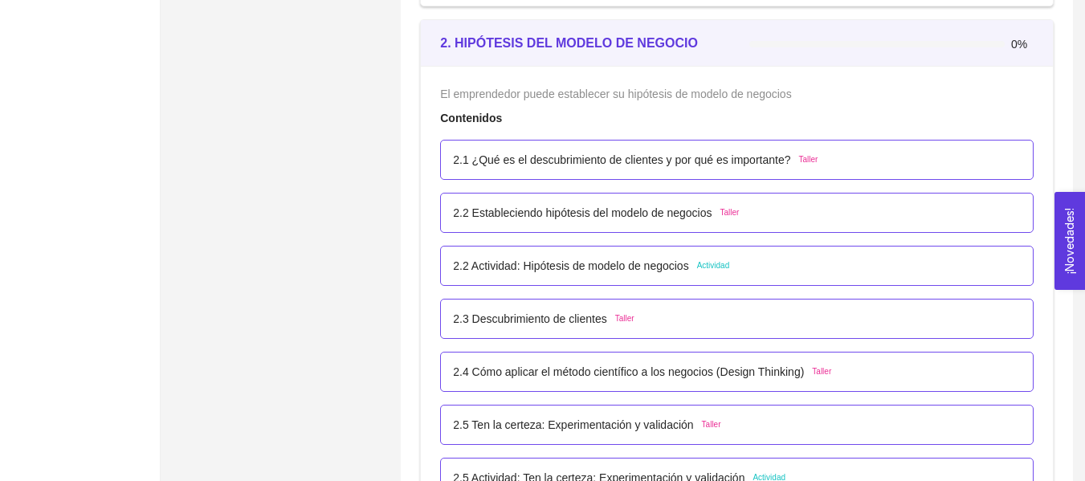
drag, startPoint x: 996, startPoint y: 112, endPoint x: 1045, endPoint y: 68, distance: 65.4
click at [1045, 68] on div "El emprendedor puede establecer su hipótesis de modelo de negocios Contenidos 2…" at bounding box center [737, 295] width 632 height 458
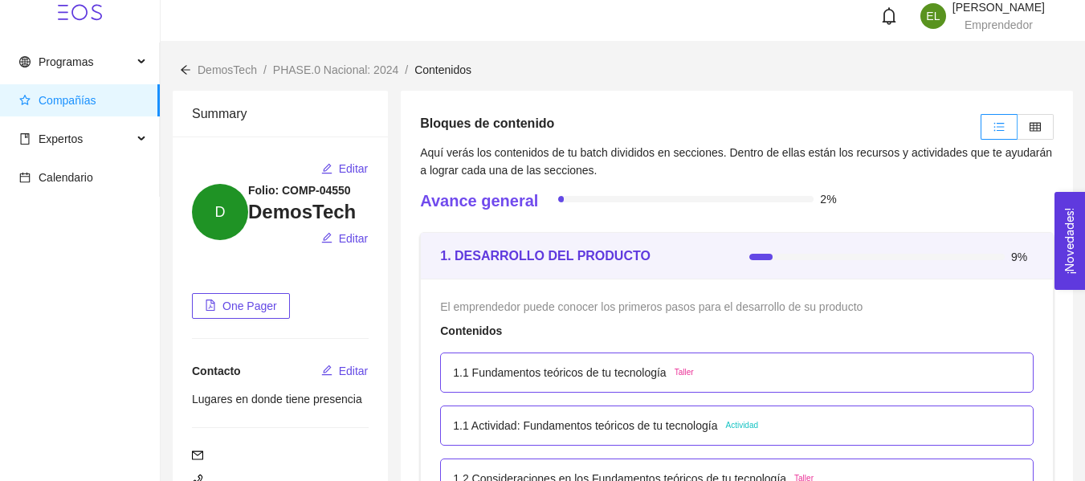
scroll to position [0, 0]
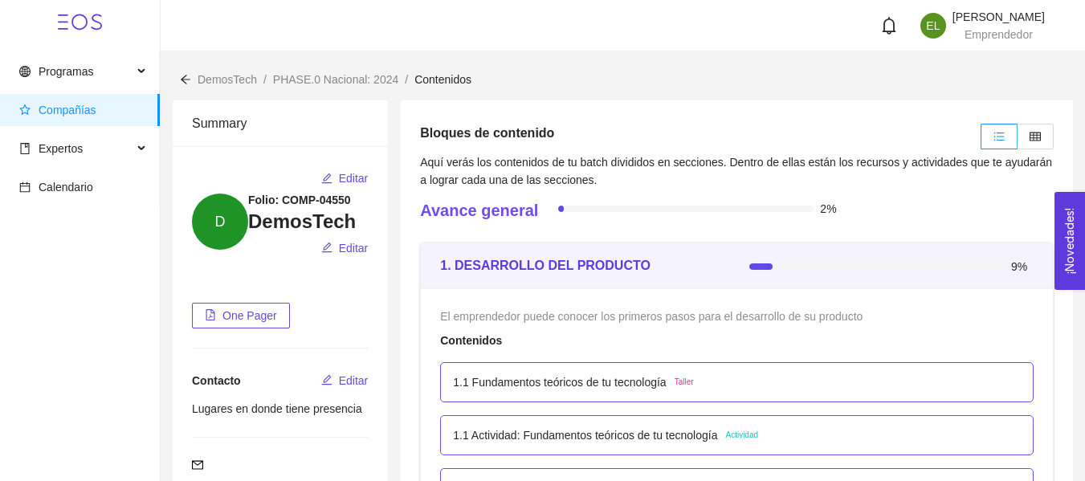
click at [998, 23] on span "[PERSON_NAME]" at bounding box center [999, 16] width 92 height 13
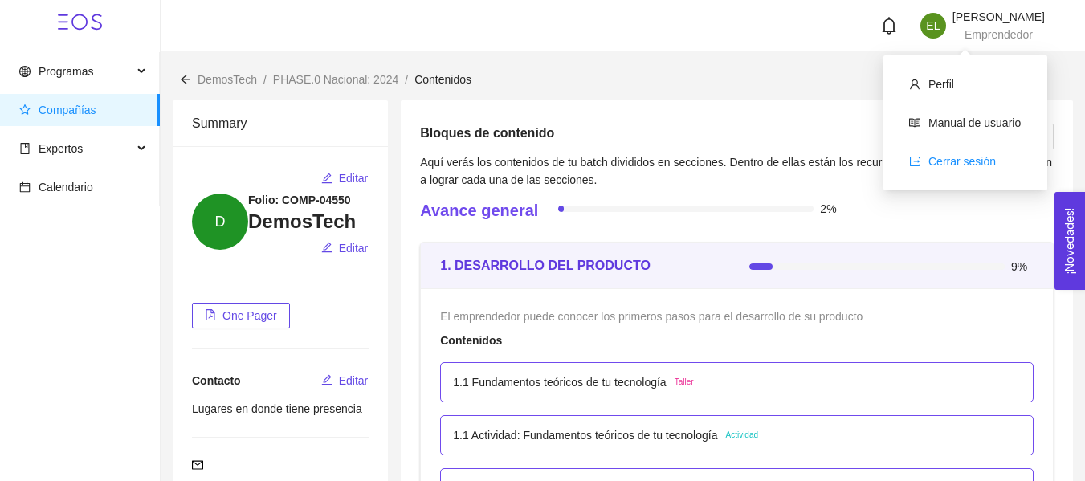
click at [967, 167] on span "Cerrar sesión" at bounding box center [962, 161] width 67 height 13
